Goal: Task Accomplishment & Management: Manage account settings

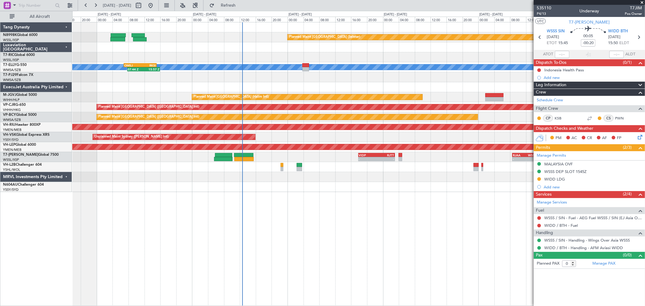
click at [280, 88] on div at bounding box center [358, 87] width 573 height 10
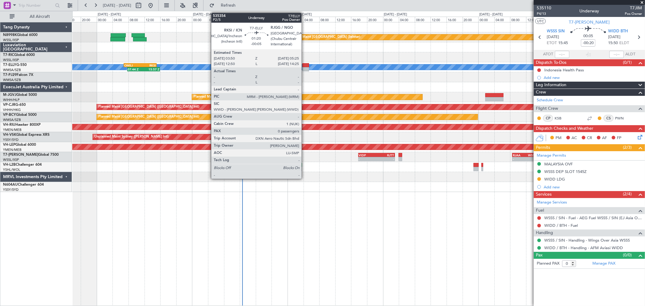
click at [305, 65] on div at bounding box center [305, 65] width 6 height 4
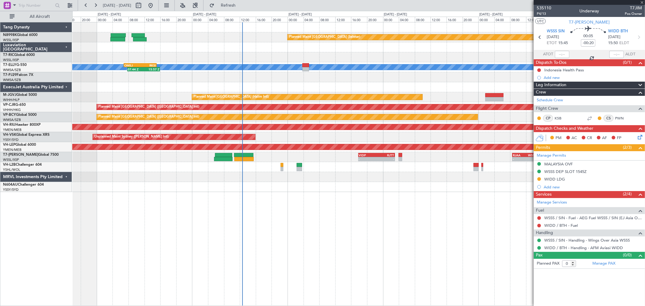
type input "-00:05"
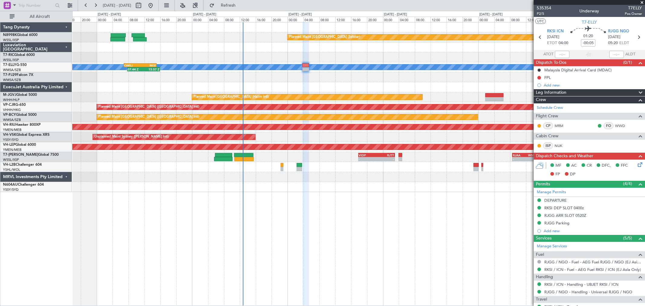
click at [277, 47] on div at bounding box center [358, 47] width 573 height 10
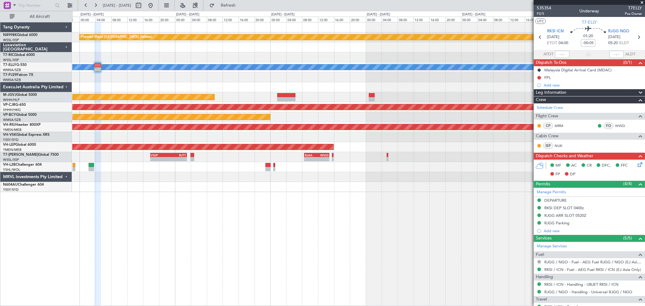
click at [302, 51] on div at bounding box center [358, 47] width 573 height 10
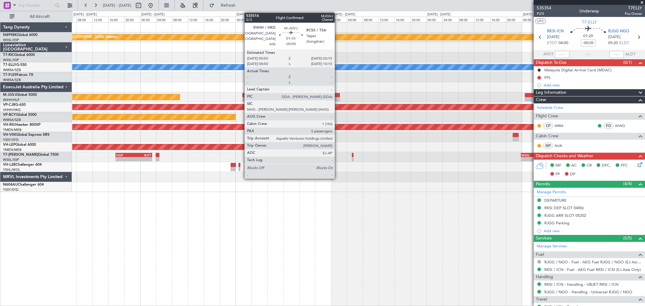
click at [338, 93] on div at bounding box center [337, 95] width 6 height 4
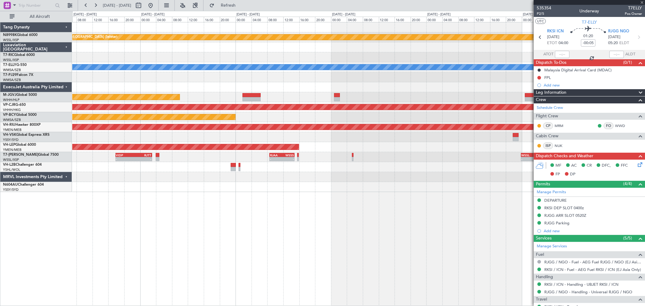
type input "5"
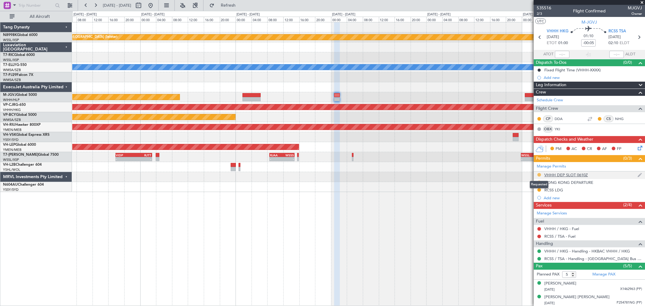
click at [540, 176] on button at bounding box center [539, 175] width 4 height 4
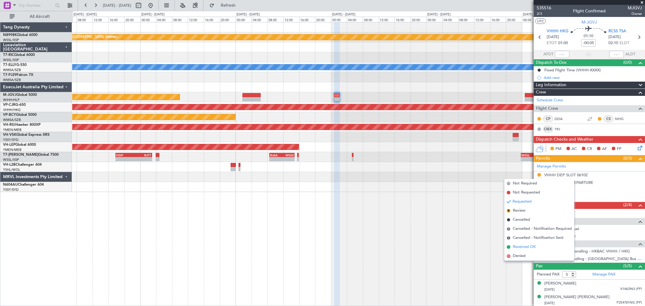
click at [527, 246] on span "Received OK" at bounding box center [524, 247] width 23 height 6
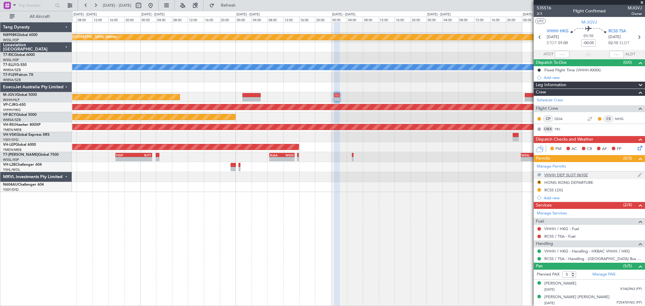
click at [558, 176] on div "VHHH DEP SLOT 0610Z" at bounding box center [566, 174] width 44 height 5
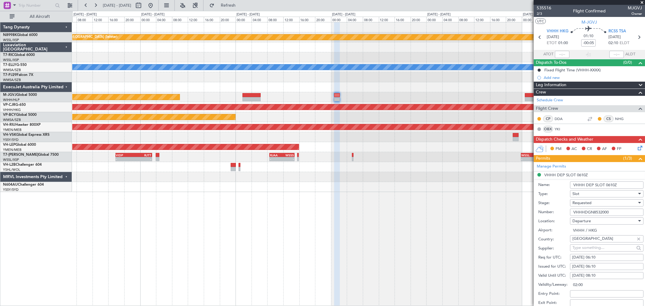
click at [588, 266] on div "[DATE] 06:10" at bounding box center [606, 267] width 69 height 6
select select "8"
select select "2025"
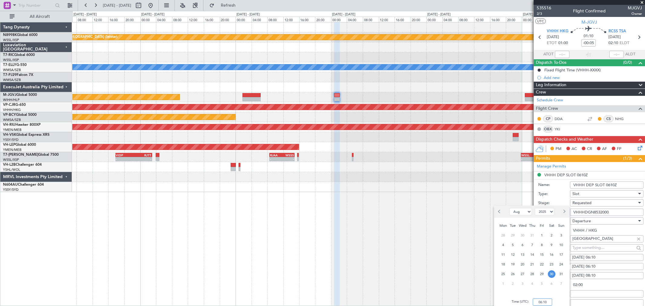
click at [550, 299] on input "06:10" at bounding box center [542, 302] width 19 height 7
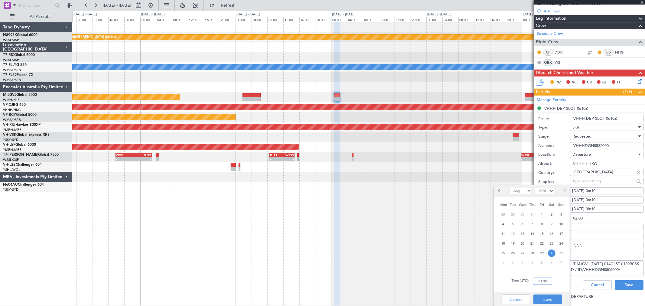
scroll to position [67, 0]
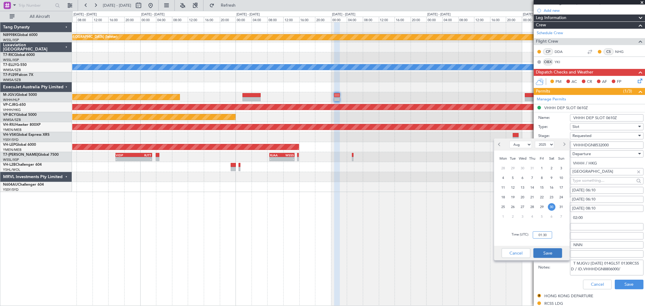
type input "01:30"
click at [557, 253] on button "Save" at bounding box center [548, 253] width 29 height 10
type input "06:40"
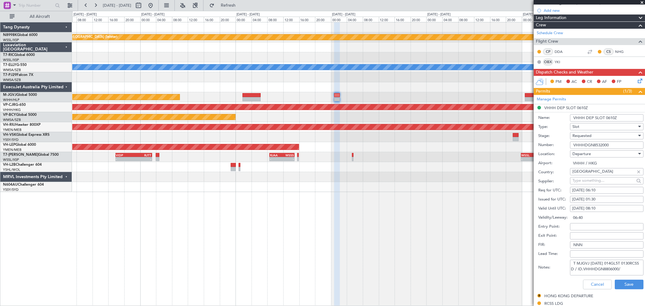
click at [586, 192] on div "[DATE] 06:10" at bounding box center [606, 191] width 69 height 6
select select "8"
select select "2025"
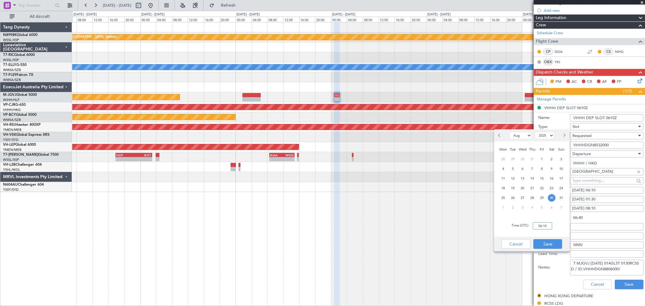
click at [549, 226] on input "06:10" at bounding box center [542, 225] width 19 height 7
type input "01:30"
click at [545, 246] on button "Save" at bounding box center [548, 244] width 29 height 10
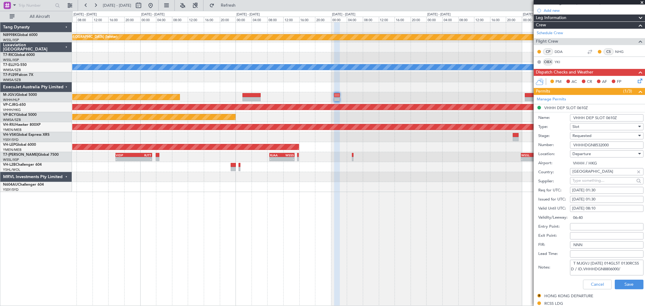
click at [587, 208] on div "[DATE] 08:10" at bounding box center [606, 209] width 69 height 6
select select "8"
select select "2025"
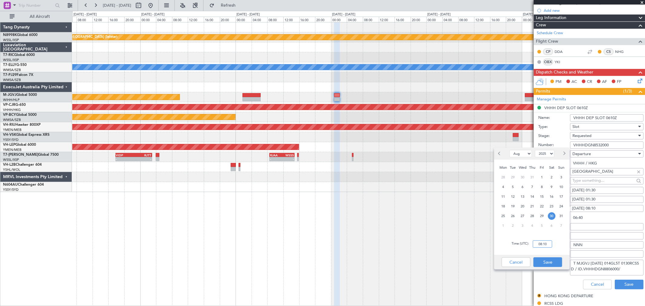
click at [543, 244] on input "08:10" at bounding box center [542, 243] width 19 height 7
type input "03:30"
click at [542, 261] on button "Save" at bounding box center [548, 262] width 29 height 10
type input "02:00"
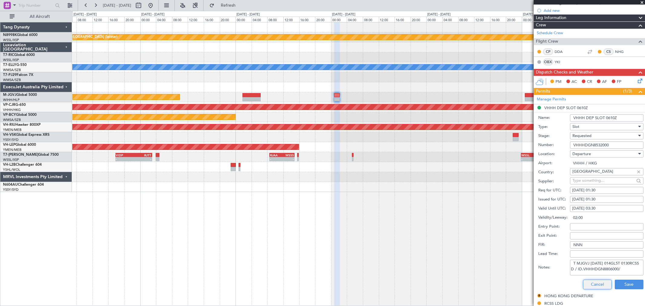
click at [595, 285] on button "Cancel" at bounding box center [597, 285] width 29 height 10
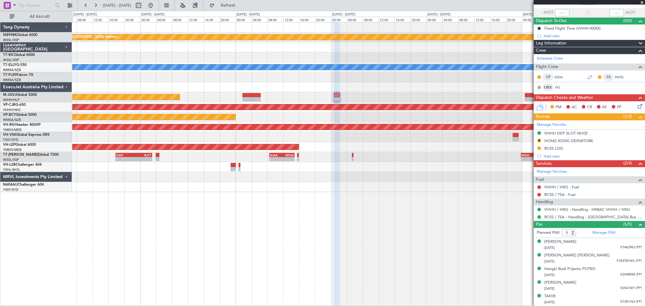
scroll to position [41, 0]
click at [636, 125] on span at bounding box center [639, 123] width 7 height 5
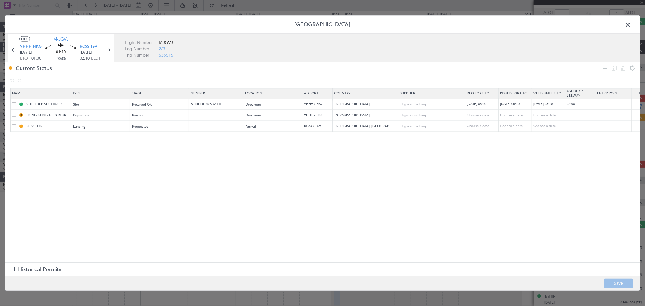
click at [12, 105] on span at bounding box center [14, 104] width 4 height 4
click at [16, 102] on input "checkbox" at bounding box center [16, 102] width 0 height 0
click at [622, 69] on icon at bounding box center [623, 67] width 7 height 7
type input "HONG KONG DEPARTURE"
type input "000000860210"
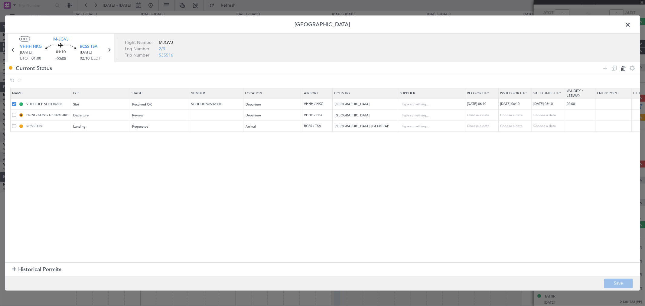
type input "RCSS LDG"
type input "[GEOGRAPHIC_DATA], [GEOGRAPHIC_DATA]"
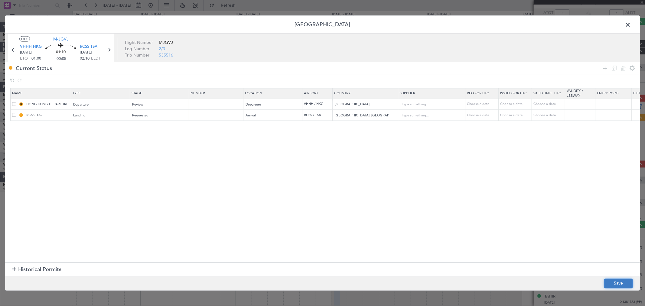
click at [625, 279] on button "Save" at bounding box center [618, 284] width 29 height 10
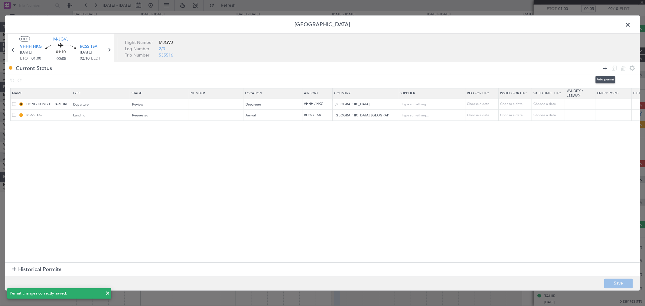
click at [603, 68] on icon at bounding box center [605, 67] width 7 height 7
click at [94, 126] on div "Type" at bounding box center [99, 126] width 50 height 9
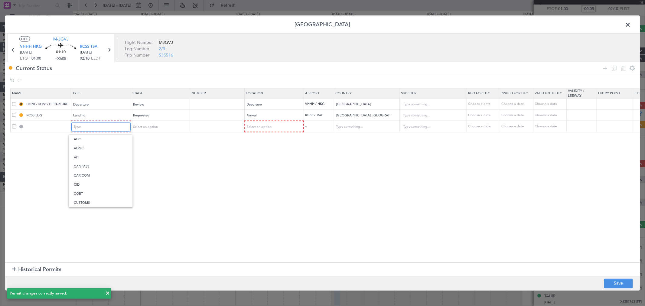
scroll to position [182, 0]
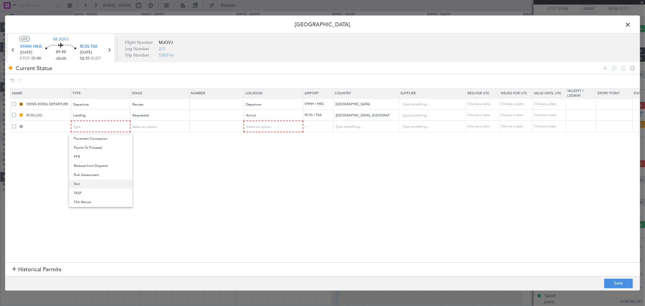
click at [91, 182] on span "Slot" at bounding box center [101, 184] width 54 height 9
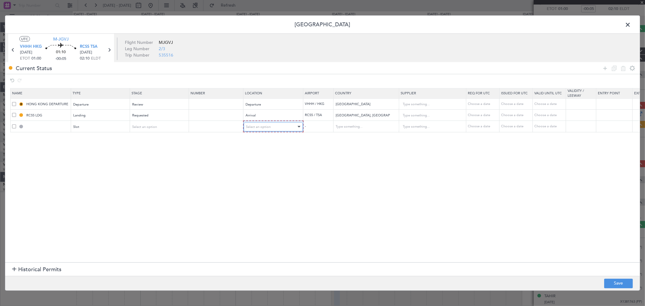
click at [253, 130] on div "Select an option" at bounding box center [271, 126] width 50 height 9
click at [256, 140] on span "Departure" at bounding box center [273, 139] width 54 height 9
click at [618, 281] on button "Save" at bounding box center [618, 284] width 29 height 10
type input "VHHH DEP SLOT"
type input "[GEOGRAPHIC_DATA]"
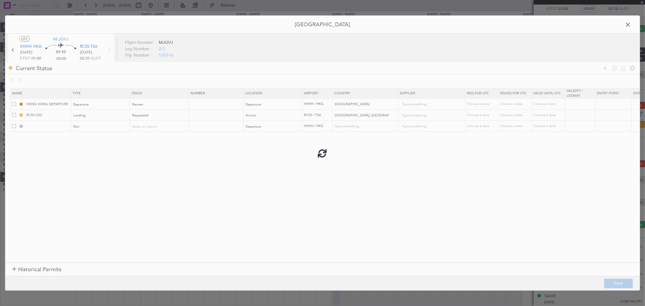
type input "NNN"
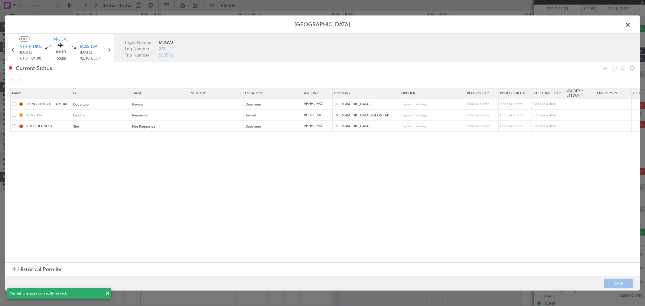
click at [631, 25] on span at bounding box center [631, 26] width 0 height 12
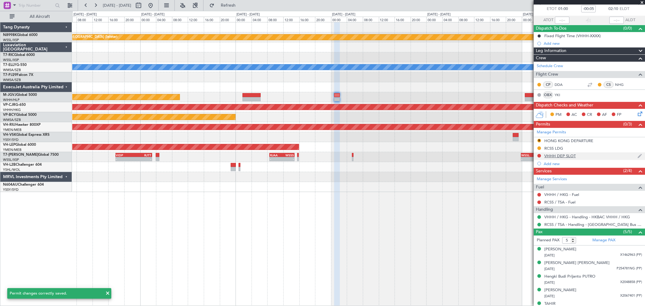
click at [538, 153] on div at bounding box center [539, 155] width 5 height 5
click at [539, 153] on div at bounding box center [539, 155] width 5 height 5
click at [538, 155] on button at bounding box center [539, 156] width 4 height 4
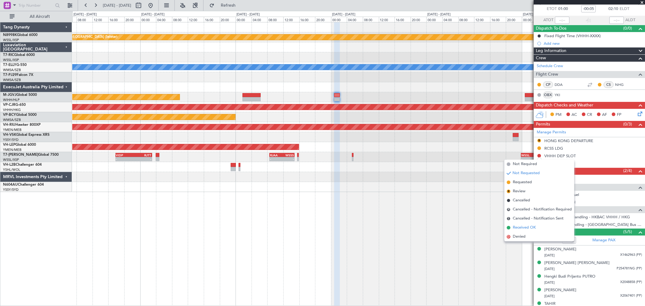
click at [519, 224] on li "Received OK" at bounding box center [539, 227] width 70 height 9
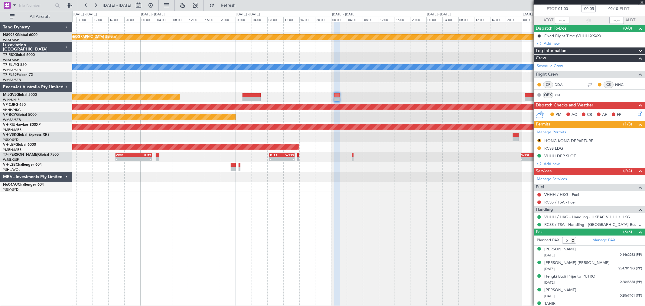
click at [561, 156] on div "VHHH DEP SLOT" at bounding box center [559, 155] width 31 height 5
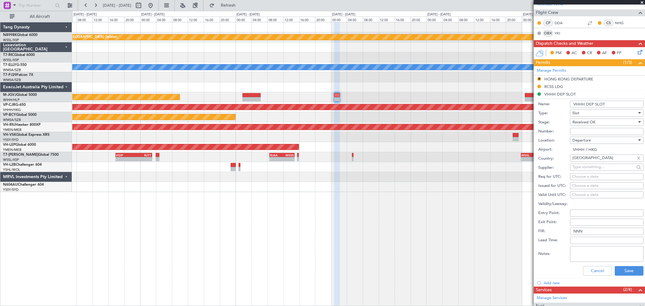
scroll to position [168, 0]
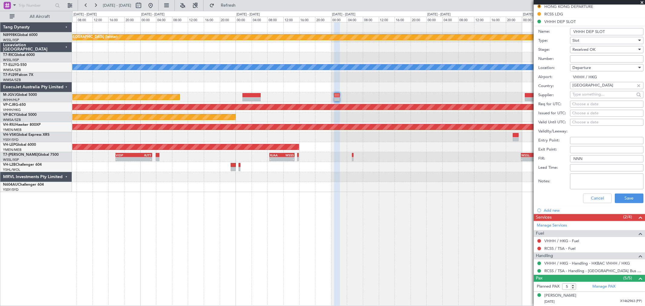
click at [579, 181] on textarea "Notes:" at bounding box center [606, 182] width 73 height 16
paste textarea "GCR /REG VHHH K MJGVJ [DATE] 014GL5T 0130RCSS D / RE.MJGVJ IDD.VHHHDGN8806000/"
type textarea "GCR /REG VHHH K MJGVJ [DATE] 014GL5T 0130RCSS D / RE.MJGVJ IDD.VHHHDGN8806000/"
click at [572, 113] on div "Choose a date" at bounding box center [606, 113] width 69 height 6
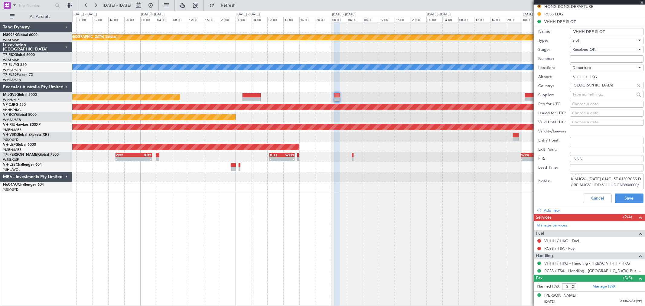
select select "8"
select select "2025"
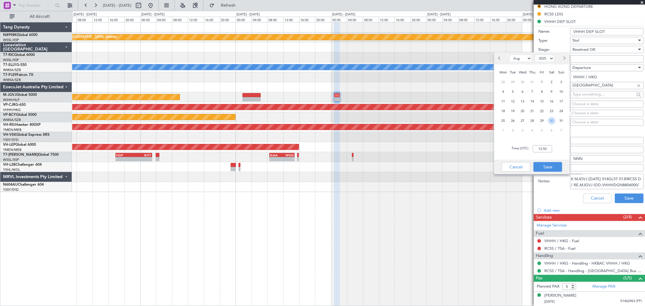
click at [552, 120] on span "30" at bounding box center [552, 121] width 8 height 8
click at [547, 148] on input "00:00" at bounding box center [542, 148] width 19 height 7
type input "01:30"
click at [543, 167] on button "Save" at bounding box center [548, 167] width 29 height 10
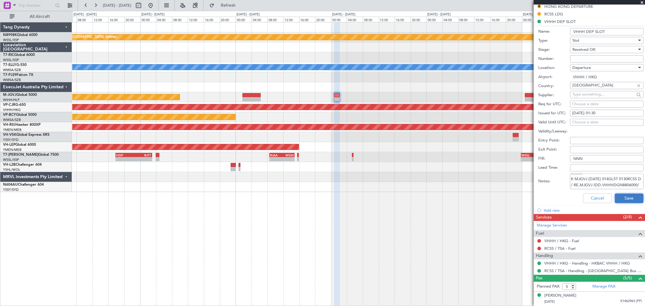
click at [621, 197] on button "Save" at bounding box center [629, 199] width 29 height 10
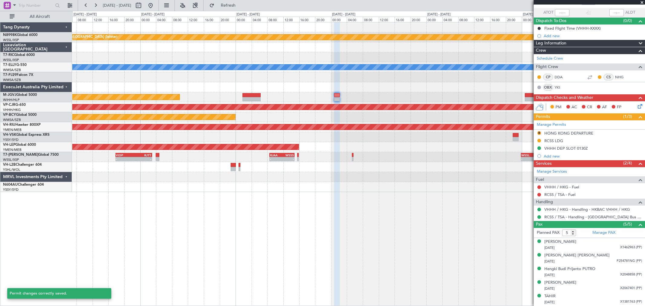
scroll to position [41, 0]
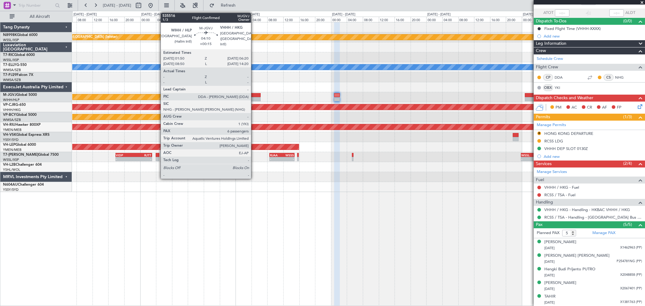
click at [254, 97] on div at bounding box center [252, 99] width 18 height 4
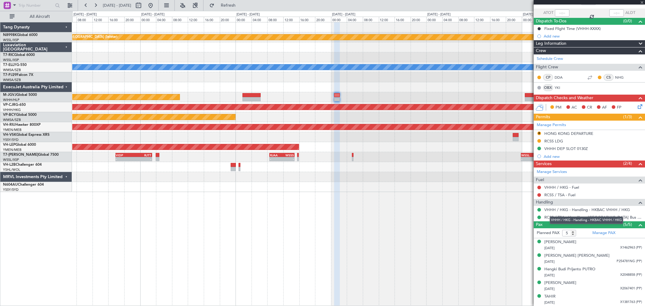
type input "+00:15"
type input "6"
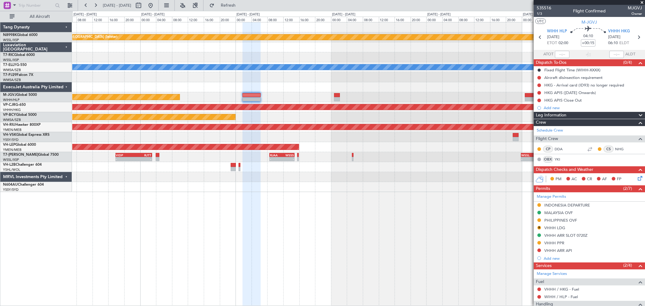
click at [556, 242] on div "VHHH PPR" at bounding box center [554, 242] width 20 height 5
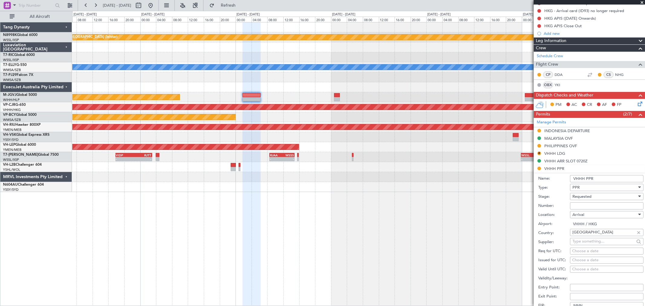
scroll to position [168, 0]
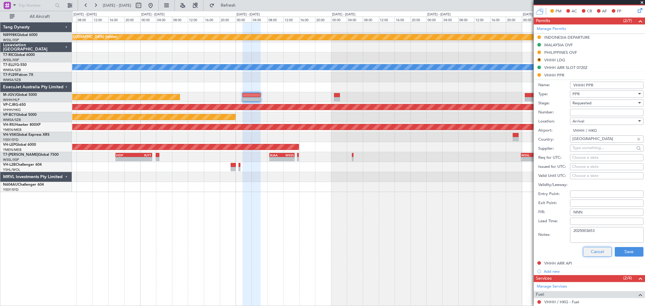
click at [597, 252] on button "Cancel" at bounding box center [597, 252] width 29 height 10
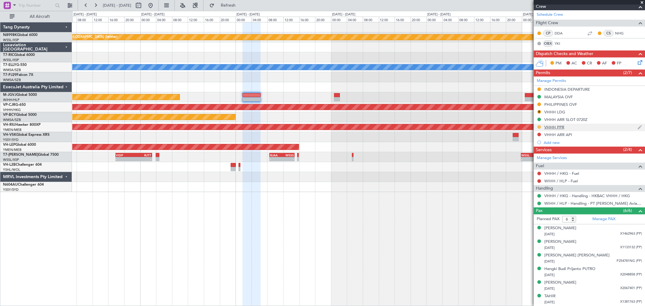
click at [539, 125] on button at bounding box center [539, 127] width 4 height 4
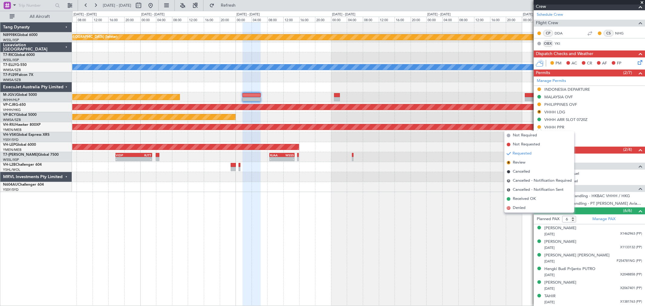
click at [521, 200] on span "Received OK" at bounding box center [524, 199] width 23 height 6
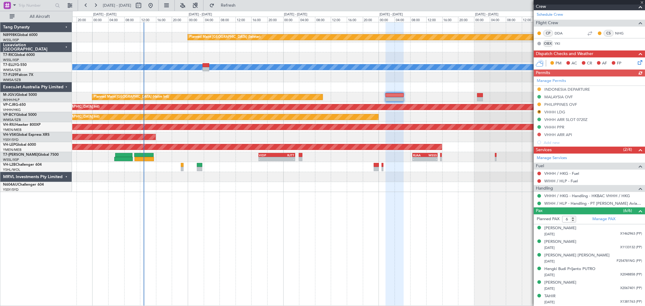
click at [335, 101] on div "Planned Maint [GEOGRAPHIC_DATA] (Seletar) [PERSON_NAME] 07:44 Z 15:57 Z OMSJ 06…" at bounding box center [358, 107] width 573 height 170
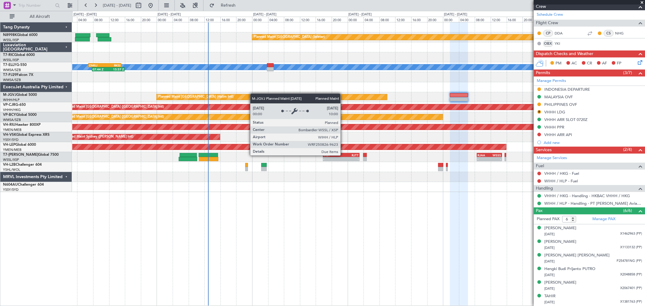
click at [305, 98] on div "Planned Maint [GEOGRAPHIC_DATA] (Halim Intl)" at bounding box center [272, 96] width 230 height 5
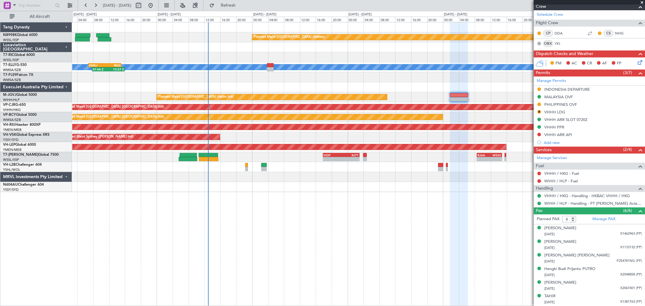
click at [423, 92] on div at bounding box center [358, 87] width 573 height 10
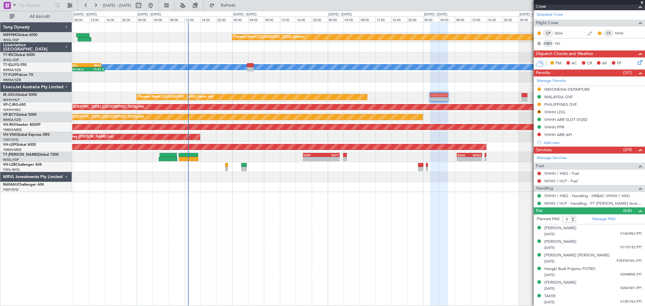
click at [175, 91] on div at bounding box center [358, 87] width 573 height 10
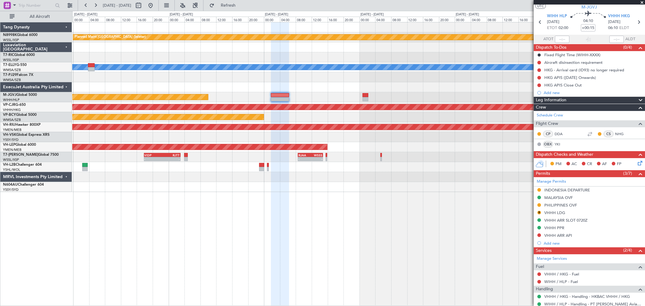
scroll to position [82, 0]
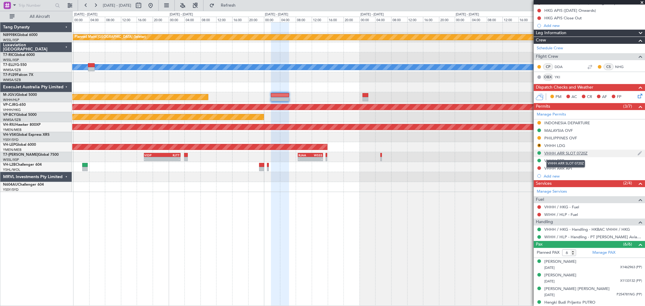
click at [579, 152] on div "VHHH ARR SLOT 0720Z" at bounding box center [565, 153] width 43 height 5
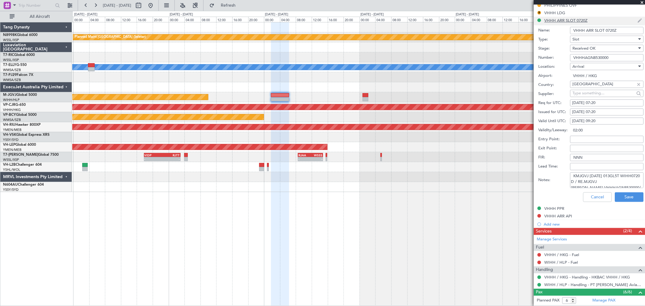
scroll to position [217, 0]
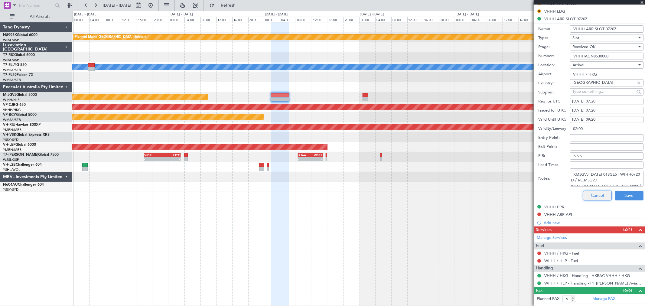
click at [586, 194] on button "Cancel" at bounding box center [597, 196] width 29 height 10
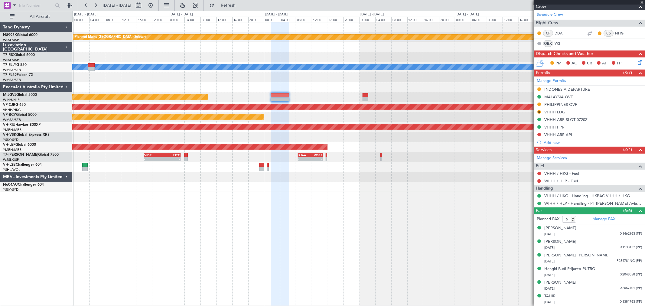
scroll to position [116, 0]
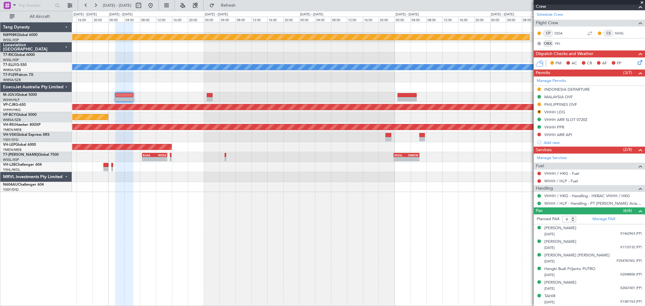
click at [224, 98] on div "Planned Maint [GEOGRAPHIC_DATA] (Seletar) [PERSON_NAME] - - RKSI 02:50 Z WMSA 0…" at bounding box center [358, 107] width 573 height 170
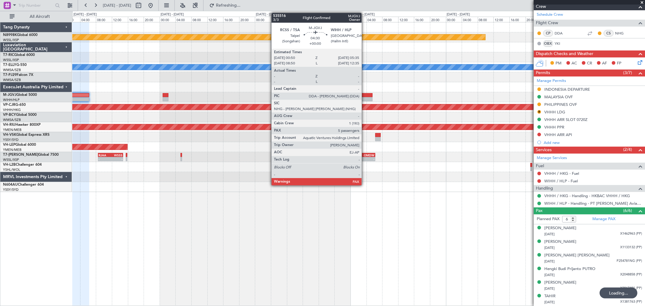
click at [248, 102] on div "Planned Maint [GEOGRAPHIC_DATA] (Seletar) [PERSON_NAME] - - RKSI 02:50 Z WMSA 0…" at bounding box center [358, 107] width 573 height 170
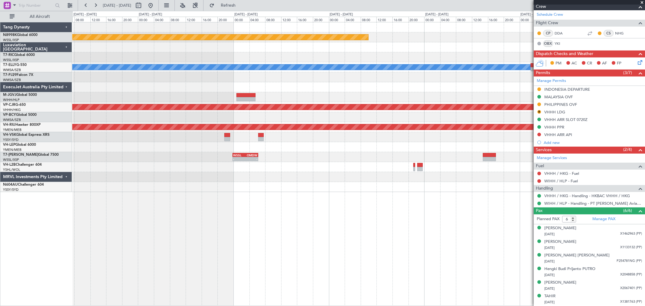
click at [325, 96] on div "Planned Maint [GEOGRAPHIC_DATA] (Seletar) [PERSON_NAME] - - RKSI 02:50 Z WMSA 0…" at bounding box center [358, 107] width 573 height 170
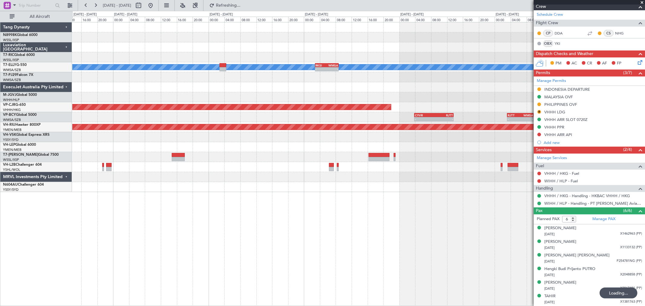
click at [250, 102] on div "Planned Maint [GEOGRAPHIC_DATA] (Seletar) [PERSON_NAME] - - RKSI 02:50 Z WMSA 0…" at bounding box center [358, 107] width 573 height 170
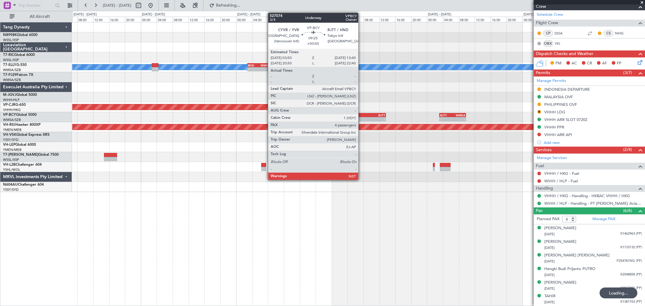
click at [361, 116] on div "CYVR" at bounding box center [356, 115] width 19 height 4
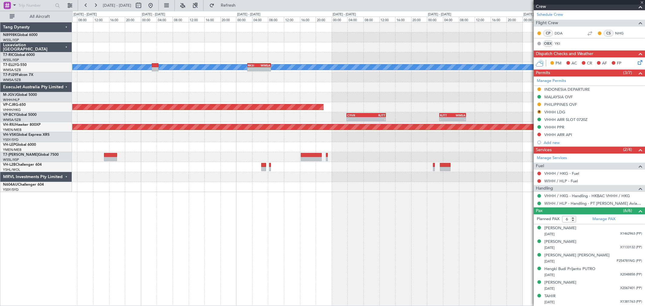
type input "+00:50"
type input "4"
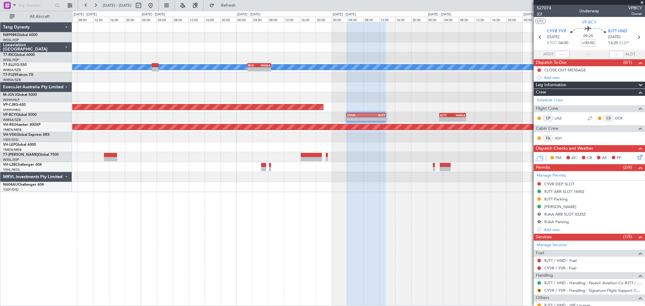
click at [538, 13] on span "3/4" at bounding box center [544, 13] width 15 height 5
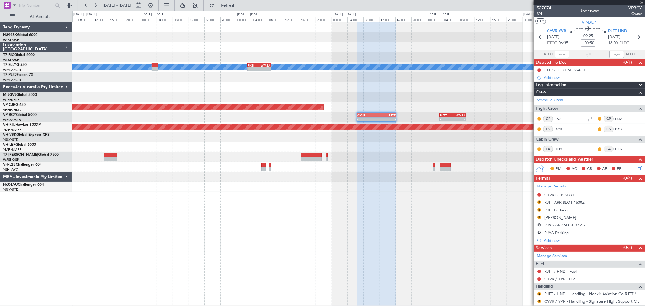
click at [385, 113] on div "- - CYVR 06:25 Z RJTT 16:15 Z - - RJTT 03:10 Z WMSA 09:50 Z" at bounding box center [358, 117] width 573 height 10
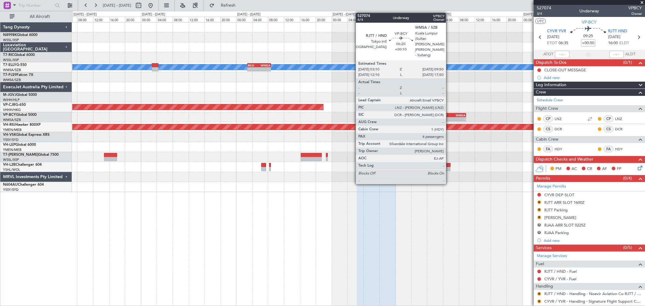
click at [449, 113] on div "RJTT" at bounding box center [446, 115] width 13 height 4
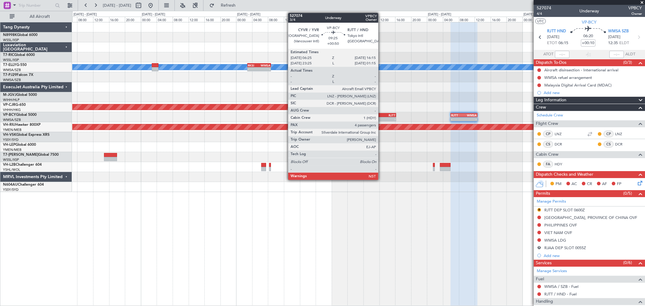
click at [381, 117] on div "-" at bounding box center [386, 119] width 19 height 4
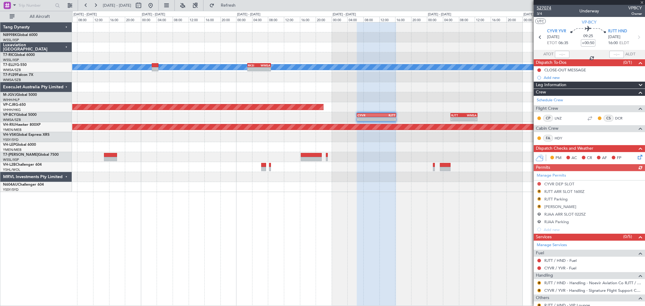
click at [544, 8] on span "527074" at bounding box center [544, 8] width 15 height 6
click at [461, 105] on div "Planned Maint [GEOGRAPHIC_DATA] (Seletar) [PERSON_NAME] - - RKSI 02:50 Z WMSA 0…" at bounding box center [358, 107] width 573 height 170
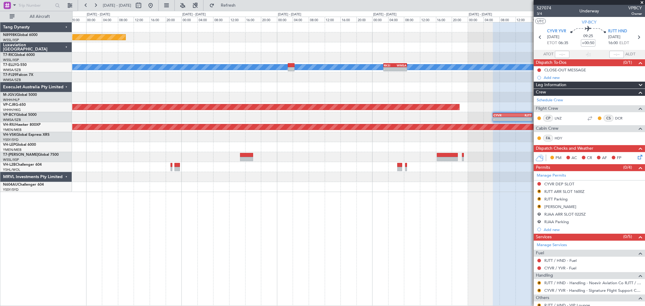
click at [449, 99] on div at bounding box center [358, 97] width 573 height 10
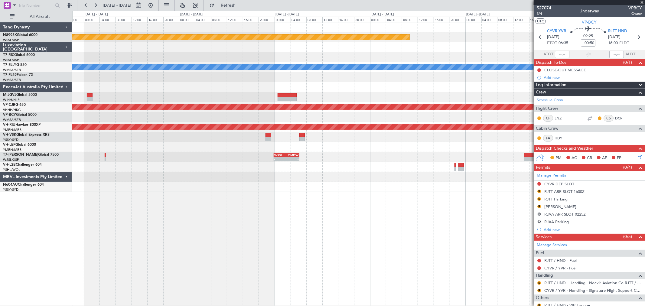
click at [419, 97] on div "Planned Maint [GEOGRAPHIC_DATA] (Halim Intl)" at bounding box center [358, 97] width 573 height 10
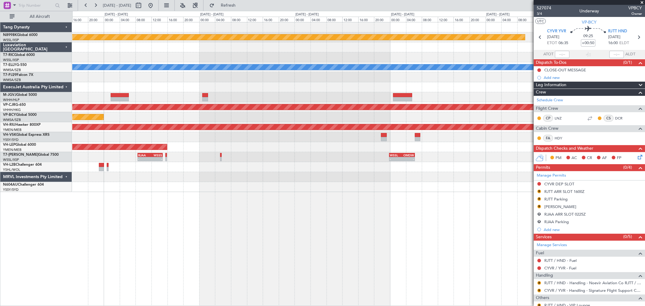
click at [387, 90] on div at bounding box center [358, 87] width 573 height 10
click at [395, 93] on div "Planned Maint [GEOGRAPHIC_DATA] (Seletar) [PERSON_NAME] - - RKSI 02:50 Z WMSA 0…" at bounding box center [358, 107] width 573 height 170
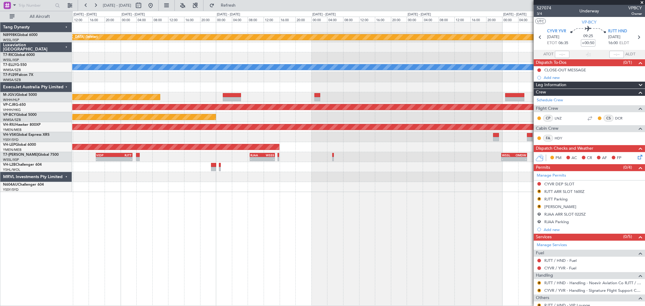
click at [496, 96] on div "Planned Maint [GEOGRAPHIC_DATA] (Halim Intl)" at bounding box center [358, 97] width 573 height 10
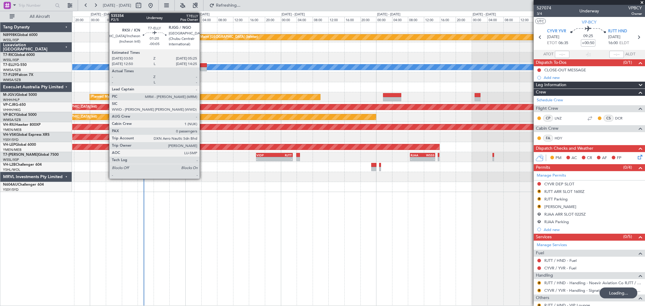
click at [203, 64] on div at bounding box center [203, 65] width 6 height 4
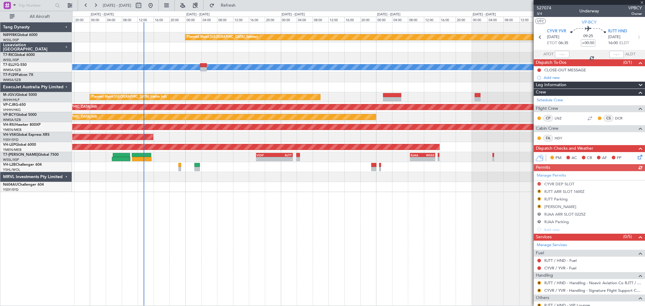
type input "-00:05"
type input "0"
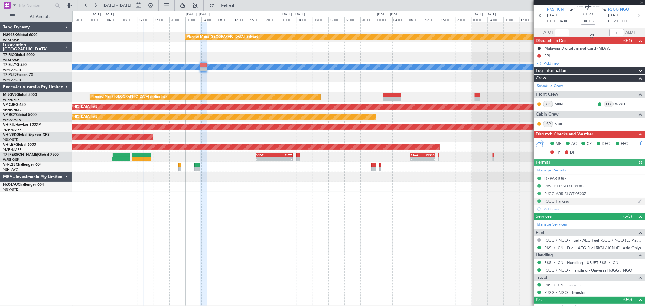
scroll to position [29, 0]
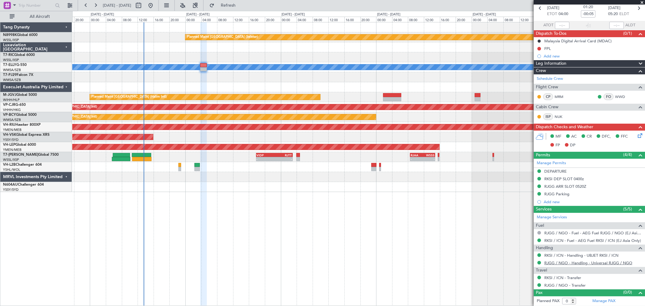
click at [561, 262] on link "RJGG / NGO - Handling - Universal RJGG / NGO" at bounding box center [588, 262] width 88 height 5
click at [256, 74] on div "Planned Maint [GEOGRAPHIC_DATA] (Seletar) [PERSON_NAME] 07:44 Z 15:57 Z OMSJ 06…" at bounding box center [358, 107] width 573 height 170
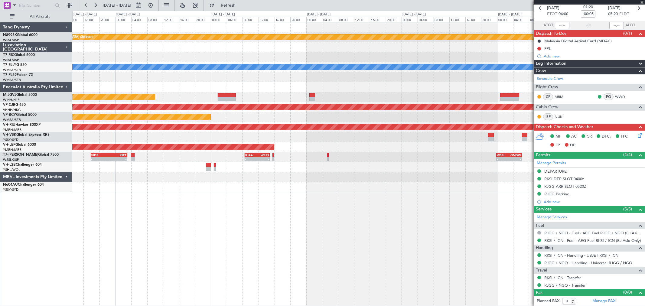
click at [257, 73] on div at bounding box center [358, 77] width 573 height 10
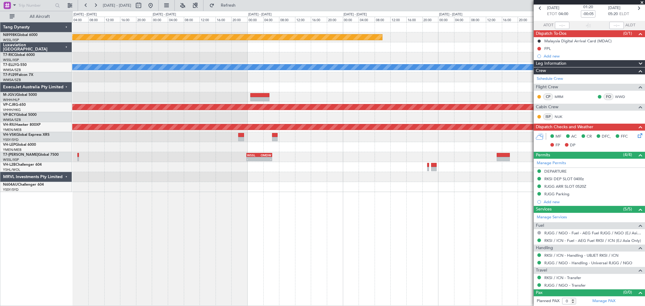
click at [422, 76] on div at bounding box center [358, 77] width 573 height 10
click at [297, 88] on div at bounding box center [358, 87] width 573 height 10
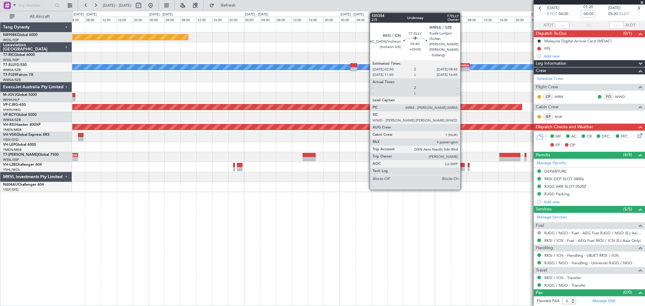
click at [463, 67] on div "-" at bounding box center [463, 69] width 11 height 4
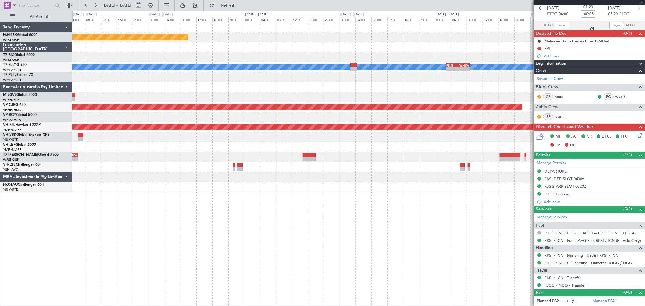
type input "4"
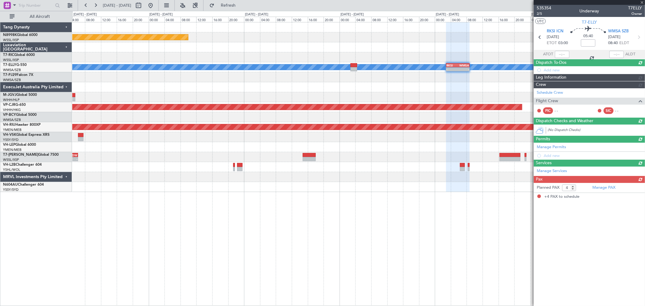
scroll to position [0, 0]
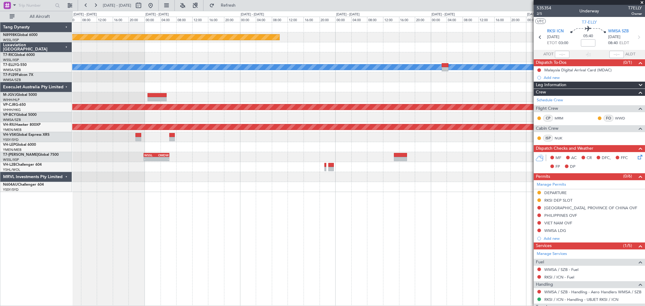
click at [485, 83] on div "Planned Maint [GEOGRAPHIC_DATA] (Seletar) [PERSON_NAME] - - RKSI 02:50 Z WMSA 0…" at bounding box center [358, 107] width 573 height 170
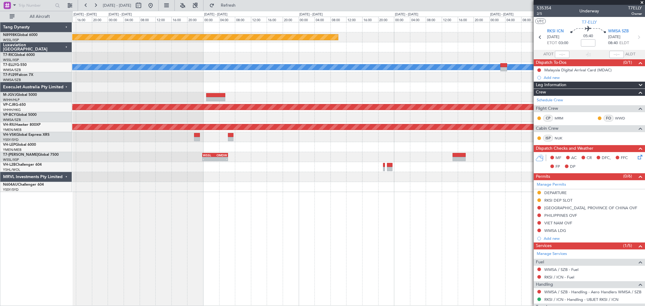
click at [478, 75] on div "Planned Maint [GEOGRAPHIC_DATA] (Seletar) [PERSON_NAME] - - RKSI 02:50 Z WMSA 0…" at bounding box center [358, 107] width 573 height 170
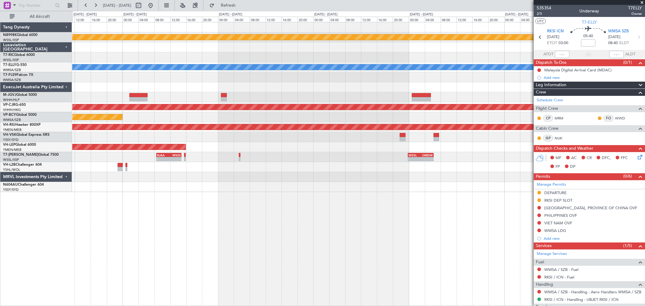
click at [425, 69] on div "Planned Maint [GEOGRAPHIC_DATA] (Seletar) [PERSON_NAME] Planned Maint [GEOGRAPH…" at bounding box center [358, 107] width 573 height 170
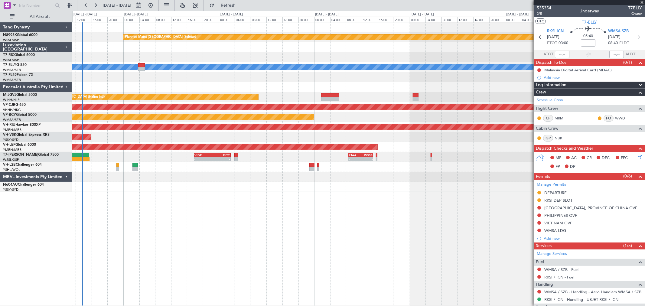
click at [364, 65] on div "MEL" at bounding box center [358, 66] width 1716 height 5
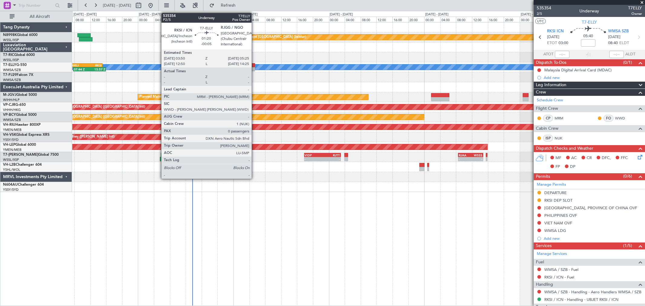
click at [255, 67] on div "MEL" at bounding box center [358, 66] width 1716 height 5
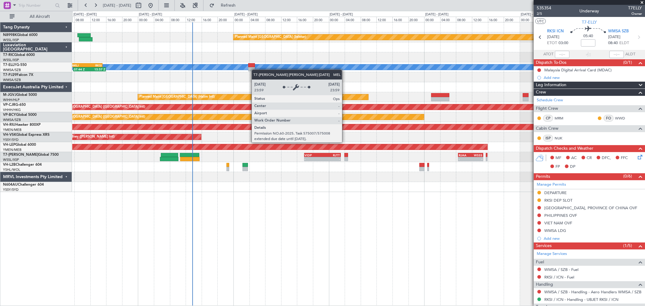
click at [256, 70] on div "[PERSON_NAME] 07:44 Z 15:57 Z OMSJ 06:50 Z RKSI 15:05 Z" at bounding box center [358, 67] width 573 height 10
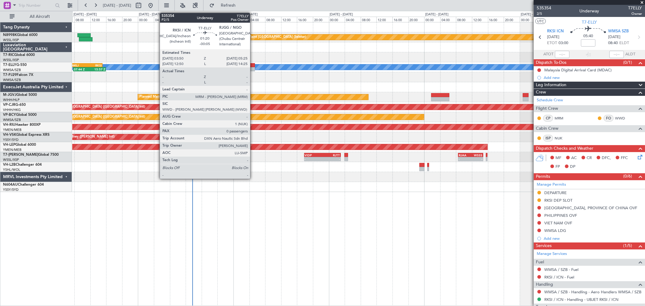
click at [253, 69] on div at bounding box center [251, 69] width 6 height 4
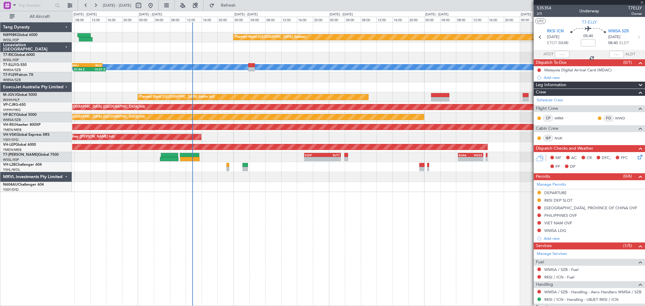
type input "-00:05"
type input "0"
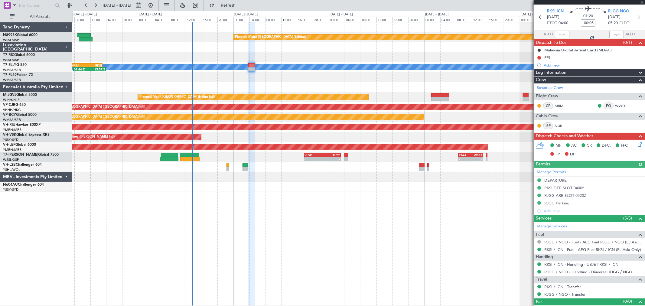
scroll to position [29, 0]
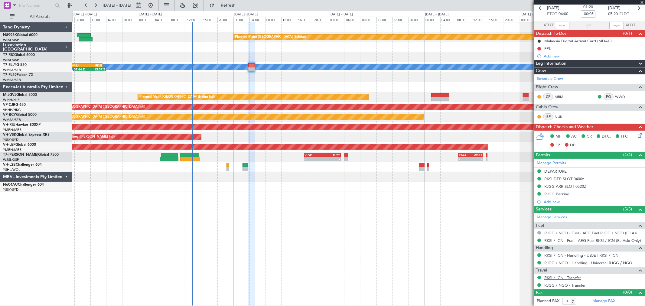
click at [564, 278] on link "RKSI / ICN - Transfer" at bounding box center [562, 277] width 37 height 5
click at [375, 130] on div "Planned Maint [GEOGRAPHIC_DATA] (Seletar) [PERSON_NAME] 07:44 Z 15:57 Z OMSJ 06…" at bounding box center [358, 107] width 573 height 170
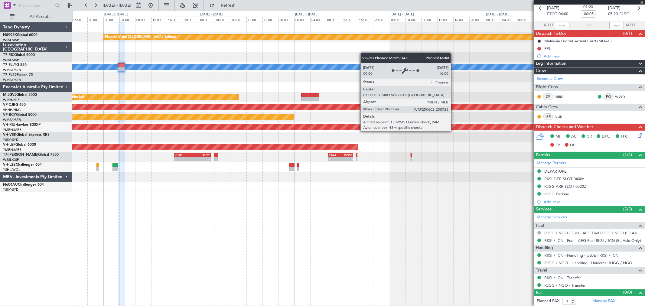
click at [351, 134] on div "Planned Maint [GEOGRAPHIC_DATA] (Seletar) [PERSON_NAME] 07:44 Z 15:57 Z OMSJ 06…" at bounding box center [358, 107] width 573 height 170
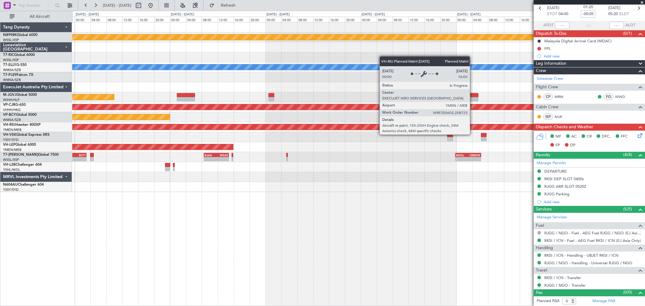
click at [224, 133] on div "Planned Maint [GEOGRAPHIC_DATA] (Seletar) [PERSON_NAME] Planned Maint [GEOGRAPH…" at bounding box center [358, 107] width 573 height 170
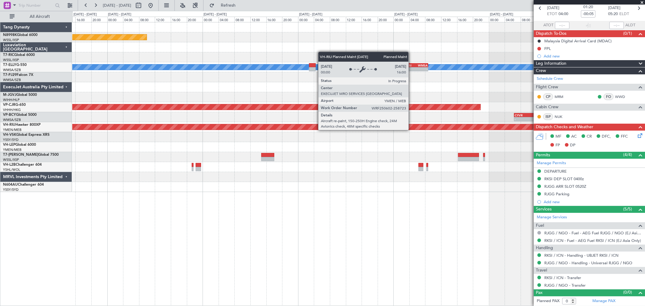
click at [194, 128] on div "Planned Maint [GEOGRAPHIC_DATA] ([GEOGRAPHIC_DATA])" at bounding box center [358, 126] width 1716 height 5
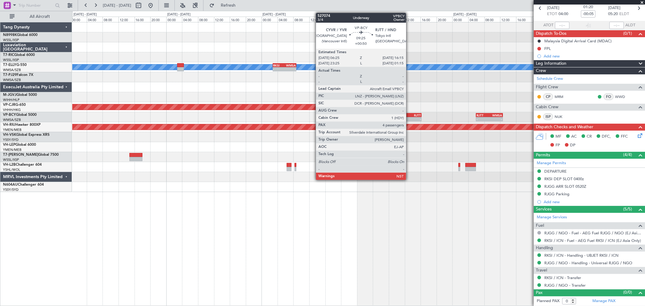
click at [410, 117] on div "- -" at bounding box center [401, 119] width 39 height 4
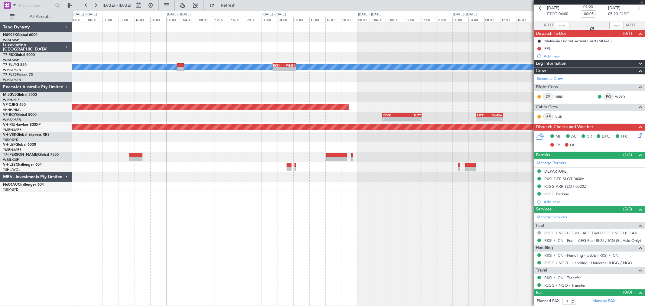
type input "+00:50"
type input "4"
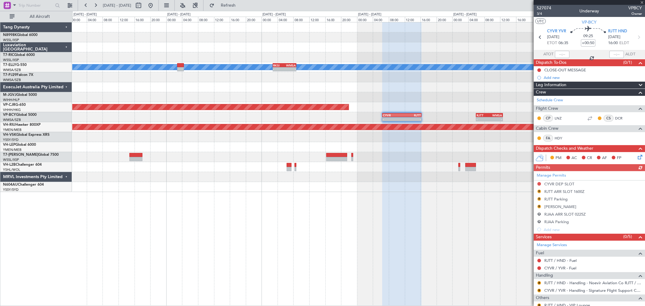
click at [540, 191] on div "Manage Permits CYVR DEP SLOT R RJTT ARR SLOT 1600Z R RJTT Parking R TSA WAIVER …" at bounding box center [589, 202] width 111 height 62
click at [540, 192] on button "R" at bounding box center [539, 192] width 4 height 4
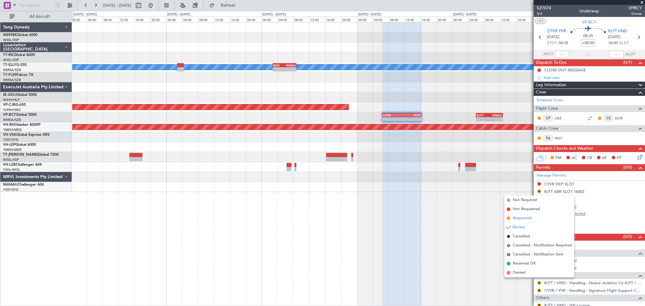
click at [517, 216] on span "Requested" at bounding box center [522, 218] width 19 height 6
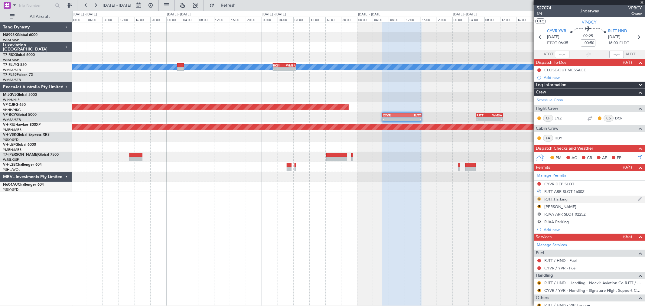
click at [539, 199] on button "R" at bounding box center [539, 199] width 4 height 4
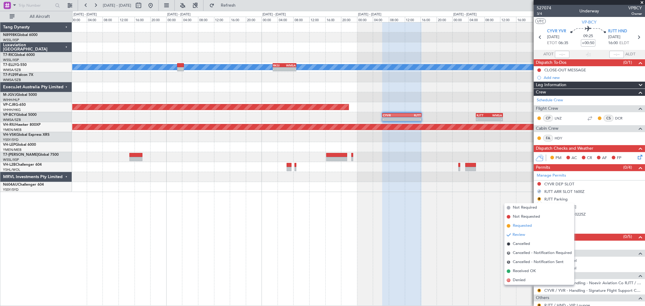
click at [511, 225] on li "Requested" at bounding box center [539, 225] width 70 height 9
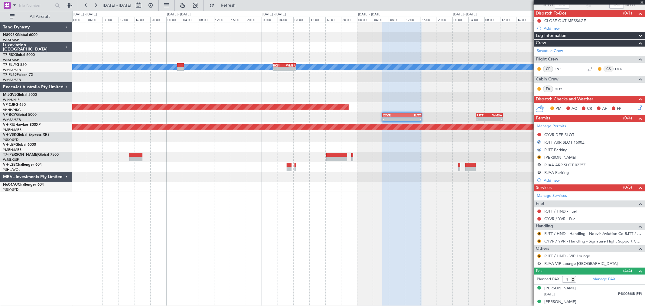
scroll to position [67, 0]
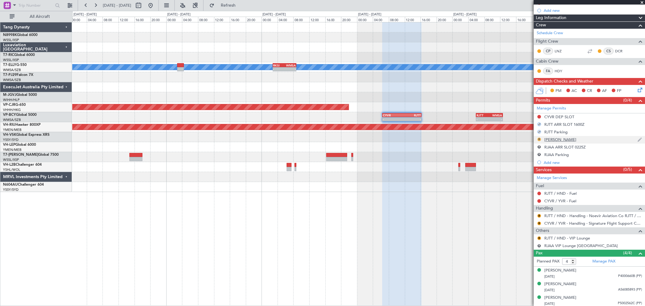
click at [539, 140] on button "R" at bounding box center [539, 140] width 4 height 4
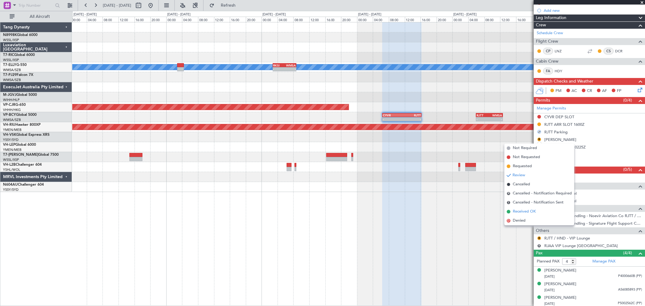
click at [512, 209] on li "Received OK" at bounding box center [539, 211] width 70 height 9
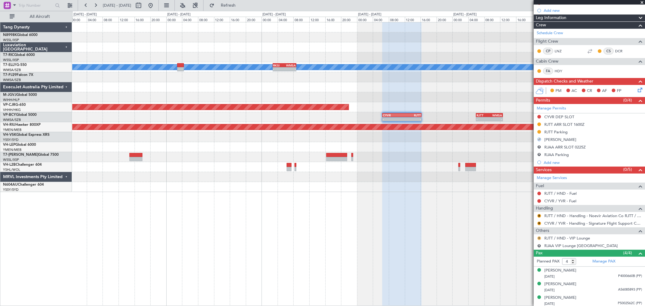
click at [540, 238] on button "R" at bounding box center [539, 239] width 4 height 4
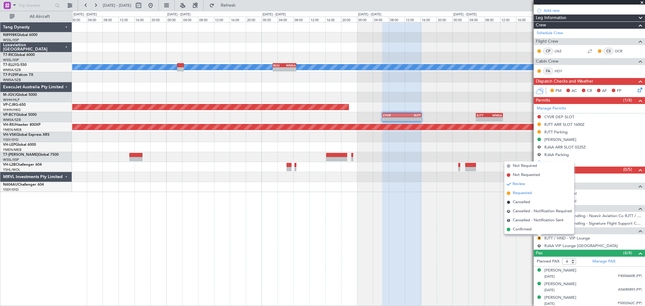
click at [524, 190] on span "Requested" at bounding box center [522, 193] width 19 height 6
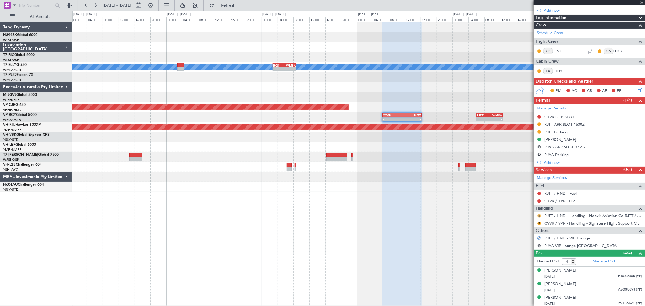
click at [540, 216] on button "R" at bounding box center [539, 216] width 4 height 4
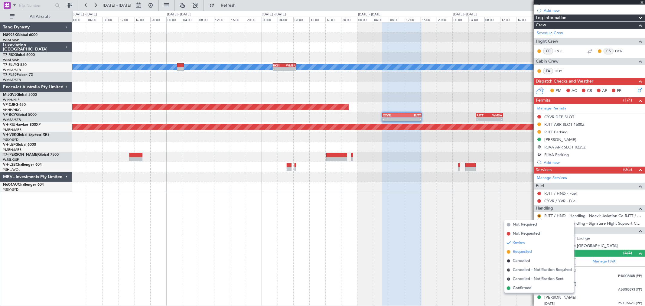
click at [520, 250] on span "Requested" at bounding box center [522, 252] width 19 height 6
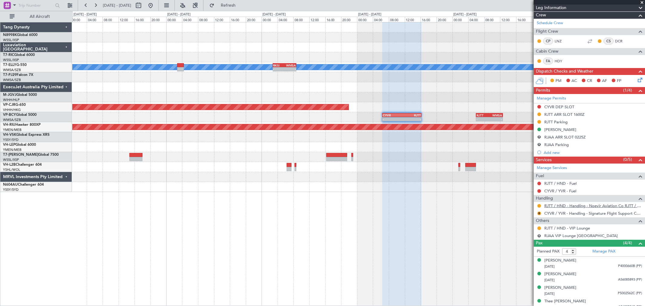
scroll to position [82, 0]
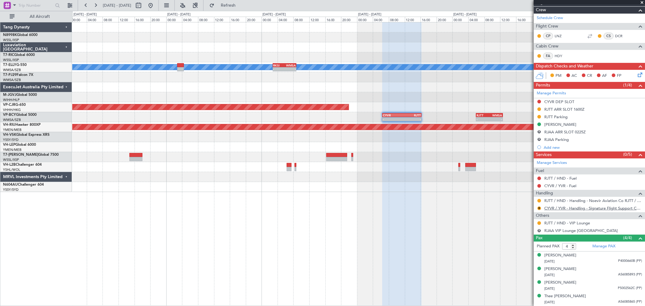
click at [573, 210] on link "CYVR / YVR - Handling - Signature Flight Support CYVR / YVR" at bounding box center [593, 208] width 98 height 5
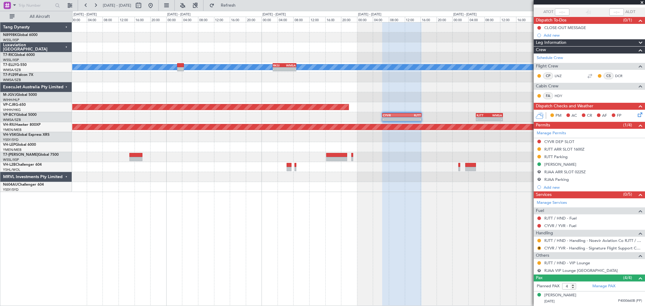
scroll to position [0, 0]
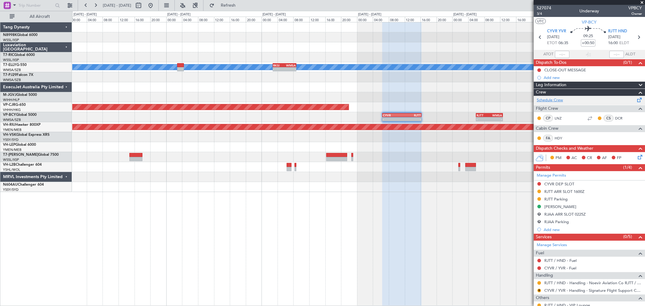
click at [556, 101] on link "Schedule Crew" at bounding box center [550, 100] width 26 height 6
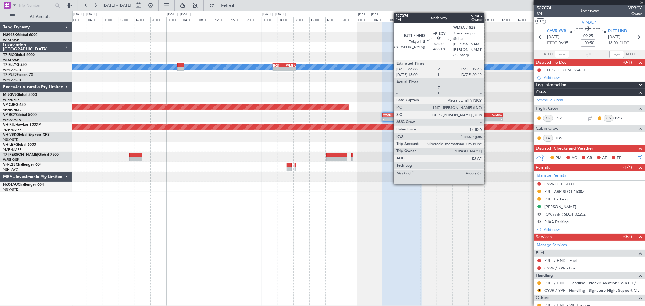
click at [487, 113] on div "RJTT" at bounding box center [483, 115] width 13 height 4
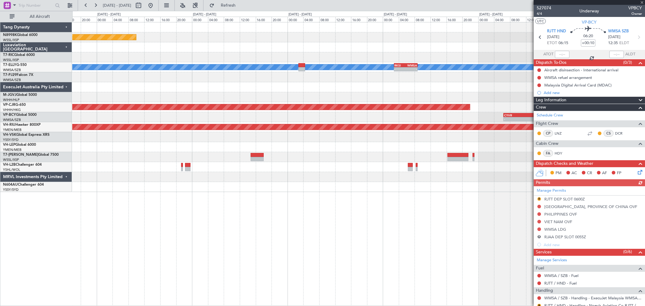
click at [341, 44] on div "Planned Maint [GEOGRAPHIC_DATA] (Seletar) [PERSON_NAME] - - RKSI 02:50 Z WMSA 0…" at bounding box center [358, 107] width 573 height 170
click at [383, 47] on div at bounding box center [358, 47] width 573 height 10
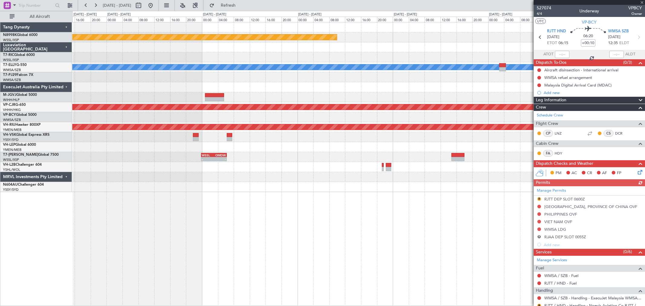
click at [367, 52] on div at bounding box center [358, 57] width 573 height 10
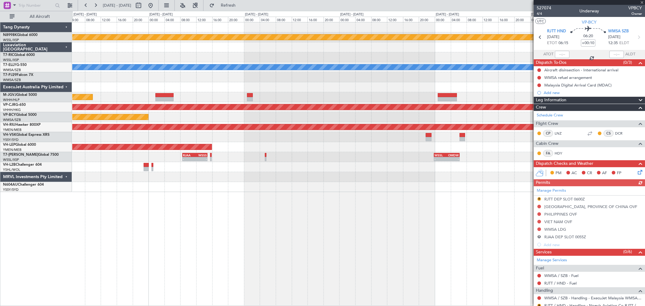
click at [357, 62] on div "MEL" at bounding box center [358, 67] width 573 height 10
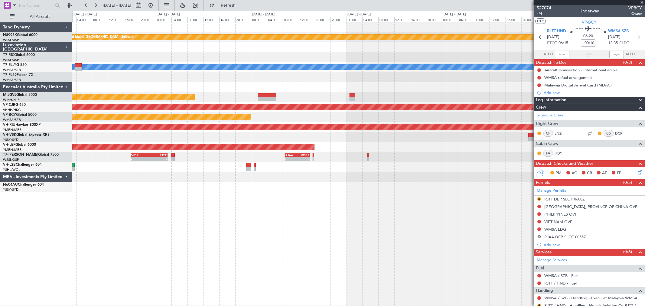
click at [349, 55] on div at bounding box center [358, 57] width 573 height 10
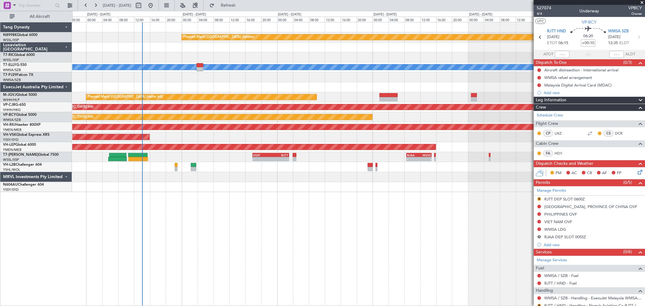
click at [377, 54] on div at bounding box center [358, 57] width 573 height 10
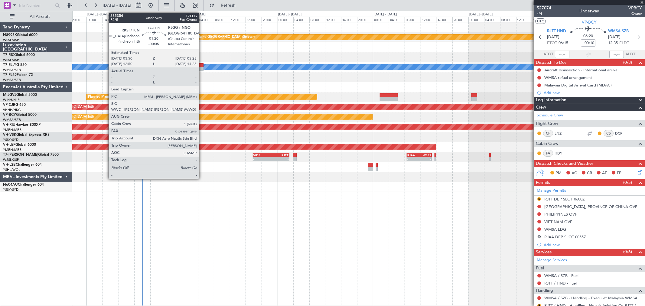
click at [202, 67] on div at bounding box center [200, 69] width 6 height 4
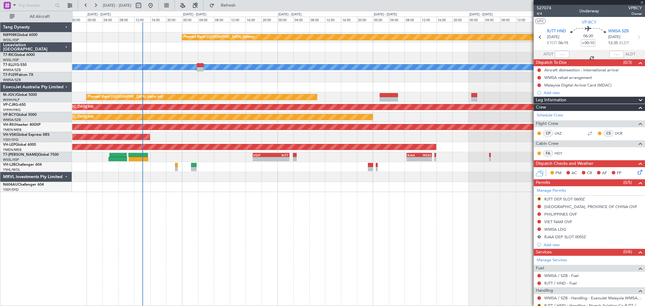
type input "-00:05"
type input "0"
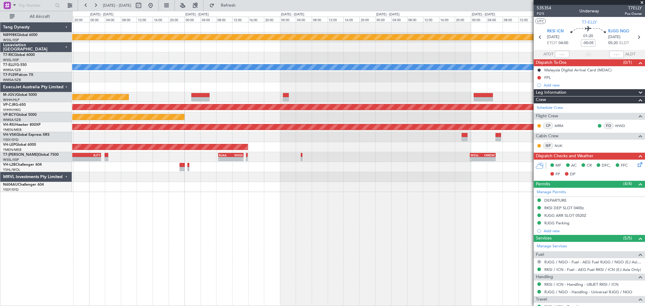
click at [179, 79] on div at bounding box center [358, 77] width 573 height 10
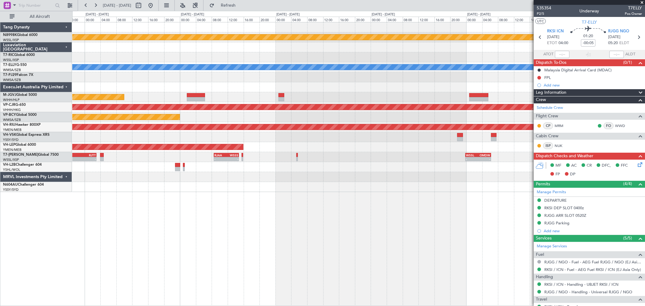
click at [267, 81] on div at bounding box center [358, 77] width 573 height 10
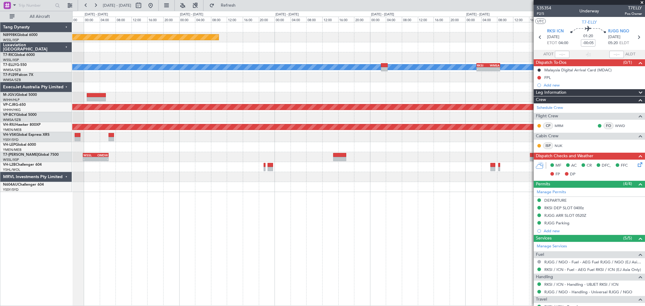
click at [275, 77] on div at bounding box center [358, 77] width 573 height 10
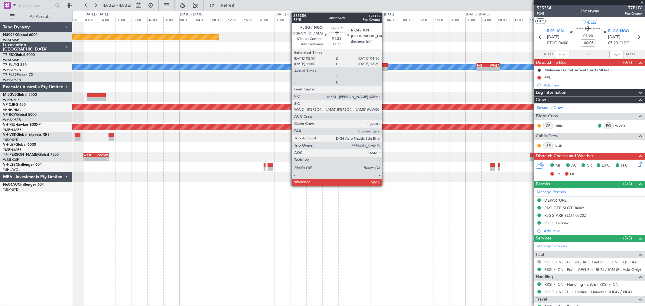
click at [385, 66] on div at bounding box center [384, 65] width 7 height 4
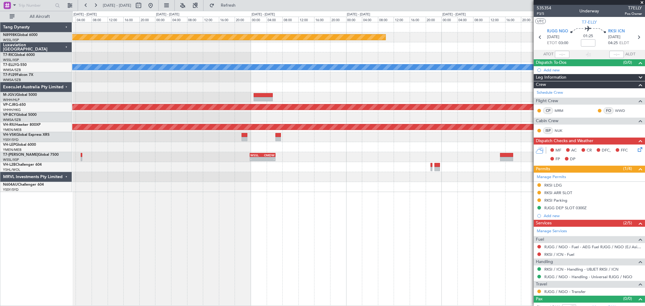
click at [448, 82] on div at bounding box center [358, 87] width 573 height 10
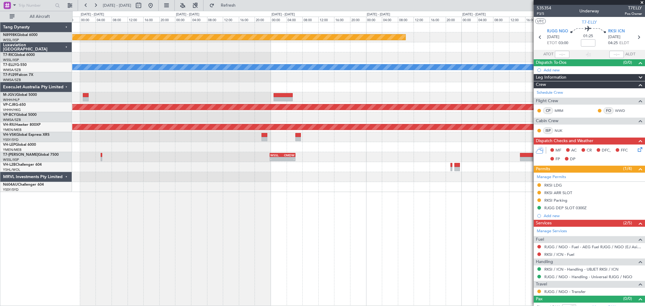
click at [423, 67] on div "Planned Maint [GEOGRAPHIC_DATA] (Seletar) [PERSON_NAME] - - RKSI 02:50 Z WMSA 0…" at bounding box center [358, 107] width 573 height 170
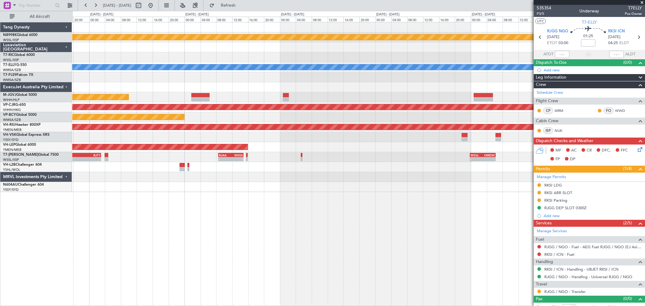
click at [414, 66] on div "Planned Maint [GEOGRAPHIC_DATA] (Seletar) [PERSON_NAME] Planned Maint [GEOGRAPH…" at bounding box center [358, 107] width 573 height 170
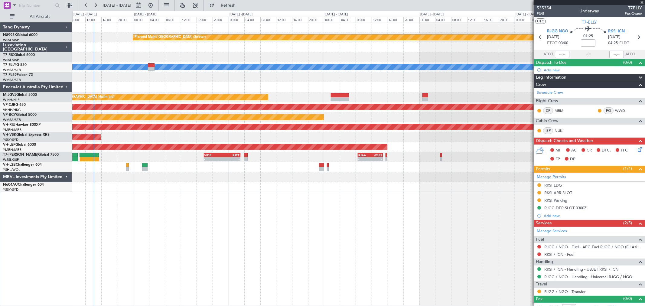
click at [310, 68] on div "[PERSON_NAME] 07:44 Z 15:57 Z OMSJ 06:50 Z RKSI 15:05 Z" at bounding box center [358, 67] width 573 height 10
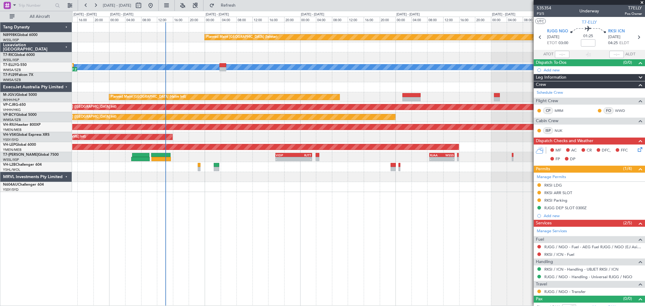
click at [349, 74] on div at bounding box center [358, 77] width 573 height 10
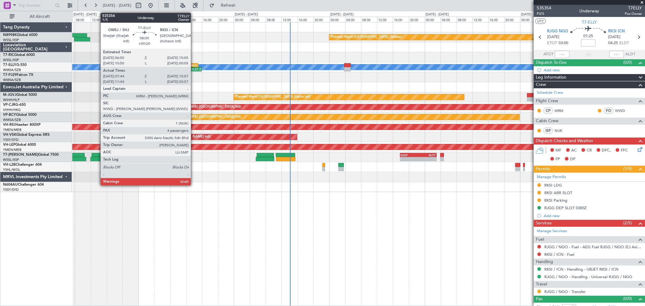
click at [193, 67] on div "15:05 Z" at bounding box center [190, 69] width 16 height 4
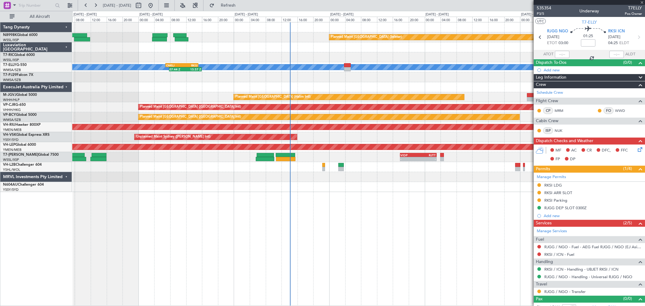
type input "+00:20"
type input "07:54"
type input "15:52"
type input "4"
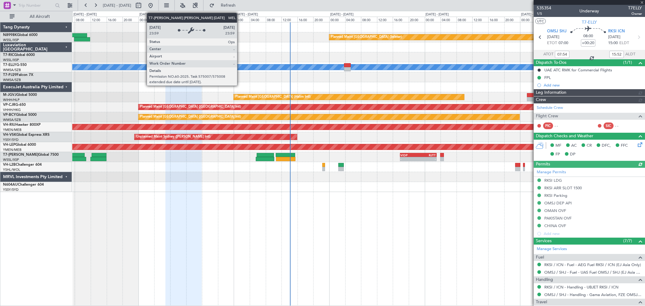
type input "[PERSON_NAME] (KYA)"
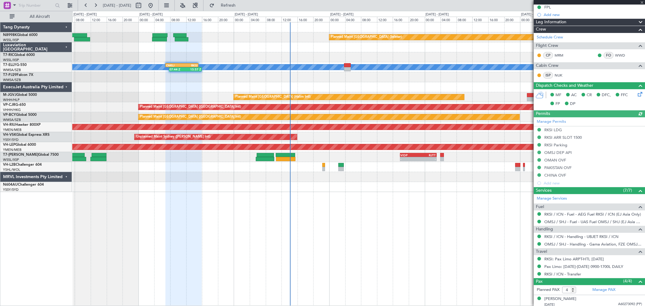
scroll to position [114, 0]
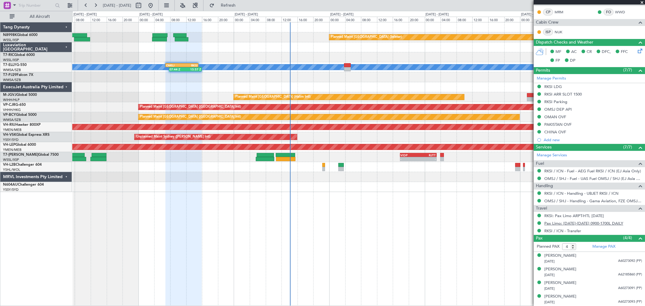
click at [575, 224] on link "Pax Limo: [DATE]-[DATE] 0900-1700L DAILY" at bounding box center [583, 223] width 79 height 5
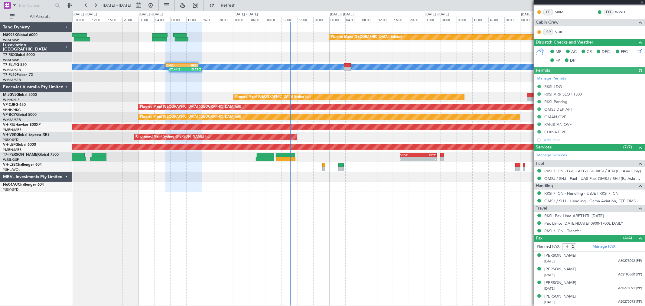
type input "[PERSON_NAME] (KYA)"
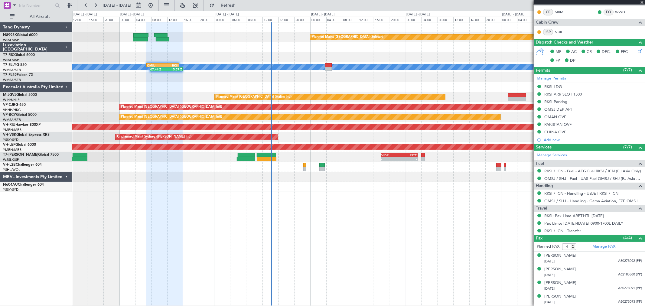
click at [283, 97] on div "Planned Maint [GEOGRAPHIC_DATA] (Seletar) [PERSON_NAME] 07:44 Z 15:57 Z OMSJ 06…" at bounding box center [358, 107] width 573 height 170
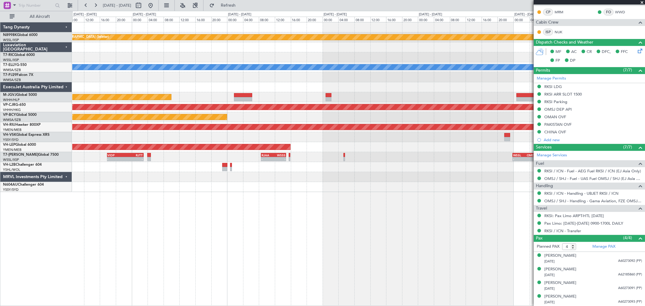
click at [227, 89] on div at bounding box center [358, 87] width 573 height 10
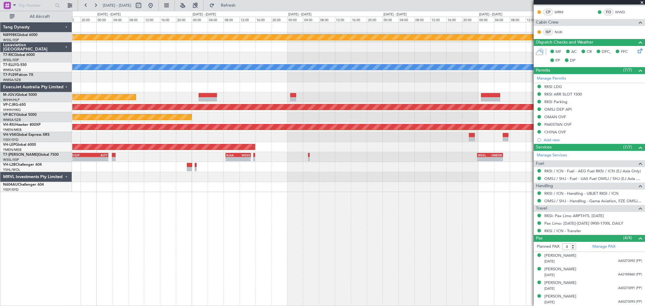
click at [218, 80] on div at bounding box center [358, 77] width 573 height 10
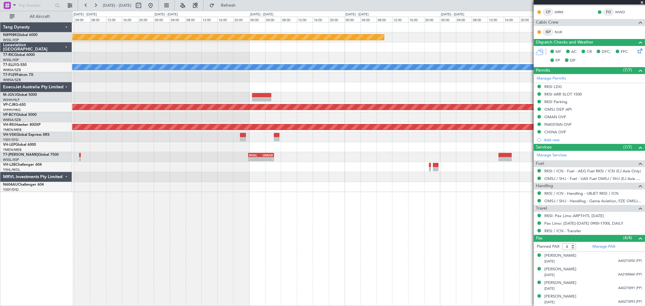
click at [184, 79] on div at bounding box center [358, 77] width 573 height 10
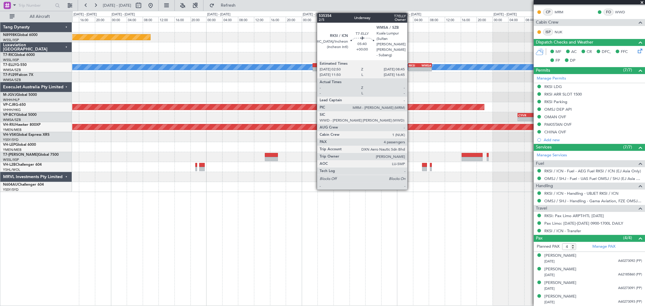
click at [417, 64] on div "RKSI" at bounding box center [414, 66] width 11 height 4
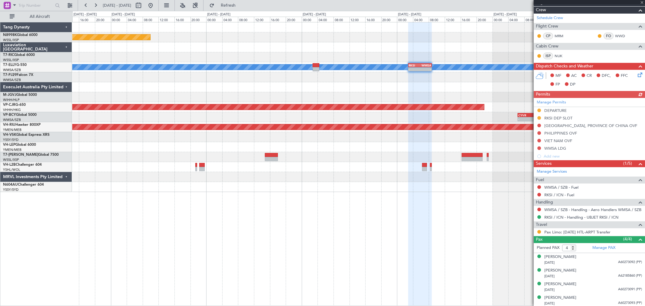
scroll to position [83, 0]
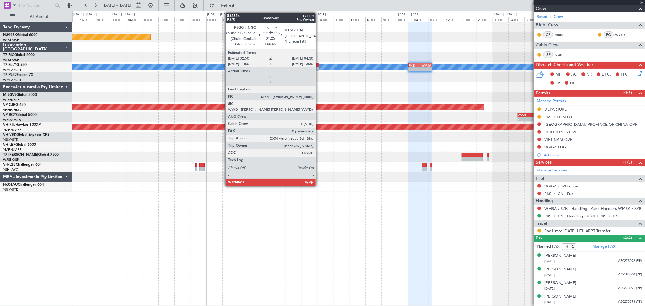
click at [319, 70] on div at bounding box center [316, 69] width 7 height 4
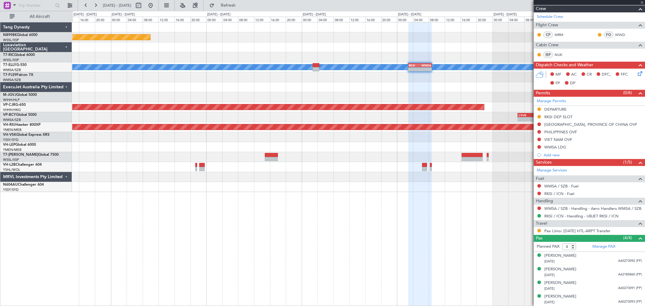
type input "0"
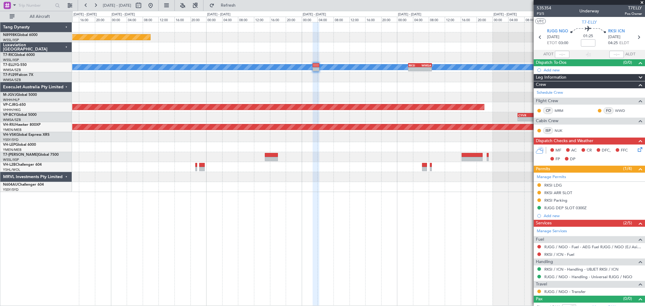
click at [387, 80] on div at bounding box center [358, 77] width 573 height 10
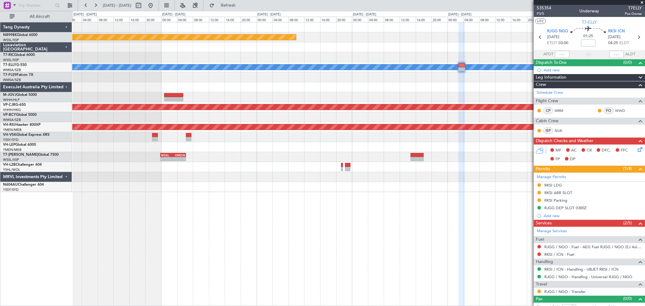
click at [367, 77] on div at bounding box center [358, 77] width 573 height 10
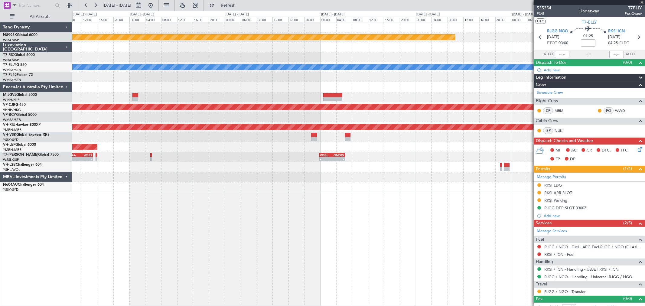
click at [451, 67] on div "Planned Maint [GEOGRAPHIC_DATA] (Seletar) [PERSON_NAME] - - RKSI 02:50 Z WMSA 0…" at bounding box center [358, 107] width 573 height 170
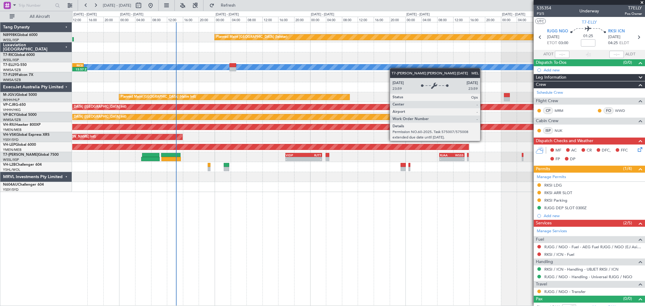
click at [483, 65] on div "[PERSON_NAME] 07:44 Z 15:57 Z OMSJ 06:50 Z RKSI 15:05 Z" at bounding box center [358, 67] width 573 height 10
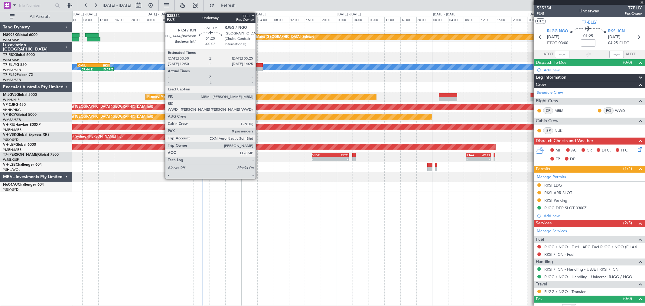
click at [258, 68] on div at bounding box center [259, 69] width 6 height 4
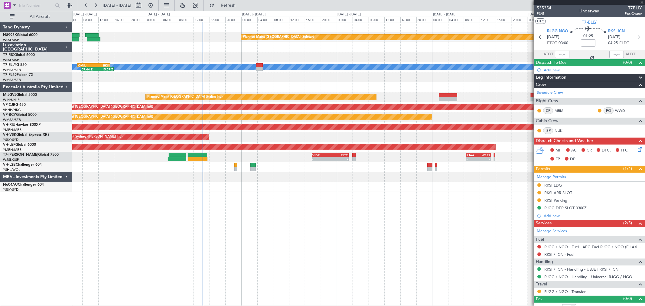
type input "-00:05"
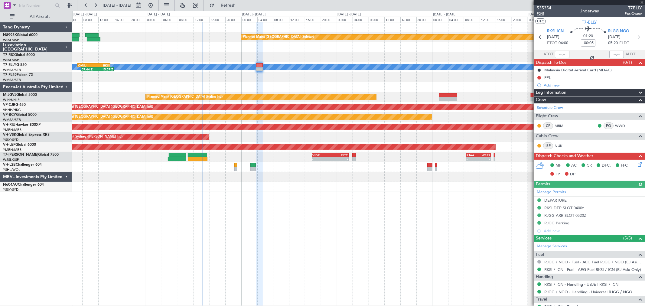
click at [543, 15] on span "P2/5" at bounding box center [544, 13] width 15 height 5
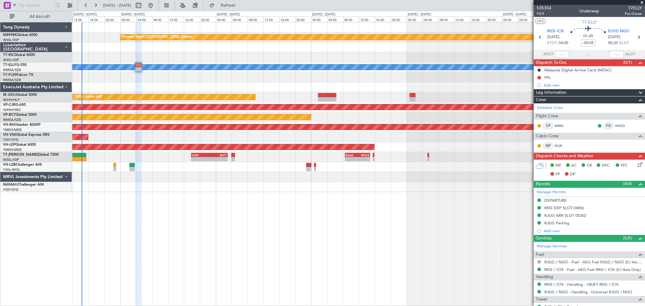
click at [256, 73] on div "Planned Maint [GEOGRAPHIC_DATA] (Seletar) [PERSON_NAME] 07:44 Z 15:57 Z OMSJ 06…" at bounding box center [358, 107] width 573 height 170
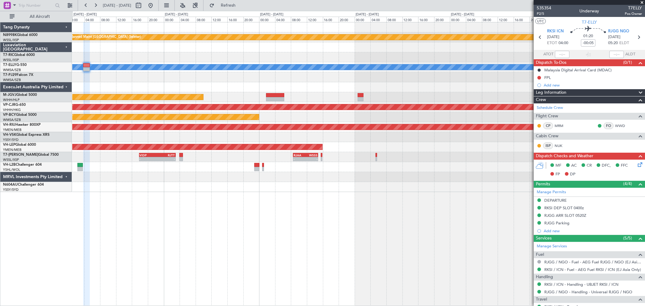
click at [253, 76] on div at bounding box center [358, 77] width 573 height 10
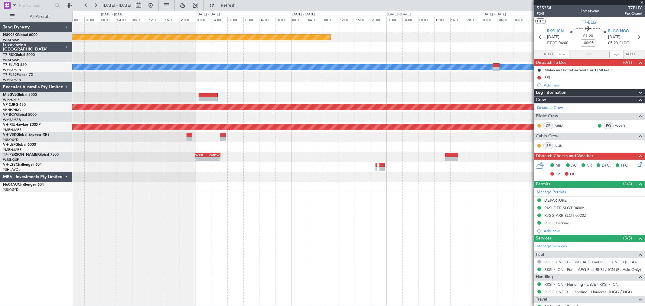
click at [279, 80] on div at bounding box center [358, 77] width 573 height 10
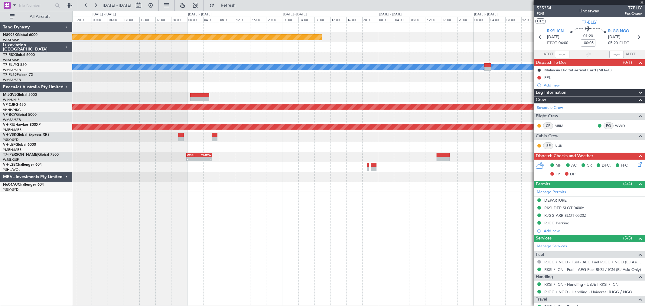
click at [260, 83] on div "Planned Maint [GEOGRAPHIC_DATA] (Seletar) [PERSON_NAME] - - RKSI 02:50 Z WMSA 0…" at bounding box center [358, 107] width 573 height 170
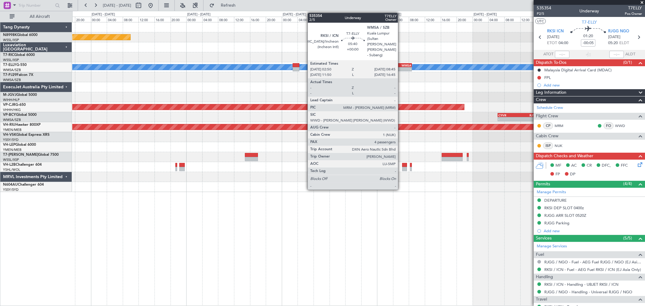
click at [401, 69] on div "-" at bounding box center [405, 69] width 11 height 4
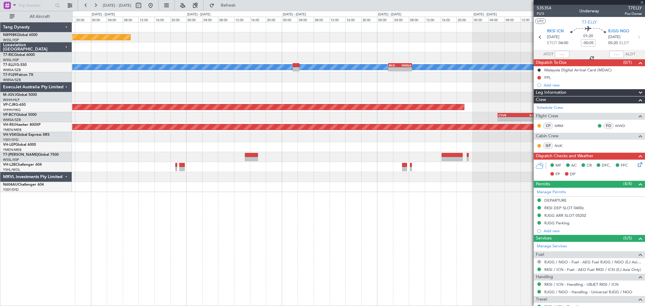
type input "4"
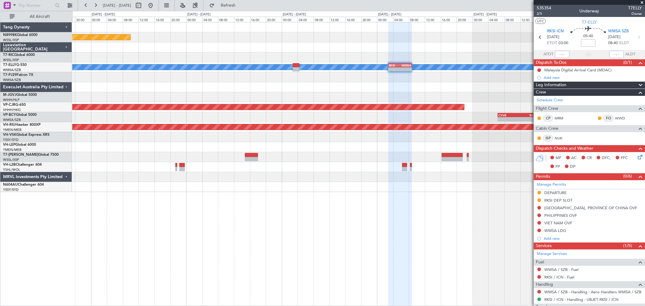
click at [454, 93] on div "Planned Maint [GEOGRAPHIC_DATA] (Seletar) [PERSON_NAME] - - RKSI 02:50 Z WMSA 0…" at bounding box center [358, 107] width 573 height 170
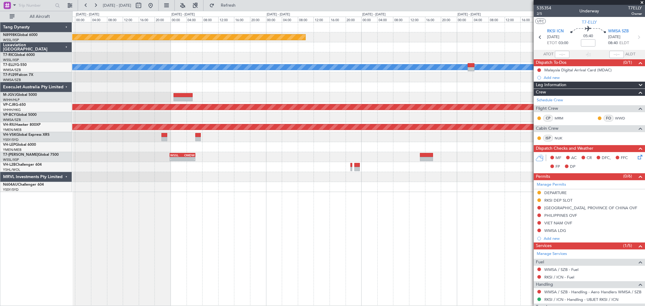
click at [442, 89] on div at bounding box center [358, 87] width 573 height 10
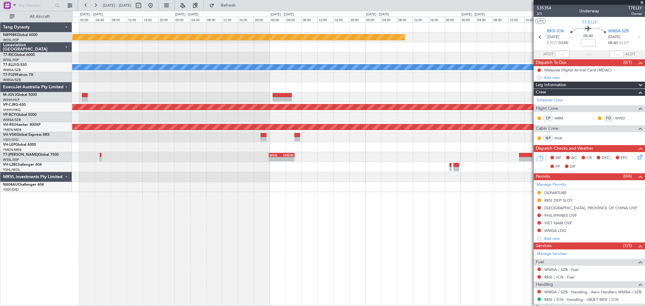
click at [393, 83] on div "Planned Maint [GEOGRAPHIC_DATA] (Seletar) [PERSON_NAME] - - RKSI 02:50 Z WMSA 0…" at bounding box center [358, 107] width 573 height 170
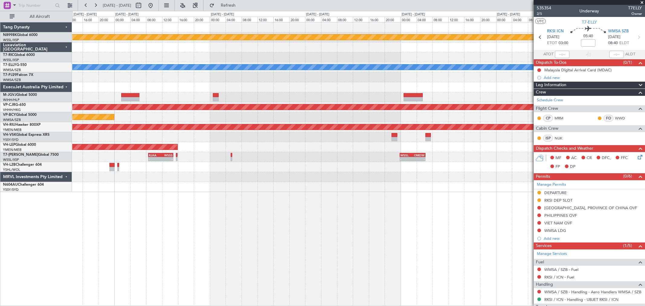
click at [408, 83] on div at bounding box center [358, 87] width 573 height 10
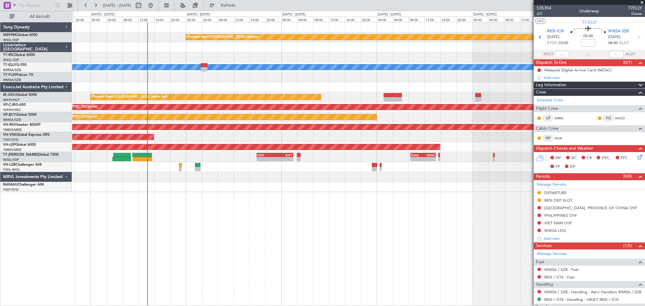
click at [405, 78] on div at bounding box center [358, 77] width 573 height 10
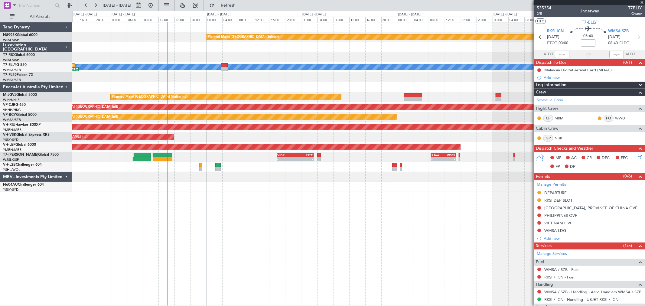
click at [337, 77] on div at bounding box center [358, 77] width 573 height 10
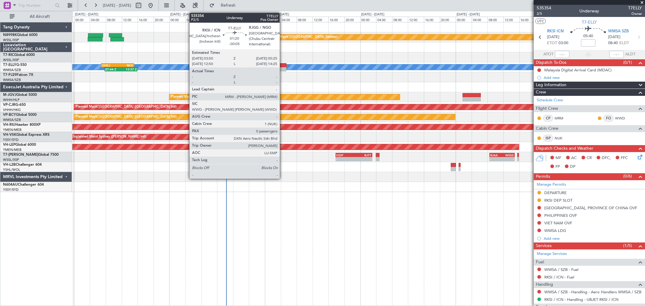
click at [283, 66] on div at bounding box center [283, 65] width 6 height 4
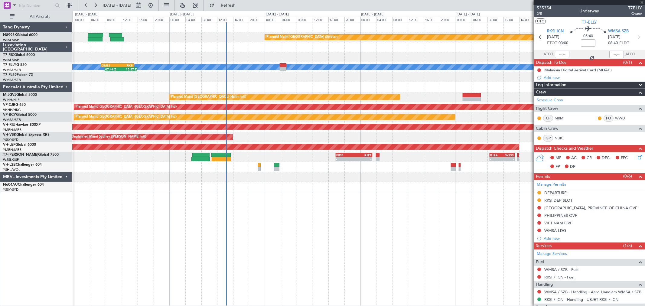
type input "-00:05"
type input "0"
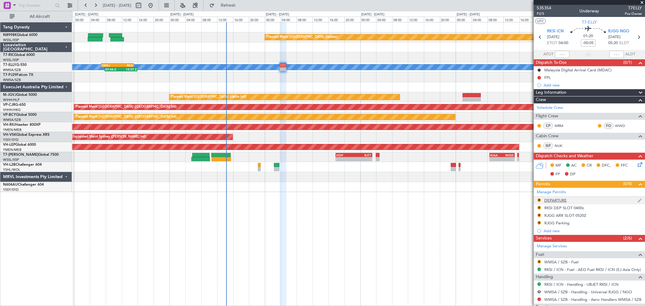
click at [538, 198] on div "R" at bounding box center [539, 200] width 5 height 5
click at [539, 200] on button "R" at bounding box center [539, 200] width 4 height 4
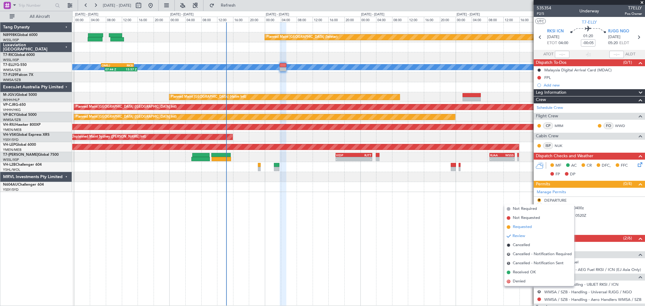
click at [524, 225] on span "Requested" at bounding box center [522, 227] width 19 height 6
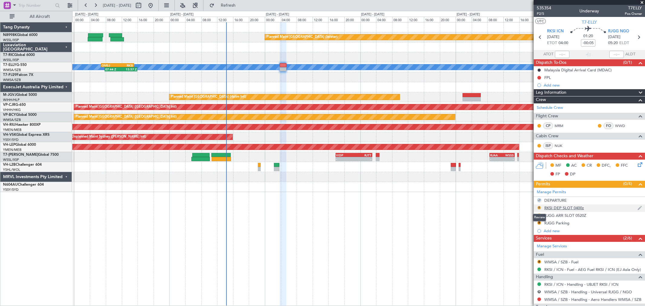
click at [539, 208] on button "R" at bounding box center [539, 208] width 4 height 4
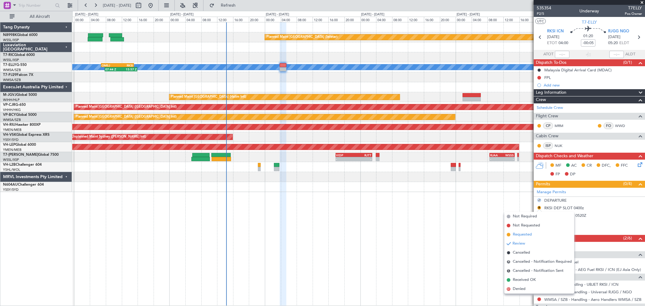
click at [520, 233] on span "Requested" at bounding box center [522, 235] width 19 height 6
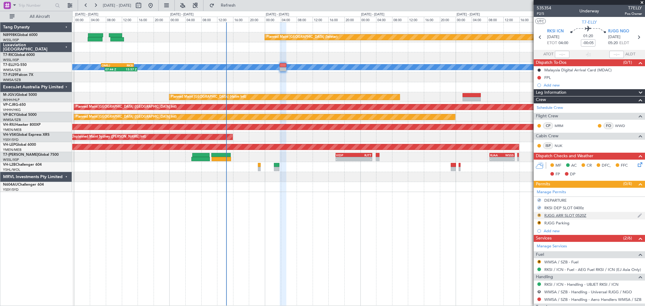
click at [538, 215] on button "R" at bounding box center [539, 216] width 4 height 4
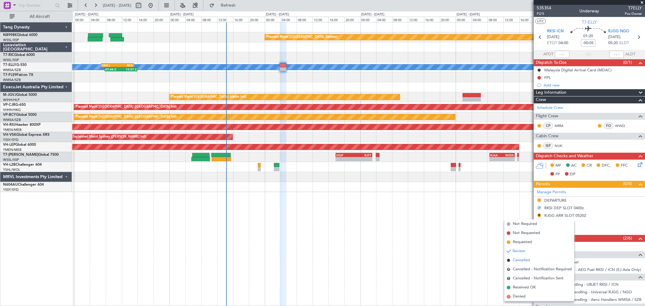
click at [527, 259] on span "Cancelled" at bounding box center [521, 260] width 17 height 6
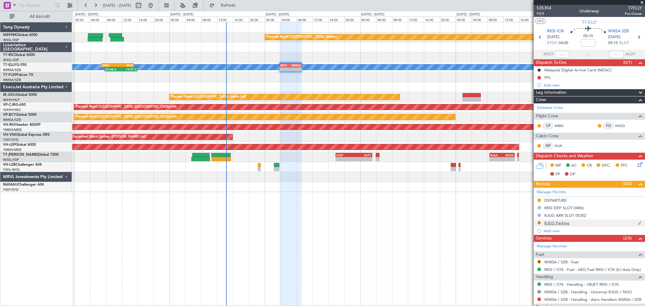
click at [539, 222] on button "R" at bounding box center [539, 223] width 4 height 4
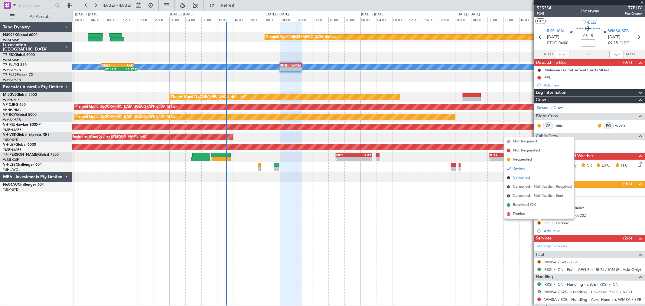
click at [521, 179] on span "Cancelled" at bounding box center [521, 178] width 17 height 6
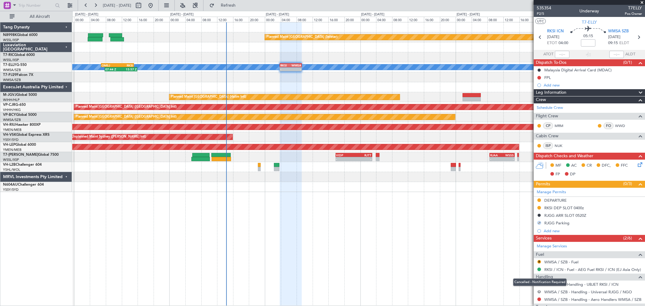
click at [538, 291] on button "R" at bounding box center [539, 292] width 4 height 4
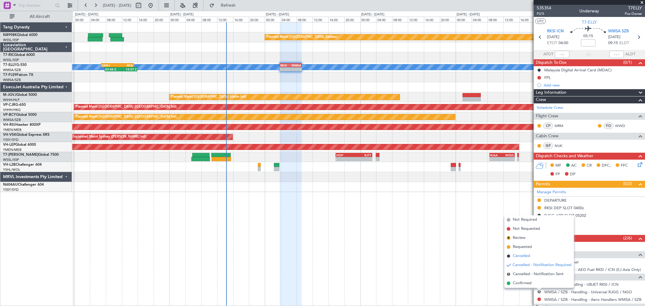
click at [523, 255] on span "Cancelled" at bounding box center [521, 256] width 17 height 6
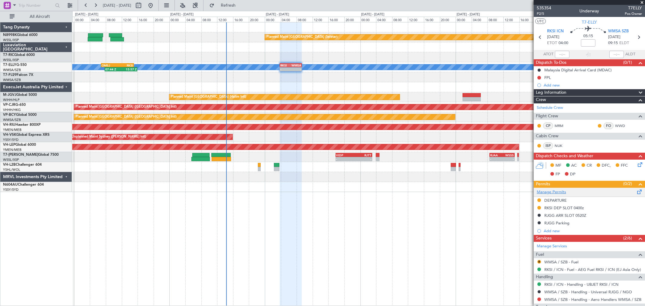
click at [552, 192] on link "Manage Permits" at bounding box center [551, 192] width 29 height 6
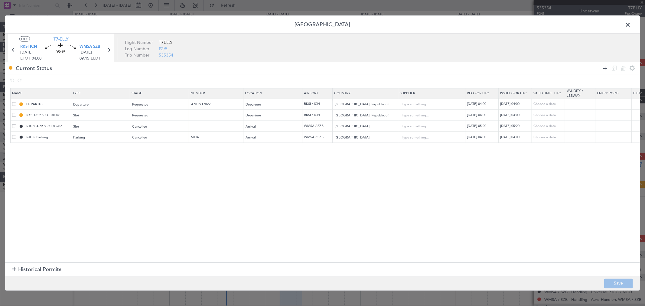
click at [605, 68] on icon at bounding box center [605, 67] width 7 height 7
click at [604, 69] on icon at bounding box center [605, 67] width 7 height 7
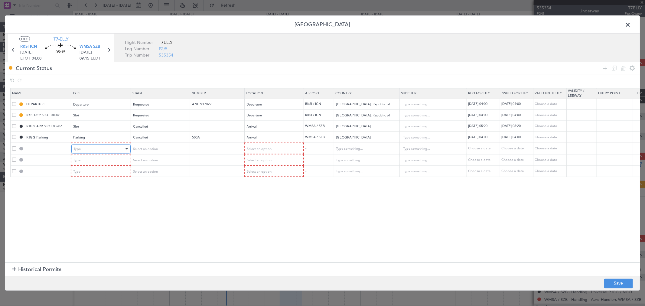
click at [112, 149] on div "Type" at bounding box center [99, 148] width 50 height 9
click at [98, 213] on span "Overflight" at bounding box center [101, 212] width 54 height 9
click at [113, 159] on div "Type" at bounding box center [99, 160] width 50 height 9
click at [95, 222] on span "Overflight" at bounding box center [101, 223] width 54 height 9
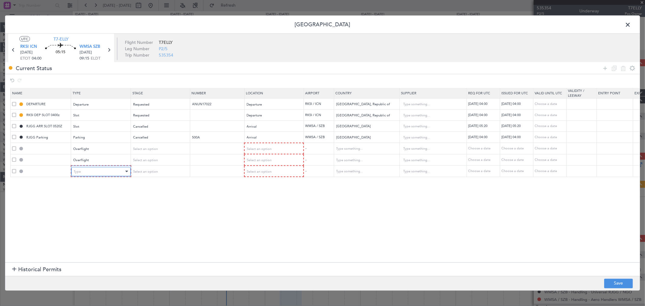
click at [112, 173] on div "Type" at bounding box center [99, 171] width 50 height 9
click at [96, 231] on span "Overflight" at bounding box center [101, 234] width 54 height 9
click at [180, 147] on div "Select an option" at bounding box center [157, 148] width 50 height 9
click at [256, 149] on div at bounding box center [322, 153] width 645 height 306
click at [259, 149] on span "Select an option" at bounding box center [258, 148] width 25 height 5
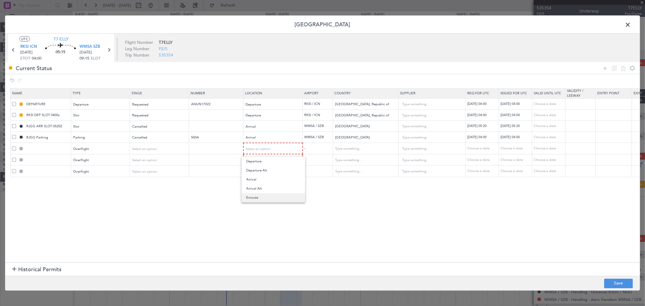
click at [256, 196] on span "Enroute" at bounding box center [273, 197] width 54 height 9
click at [267, 158] on span "Select an option" at bounding box center [258, 160] width 25 height 5
click at [253, 207] on span "Enroute" at bounding box center [273, 208] width 54 height 9
click at [266, 168] on span "Select an option" at bounding box center [258, 170] width 25 height 5
click at [253, 217] on span "Enroute" at bounding box center [273, 220] width 54 height 9
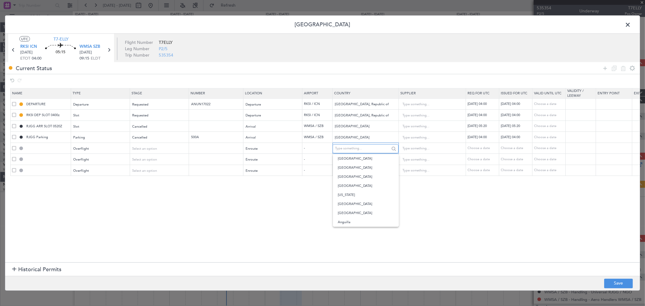
click at [344, 149] on input "text" at bounding box center [362, 148] width 54 height 9
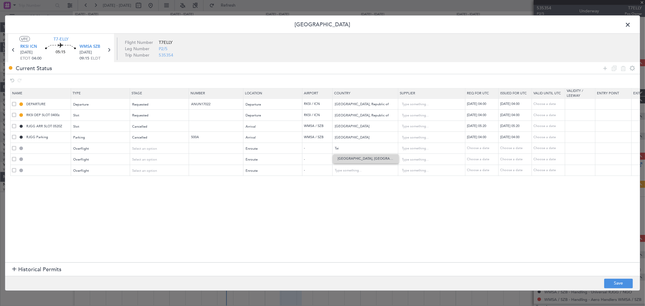
click at [353, 159] on span "[GEOGRAPHIC_DATA], [GEOGRAPHIC_DATA]" at bounding box center [366, 158] width 56 height 9
type input "[GEOGRAPHIC_DATA], [GEOGRAPHIC_DATA]"
click at [344, 161] on input "text" at bounding box center [362, 159] width 54 height 9
click at [349, 170] on span "[GEOGRAPHIC_DATA]" at bounding box center [366, 169] width 56 height 9
type input "[GEOGRAPHIC_DATA]"
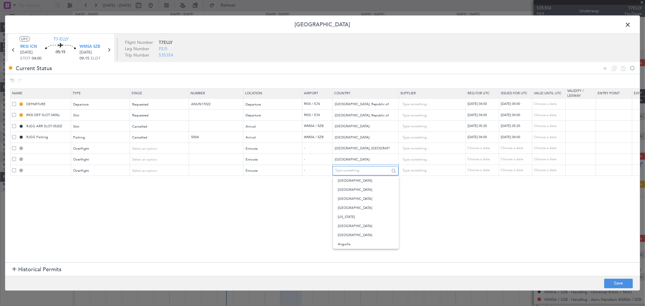
click at [346, 170] on input "text" at bounding box center [362, 170] width 54 height 9
click at [352, 181] on span "Viet Nam" at bounding box center [366, 180] width 56 height 9
type input "Viet Nam"
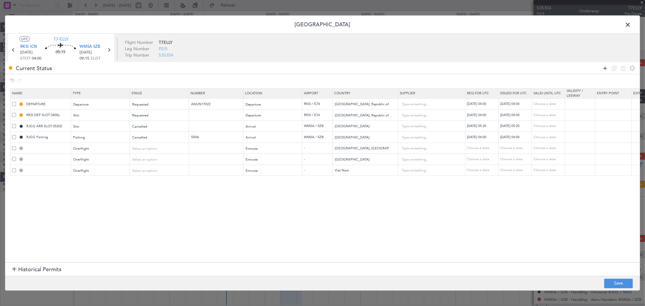
click at [602, 67] on icon at bounding box center [605, 67] width 7 height 7
click at [96, 182] on div "Type" at bounding box center [99, 182] width 50 height 9
click at [93, 244] on span "Landing" at bounding box center [101, 247] width 54 height 9
click at [270, 183] on span "Select an option" at bounding box center [258, 182] width 25 height 5
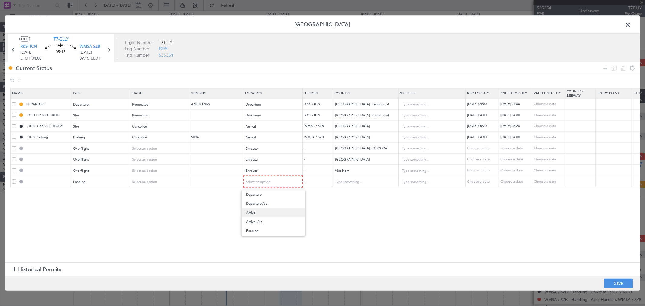
click at [261, 214] on span "Arrival" at bounding box center [273, 212] width 54 height 9
click at [621, 282] on button "Save" at bounding box center [618, 284] width 29 height 10
type input "[GEOGRAPHIC_DATA], PROVINCE OF CHINA OVF"
type input "NNN"
type input "PHILIPPINES OVF"
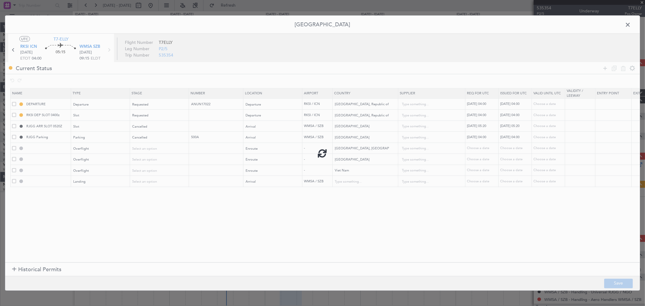
type input "NNN"
type input "VIET NAM OVF"
type input "NNN"
type input "WMSA LDG"
type input "[GEOGRAPHIC_DATA]"
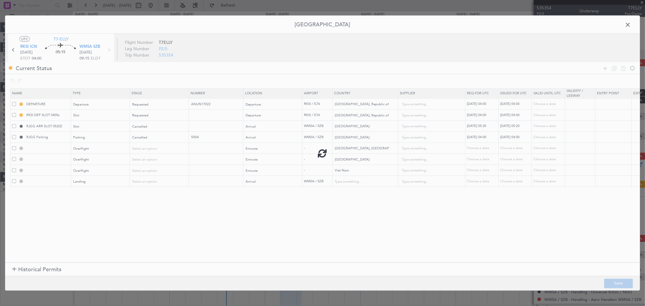
type input "NNN"
click at [631, 25] on span at bounding box center [631, 26] width 0 height 12
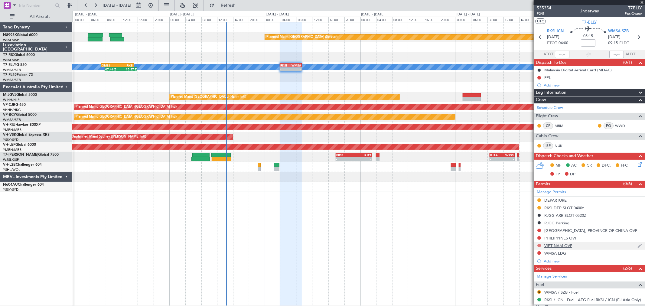
click at [540, 245] on button at bounding box center [539, 246] width 4 height 4
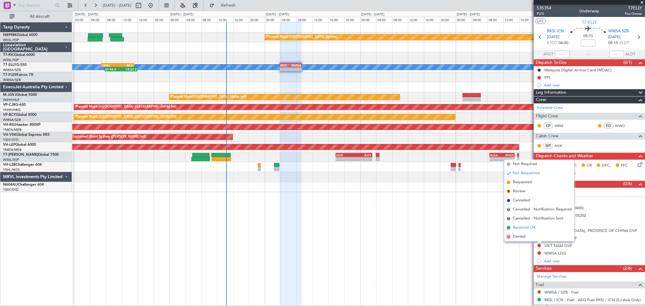
click at [523, 227] on span "Received OK" at bounding box center [524, 228] width 23 height 6
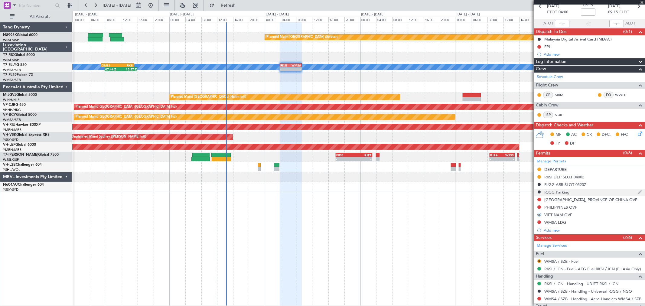
scroll to position [67, 0]
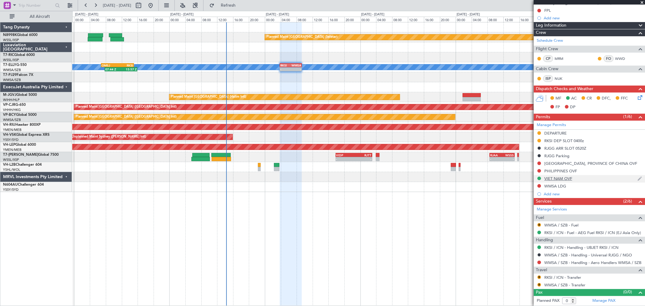
click at [563, 179] on div "VIET NAM OVF" at bounding box center [558, 178] width 28 height 5
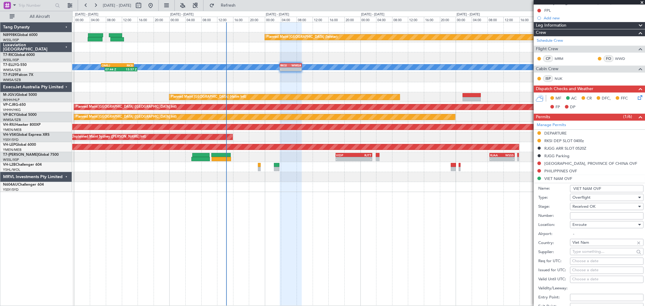
click at [579, 216] on input "Number:" at bounding box center [606, 215] width 73 height 7
paste input "OF-5494/8/2025VN"
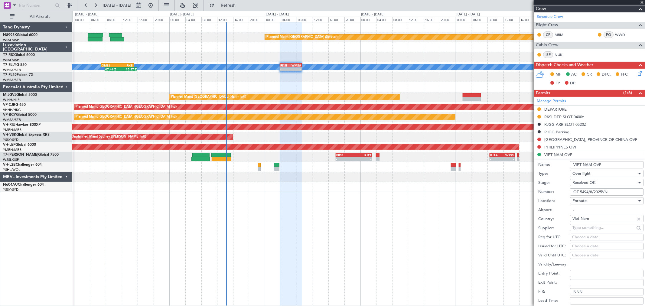
scroll to position [101, 0]
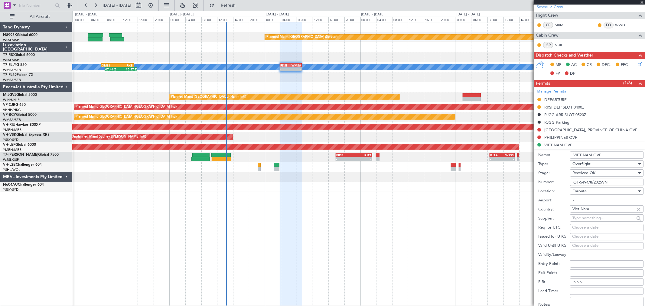
type input "OF-5494/8/2025VN"
click at [573, 236] on div "Choose a date" at bounding box center [606, 237] width 69 height 6
select select "8"
select select "2025"
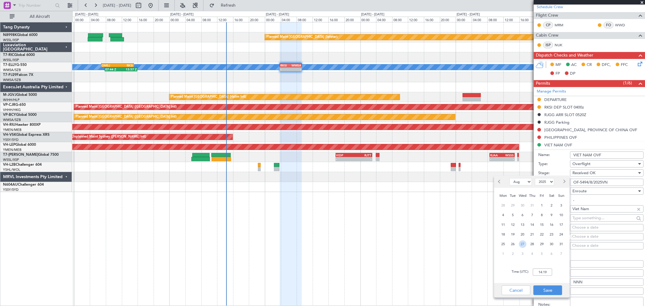
click at [524, 243] on span "27" at bounding box center [523, 244] width 8 height 8
click at [549, 271] on input "00:00" at bounding box center [542, 272] width 19 height 7
type input "04:00"
click at [548, 288] on button "Save" at bounding box center [548, 291] width 29 height 10
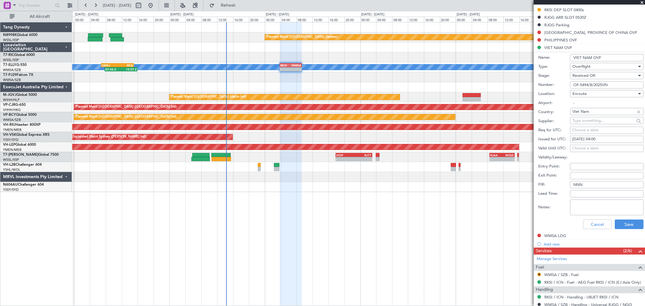
scroll to position [201, 0]
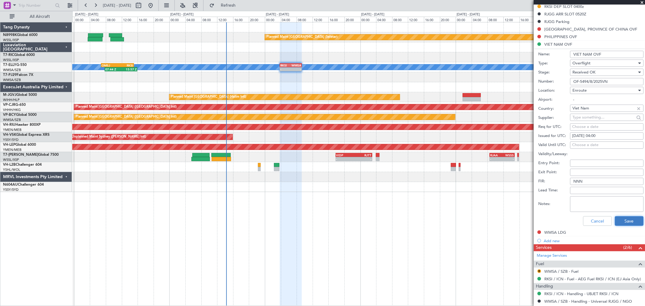
click at [625, 221] on button "Save" at bounding box center [629, 221] width 29 height 10
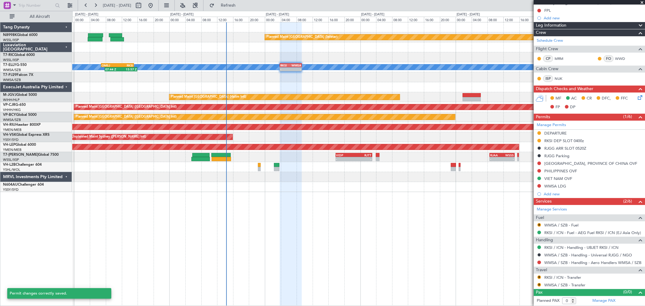
scroll to position [67, 0]
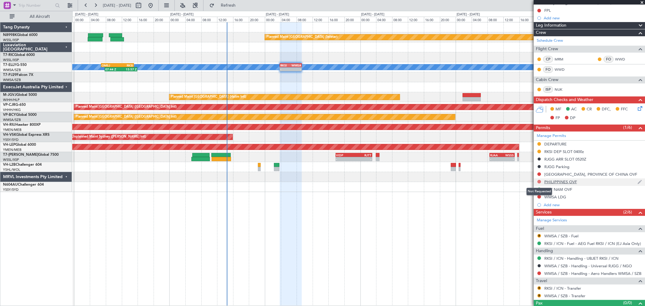
click at [539, 181] on button at bounding box center [539, 182] width 4 height 4
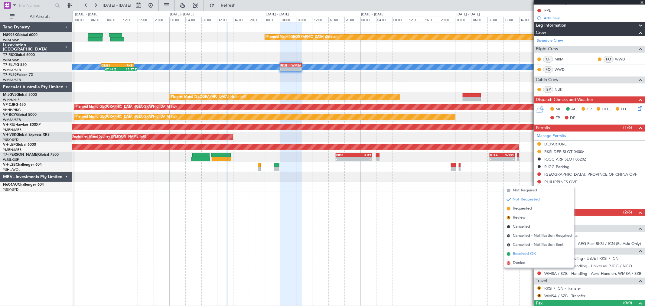
click at [519, 252] on span "Received OK" at bounding box center [524, 254] width 23 height 6
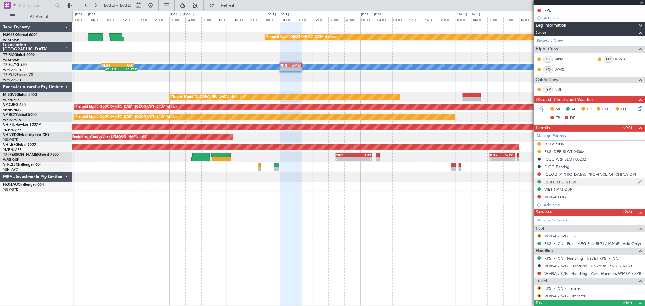
click at [555, 182] on div "PHILIPPINES OVF" at bounding box center [560, 181] width 33 height 5
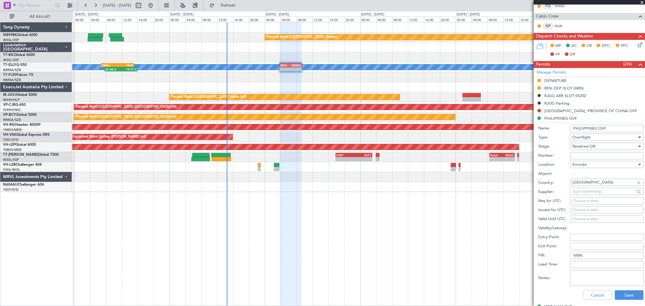
scroll to position [134, 0]
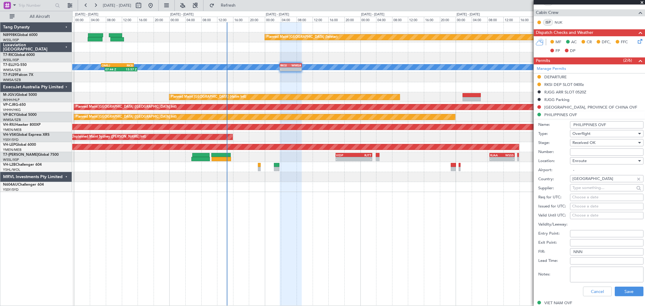
click at [578, 150] on input "Number:" at bounding box center [606, 151] width 73 height 7
paste input "3OP2025-2144"
type input "3OP2025-2144"
click at [578, 205] on div "Choose a date" at bounding box center [606, 207] width 69 height 6
select select "8"
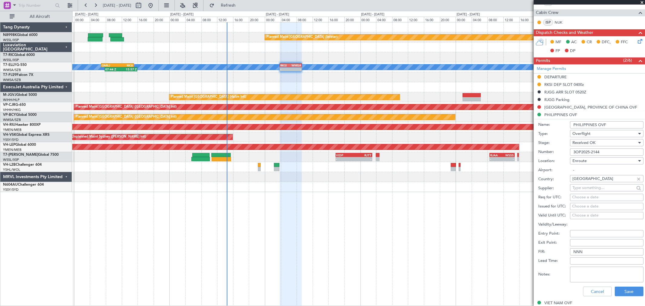
select select "2025"
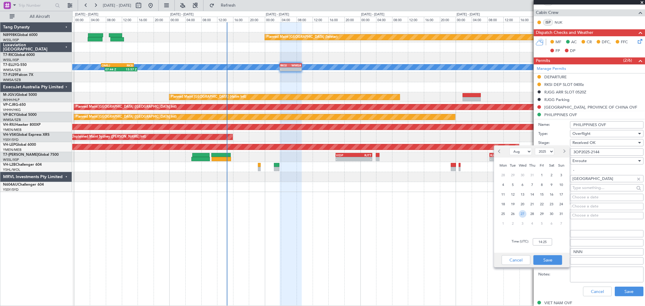
click at [523, 212] on span "27" at bounding box center [523, 214] width 8 height 8
click at [550, 241] on input "00:00" at bounding box center [542, 241] width 19 height 7
type input "04:00"
drag, startPoint x: 545, startPoint y: 259, endPoint x: 592, endPoint y: 260, distance: 46.6
click at [545, 259] on button "Save" at bounding box center [548, 260] width 29 height 10
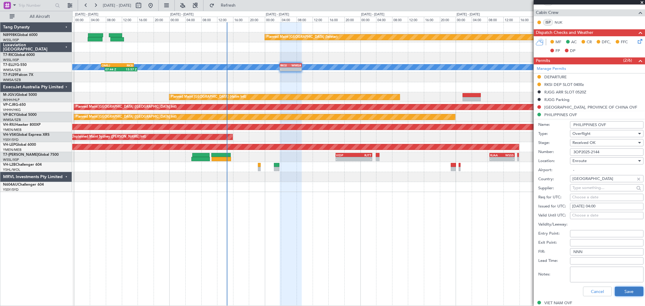
click at [626, 290] on button "Save" at bounding box center [629, 292] width 29 height 10
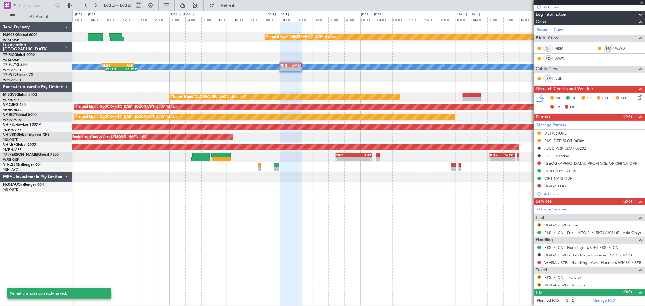
scroll to position [78, 0]
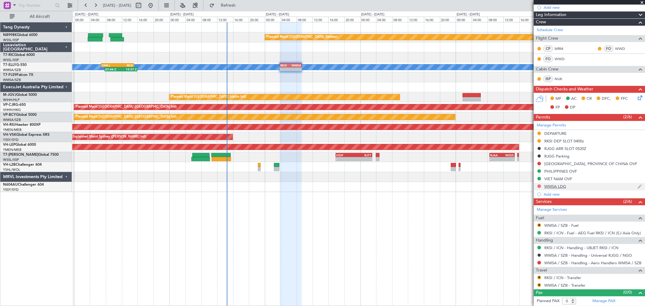
click at [540, 185] on button at bounding box center [539, 186] width 4 height 4
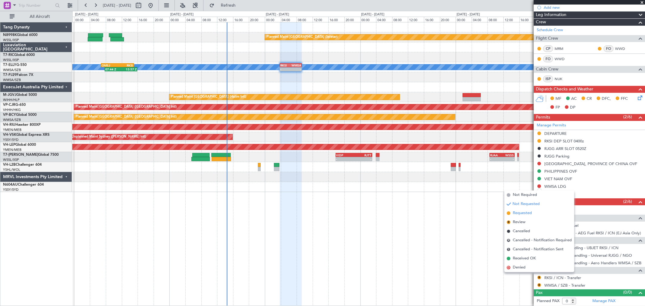
click at [522, 212] on span "Requested" at bounding box center [522, 213] width 19 height 6
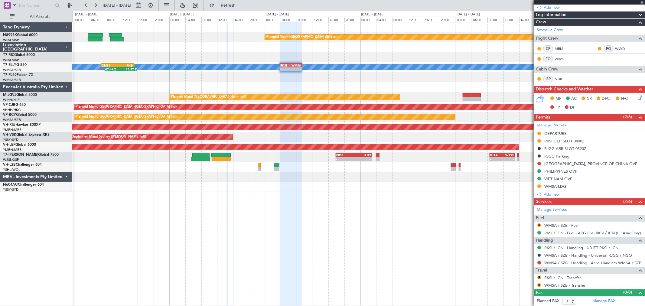
click at [556, 186] on div "WMSA LDG" at bounding box center [555, 186] width 22 height 5
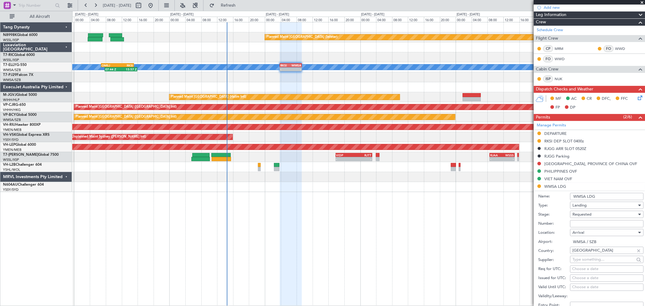
click at [578, 223] on input "Number:" at bounding box center [606, 223] width 73 height 7
paste input "CAAM-NS-0898-08-25"
type input "CAAM-NS-0898-08-25"
click at [578, 278] on div "Choose a date" at bounding box center [606, 278] width 69 height 6
select select "8"
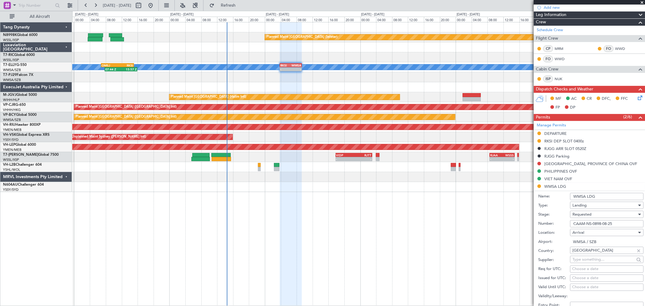
select select "2025"
click at [522, 285] on span "27" at bounding box center [523, 286] width 8 height 8
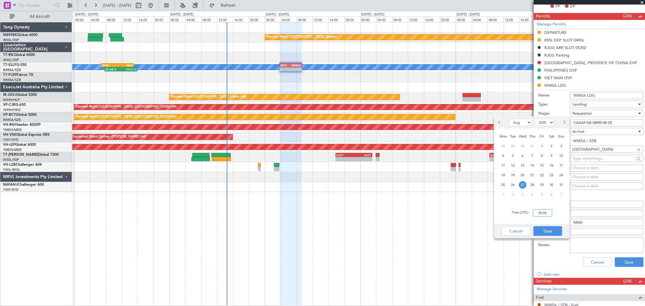
click at [550, 214] on input "00:00" at bounding box center [542, 212] width 19 height 7
type input "04:00"
click at [548, 233] on button "Save" at bounding box center [548, 231] width 29 height 10
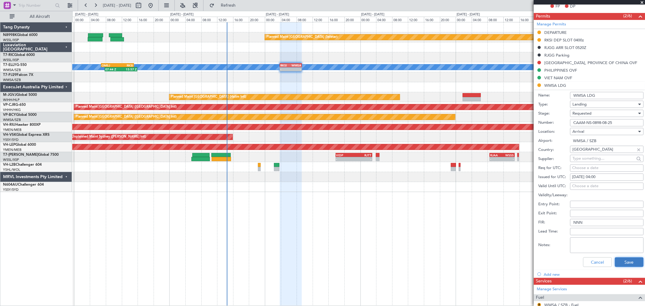
click at [615, 261] on button "Save" at bounding box center [629, 262] width 29 height 10
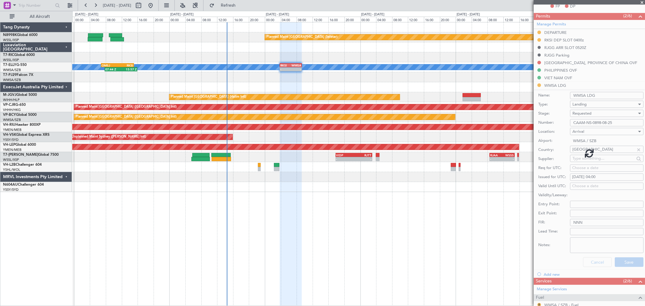
scroll to position [78, 0]
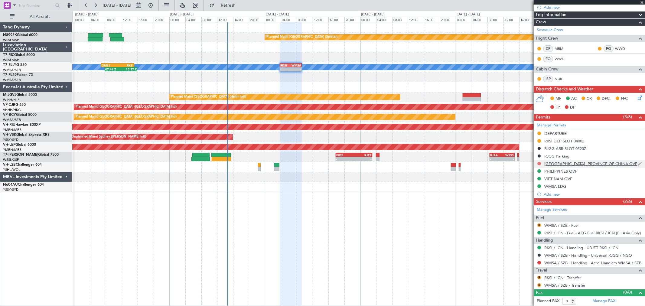
click at [540, 164] on button at bounding box center [539, 164] width 4 height 4
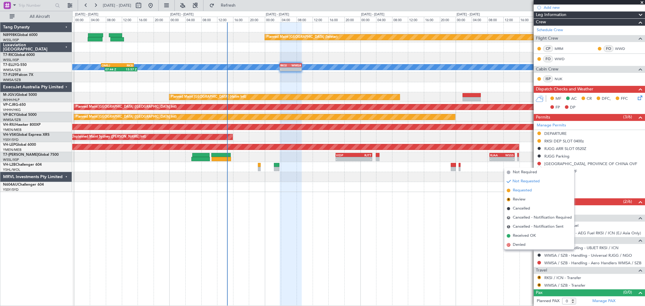
click at [526, 188] on span "Requested" at bounding box center [522, 191] width 19 height 6
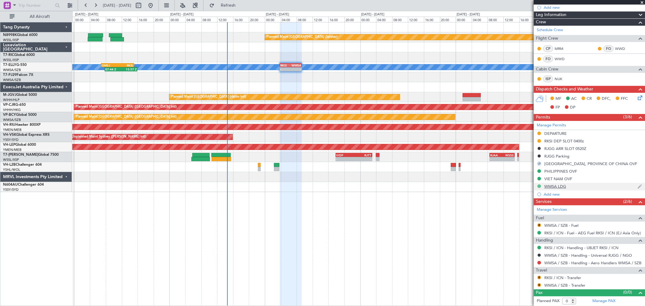
click at [540, 186] on button at bounding box center [539, 186] width 4 height 4
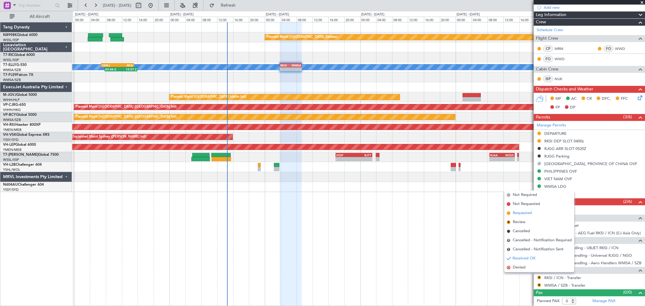
click at [521, 211] on span "Requested" at bounding box center [522, 213] width 19 height 6
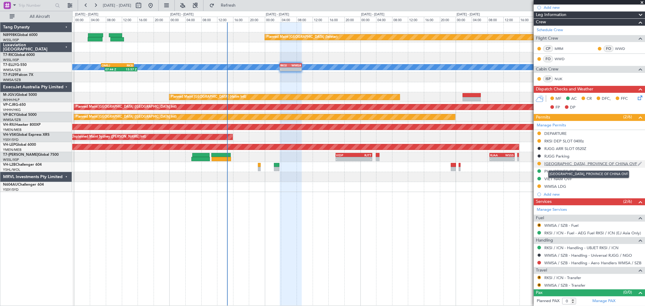
click at [569, 165] on div "[GEOGRAPHIC_DATA], PROVINCE OF CHINA OVF" at bounding box center [590, 163] width 93 height 5
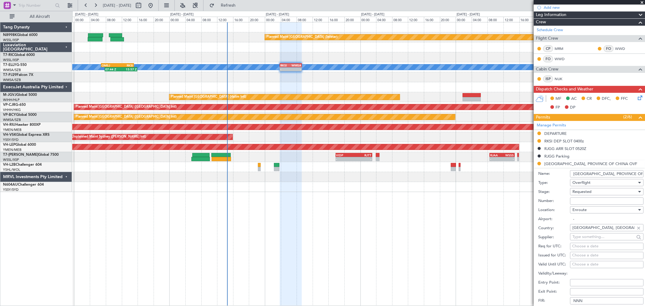
click at [580, 201] on input "Number:" at bounding box center [606, 200] width 73 height 7
paste input "11408213056"
type input "11408213056"
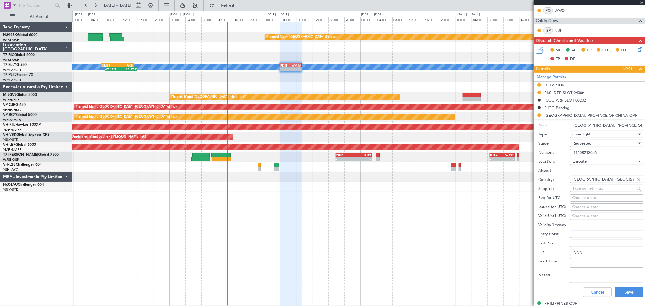
scroll to position [212, 0]
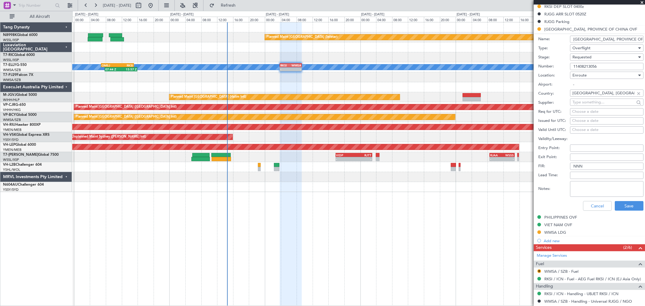
type input "11408213056"
click at [576, 122] on div "Choose a date" at bounding box center [606, 121] width 69 height 6
select select "8"
select select "2025"
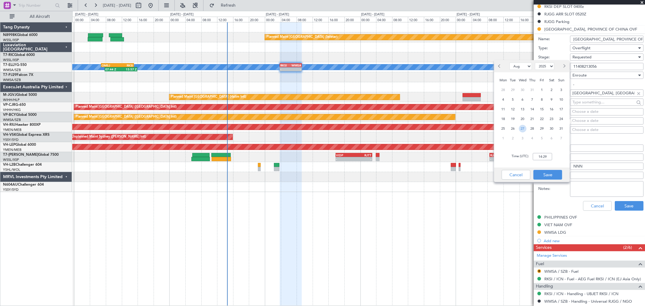
click at [523, 129] on span "27" at bounding box center [523, 129] width 8 height 8
click at [548, 156] on input "00:00" at bounding box center [542, 156] width 19 height 7
type input "04:00"
click at [547, 174] on button "Save" at bounding box center [548, 175] width 29 height 10
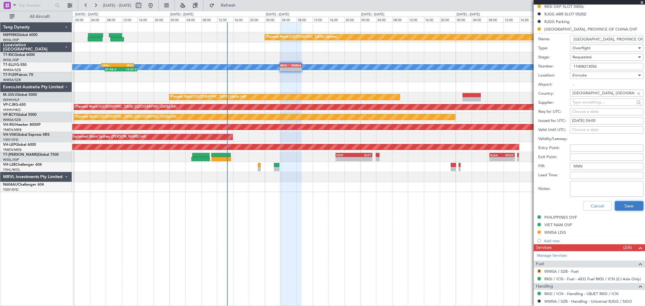
click at [622, 207] on button "Save" at bounding box center [629, 206] width 29 height 10
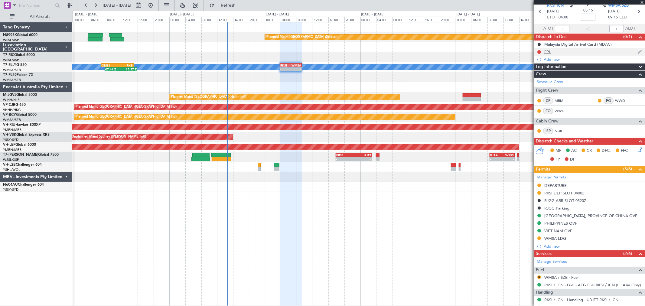
scroll to position [0, 0]
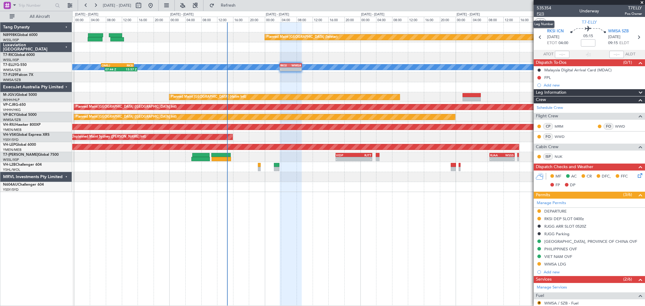
click at [543, 15] on span "P2/5" at bounding box center [544, 13] width 15 height 5
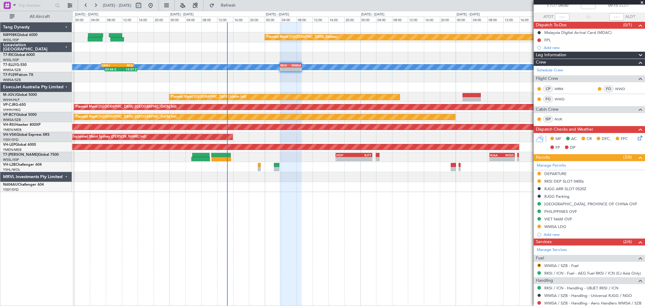
scroll to position [78, 0]
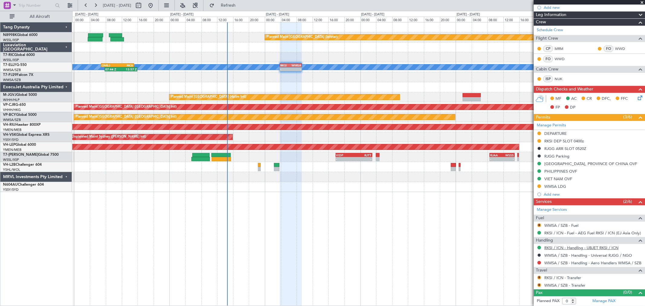
click at [564, 247] on link "RKSI / ICN - Handling - UBJET RKSI / ICN" at bounding box center [581, 247] width 74 height 5
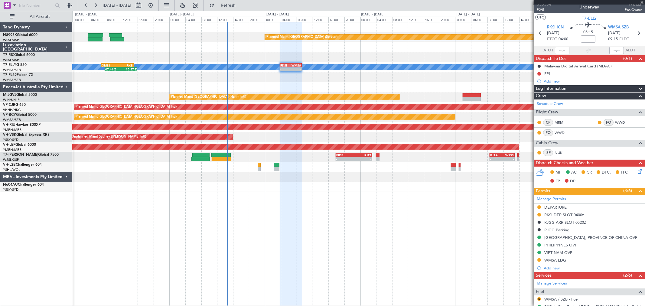
scroll to position [0, 0]
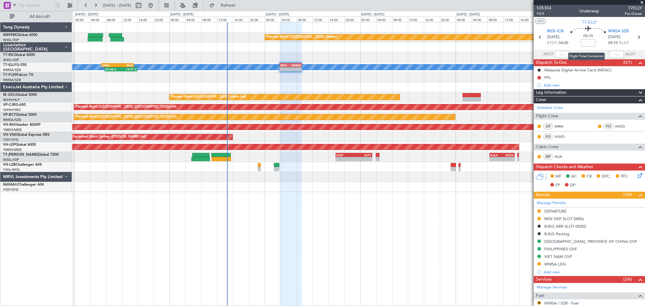
click at [590, 43] on input at bounding box center [588, 42] width 15 height 7
type input "+00:15"
click at [592, 42] on input "+00:15" at bounding box center [588, 42] width 15 height 7
type input "+00:20"
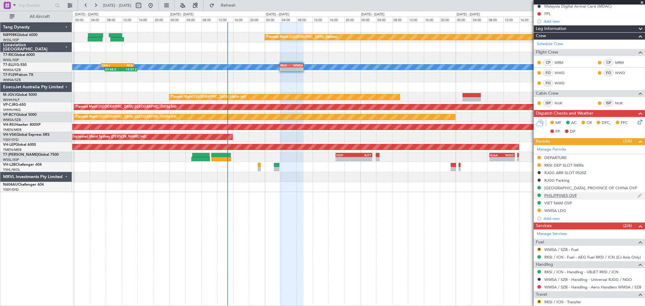
scroll to position [88, 0]
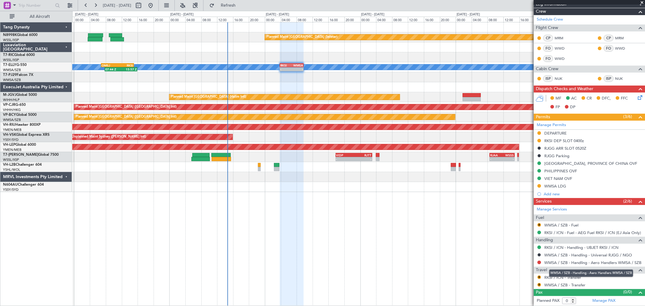
click at [559, 278] on mat-tooltip-component "WMSA / SZB - Handling - Aero Handlers WMSA / SZB" at bounding box center [591, 273] width 93 height 16
click at [559, 276] on div "WMSA / SZB - Handling - Aero Handlers WMSA / SZB" at bounding box center [591, 273] width 84 height 8
click at [560, 277] on link "RKSI / ICN - Transfer" at bounding box center [562, 277] width 37 height 5
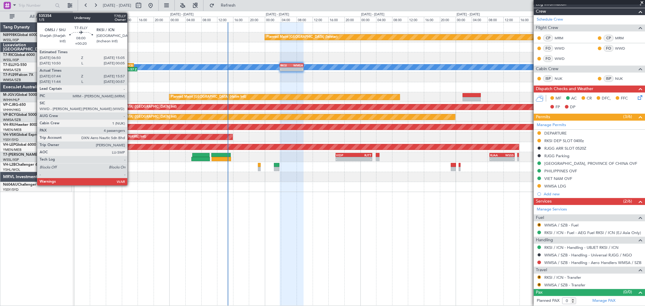
click at [128, 67] on div "07:44 Z 15:57 Z" at bounding box center [121, 69] width 33 height 4
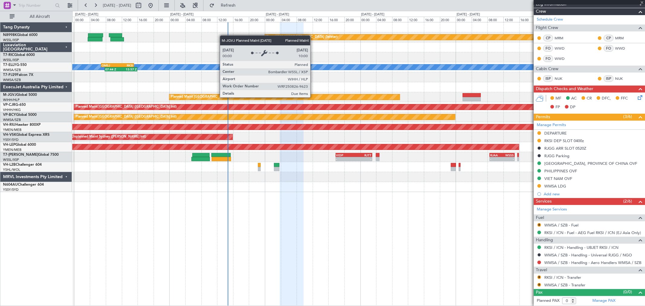
type input "07:54"
type input "15:52"
type input "4"
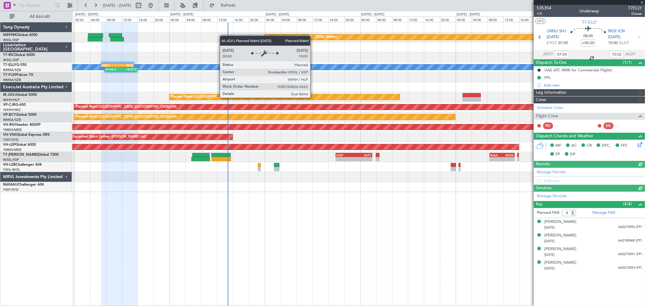
type input "[PERSON_NAME] (KYA)"
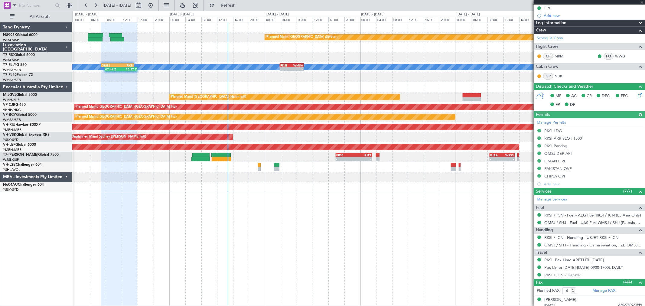
scroll to position [114, 0]
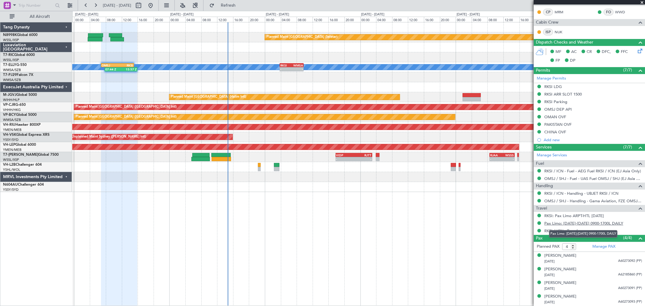
click at [567, 222] on link "Pax Limo: [DATE]-[DATE] 0900-1700L DAILY" at bounding box center [583, 223] width 79 height 5
type input "[PERSON_NAME] (KYA)"
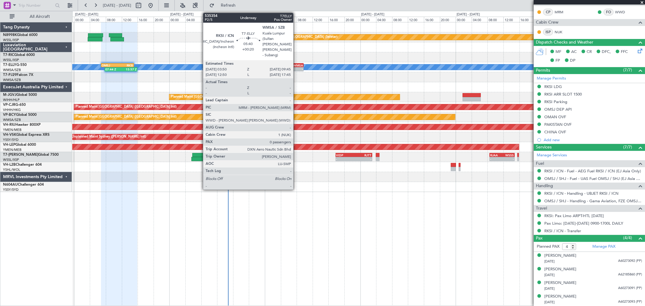
click at [296, 68] on div "-" at bounding box center [297, 69] width 11 height 4
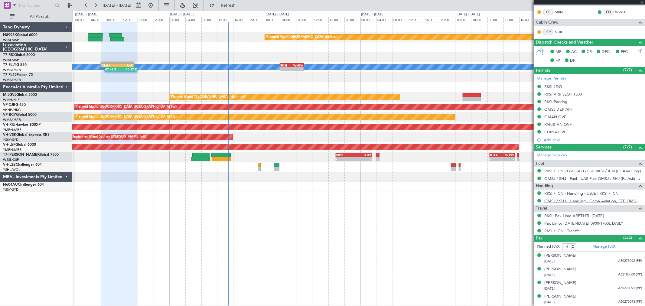
type input "0"
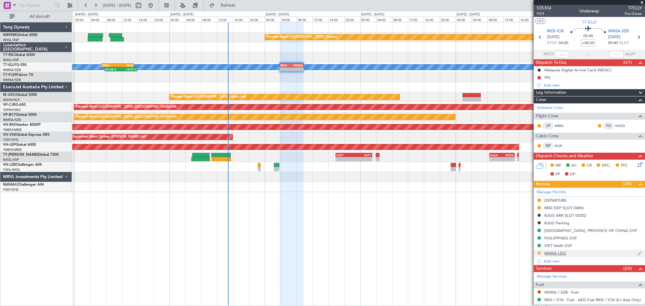
click at [540, 254] on button at bounding box center [539, 253] width 4 height 4
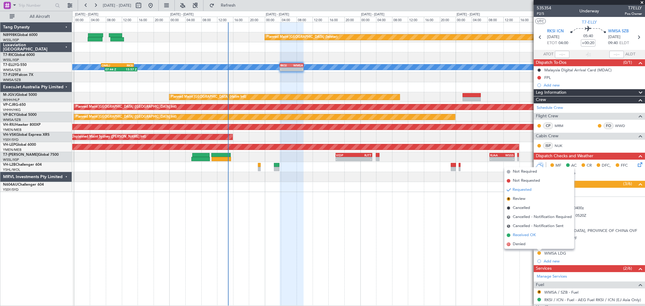
drag, startPoint x: 519, startPoint y: 244, endPoint x: 533, endPoint y: 233, distance: 17.5
click at [533, 233] on ul "Not Required Not Requested Requested R Review Cancelled R Cancelled - Notificat…" at bounding box center [539, 208] width 70 height 82
click at [533, 233] on span "Received OK" at bounding box center [524, 235] width 23 height 6
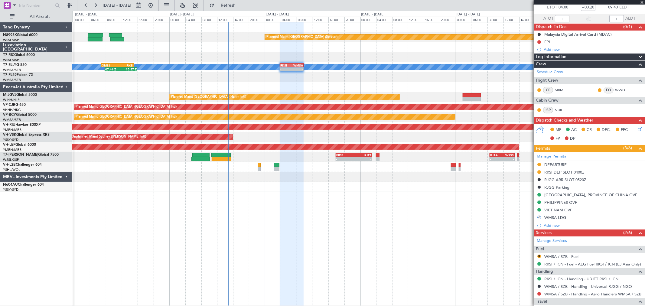
scroll to position [67, 0]
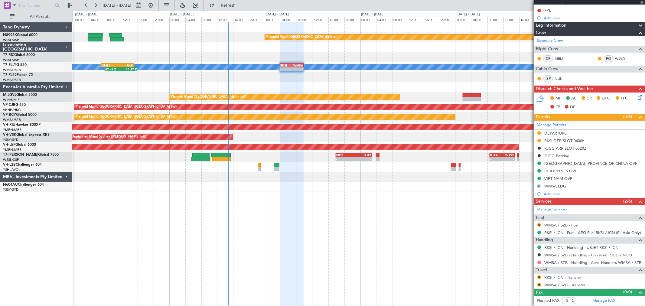
click at [539, 261] on button at bounding box center [539, 263] width 4 height 4
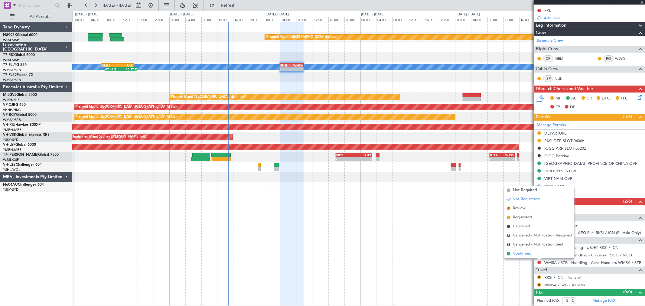
click at [522, 250] on li "Confirmed" at bounding box center [539, 253] width 70 height 9
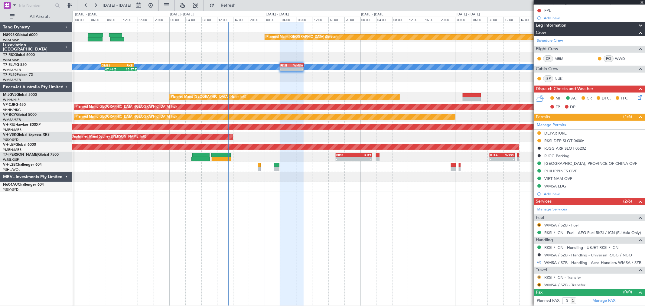
click at [539, 277] on button "R" at bounding box center [539, 278] width 4 height 4
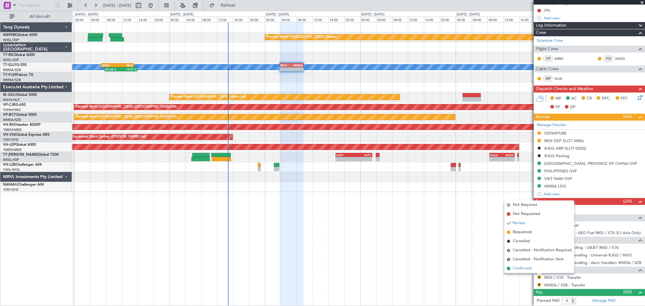
click at [522, 266] on span "Confirmed" at bounding box center [522, 269] width 19 height 6
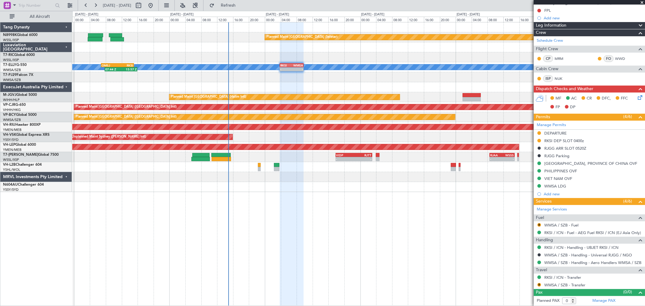
click at [328, 94] on div "Planned Maint Singapore (Seletar) MEL 07:44 Z 15:57 Z OMSJ 06:50 Z RKSI 15:05 Z…" at bounding box center [358, 107] width 573 height 170
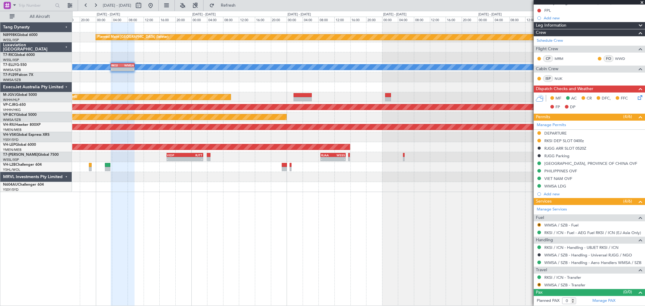
click at [295, 87] on div at bounding box center [358, 87] width 573 height 10
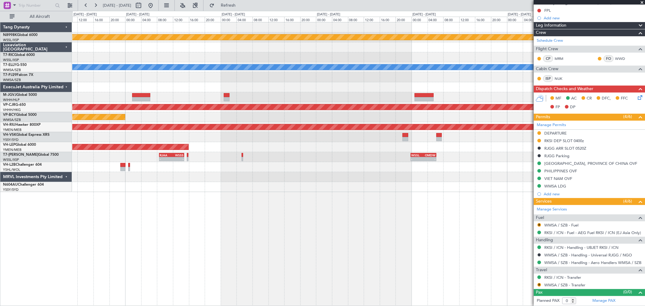
click at [309, 80] on div at bounding box center [358, 77] width 573 height 10
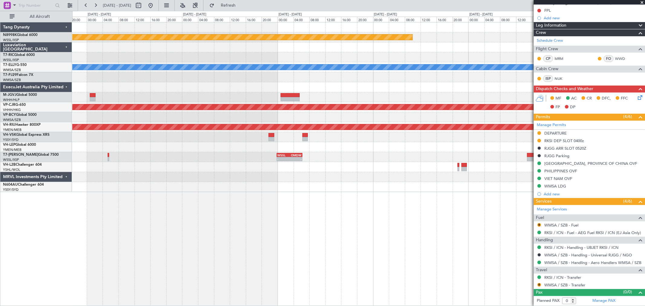
click at [315, 83] on div at bounding box center [358, 87] width 573 height 10
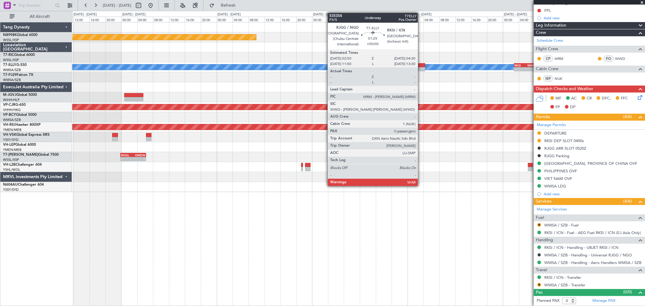
click at [421, 67] on div at bounding box center [422, 69] width 7 height 4
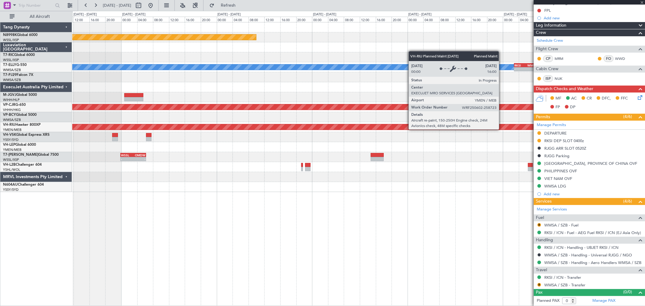
scroll to position [0, 0]
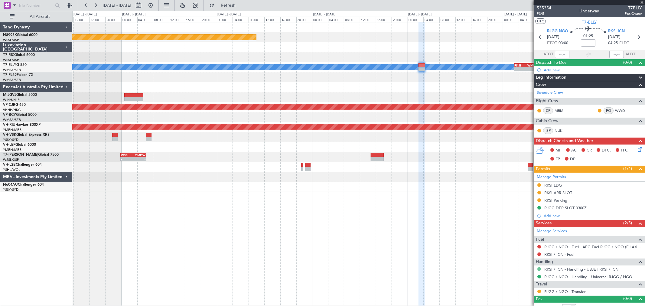
click at [540, 269] on button at bounding box center [539, 269] width 4 height 4
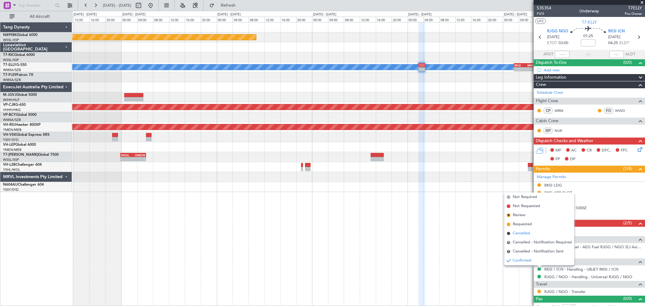
click at [528, 234] on span "Cancelled" at bounding box center [521, 233] width 17 height 6
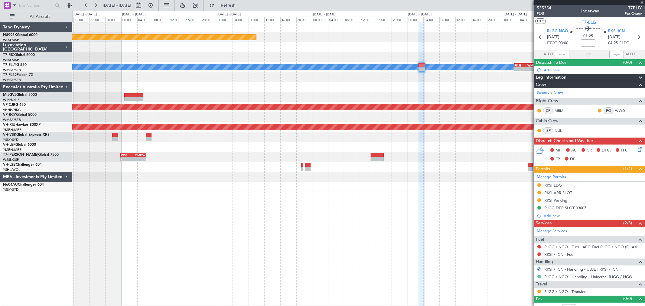
click at [539, 277] on button at bounding box center [539, 277] width 4 height 4
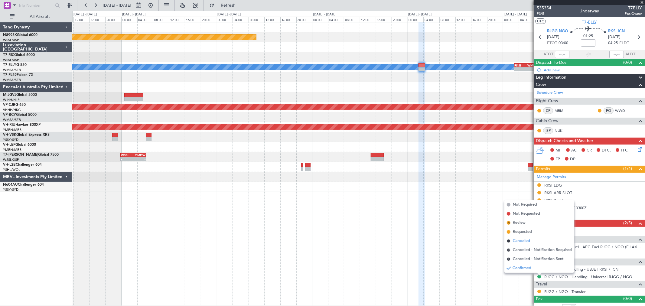
click at [523, 238] on span "Cancelled" at bounding box center [521, 241] width 17 height 6
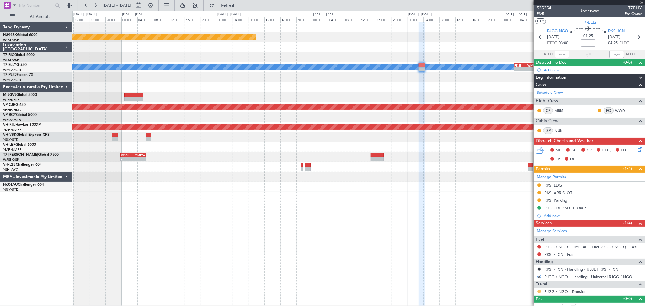
click at [538, 292] on button at bounding box center [539, 292] width 4 height 4
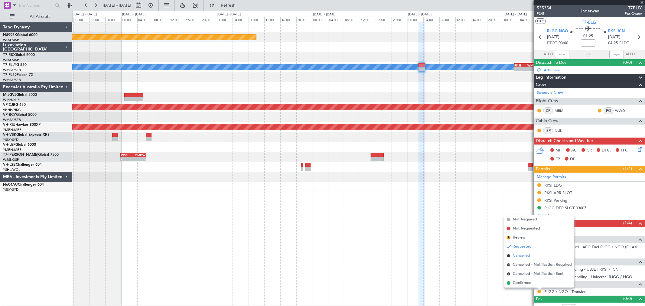
click at [528, 256] on span "Cancelled" at bounding box center [521, 256] width 17 height 6
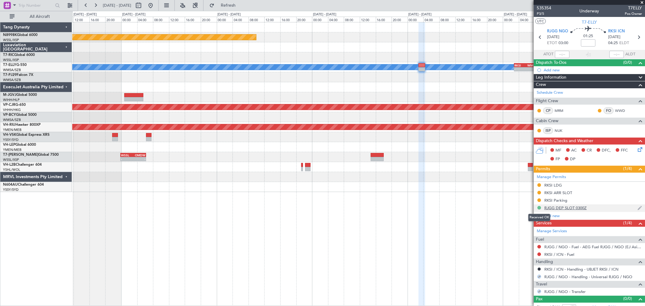
click at [539, 207] on button at bounding box center [539, 208] width 4 height 4
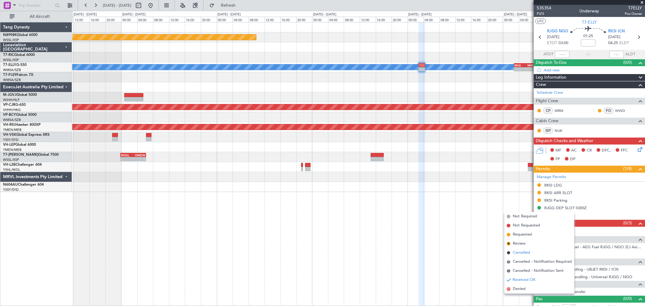
click at [516, 252] on span "Cancelled" at bounding box center [521, 253] width 17 height 6
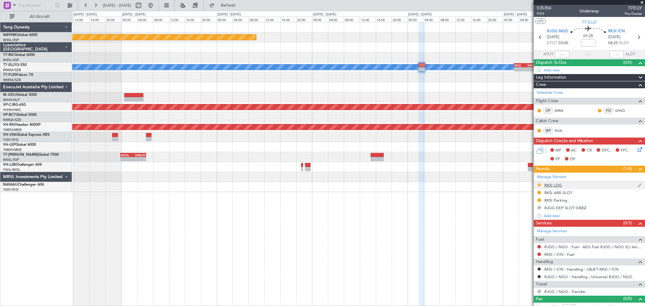
click at [540, 185] on button at bounding box center [539, 185] width 4 height 4
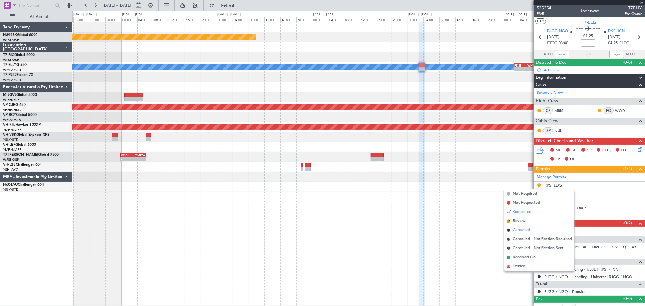
click at [519, 231] on span "Cancelled" at bounding box center [521, 230] width 17 height 6
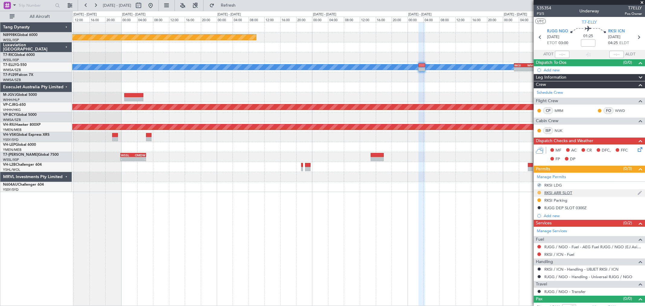
click at [540, 192] on button at bounding box center [539, 193] width 4 height 4
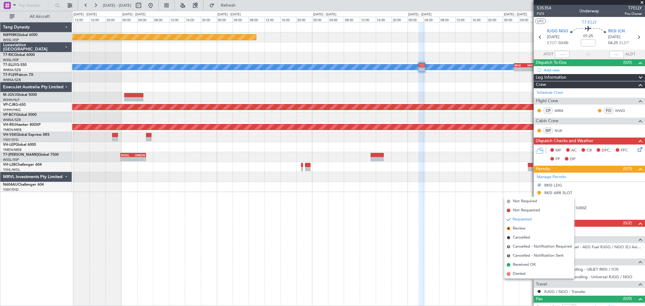
click at [518, 237] on span "Cancelled" at bounding box center [521, 238] width 17 height 6
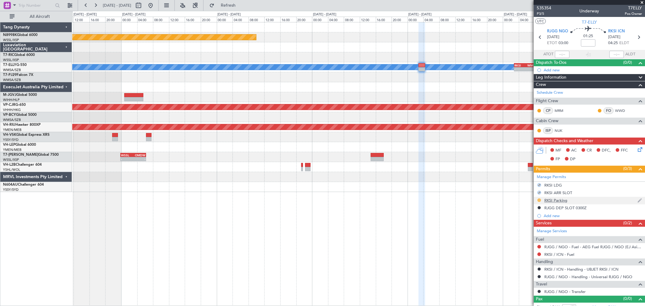
click at [539, 200] on button at bounding box center [539, 200] width 4 height 4
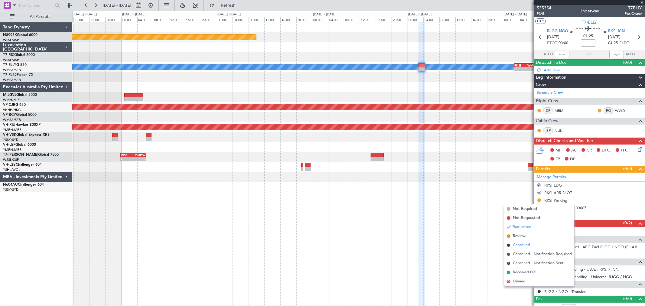
click at [515, 244] on span "Cancelled" at bounding box center [521, 245] width 17 height 6
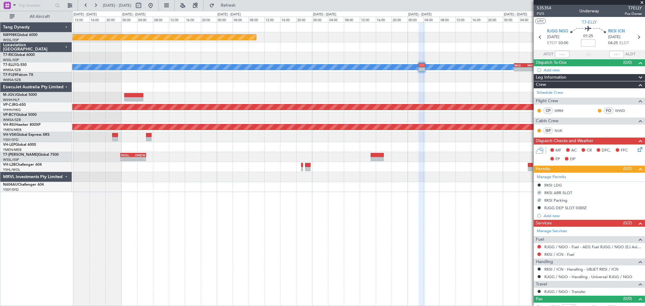
click at [452, 91] on div at bounding box center [358, 87] width 573 height 10
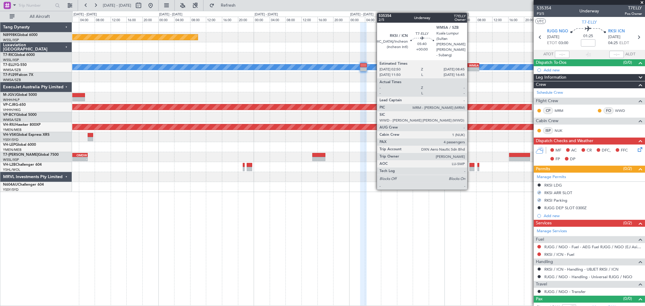
click at [470, 68] on div "-" at bounding box center [473, 69] width 11 height 4
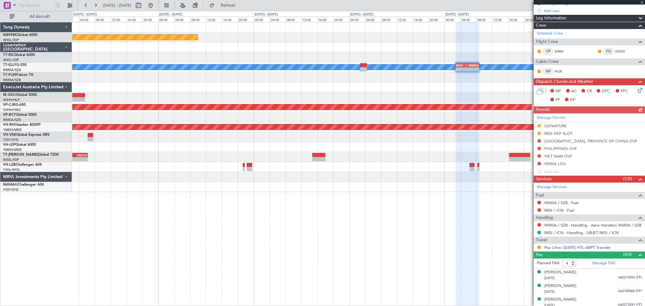
scroll to position [67, 0]
click at [539, 232] on button at bounding box center [539, 232] width 4 height 4
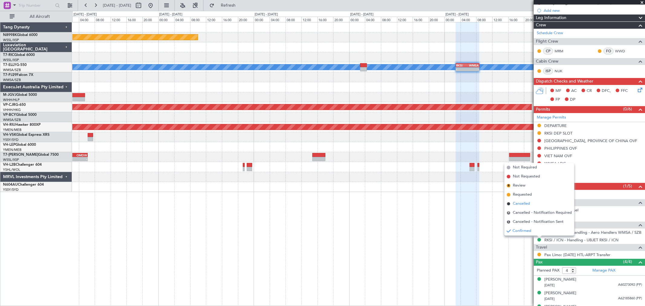
click at [522, 201] on span "Cancelled" at bounding box center [521, 204] width 17 height 6
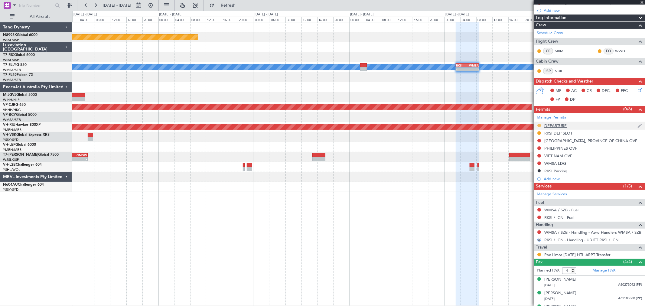
click at [540, 126] on button at bounding box center [539, 126] width 4 height 4
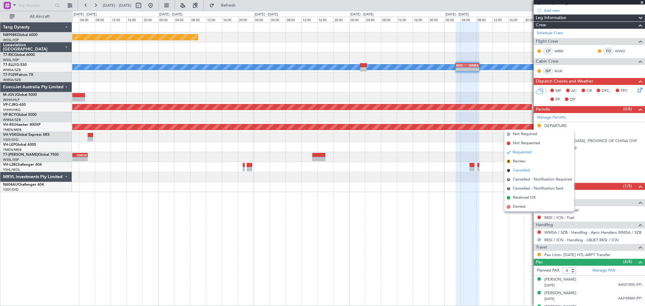
click at [517, 171] on span "Cancelled" at bounding box center [521, 171] width 17 height 6
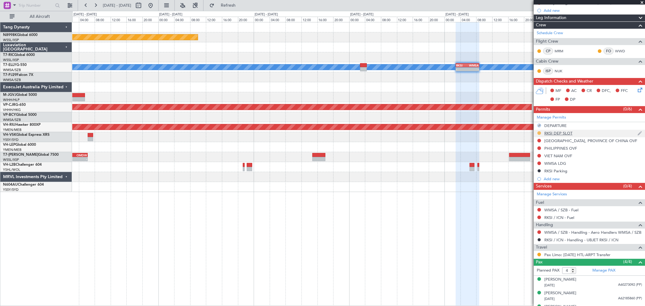
click at [538, 133] on button at bounding box center [539, 133] width 4 height 4
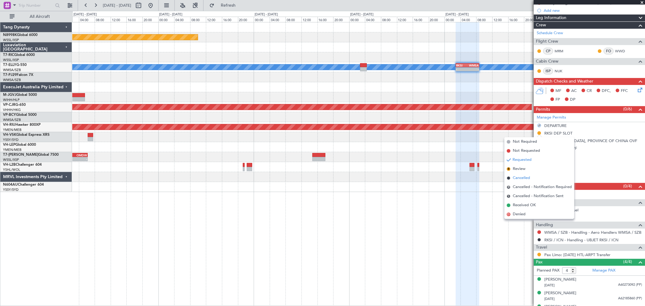
click at [522, 177] on span "Cancelled" at bounding box center [521, 178] width 17 height 6
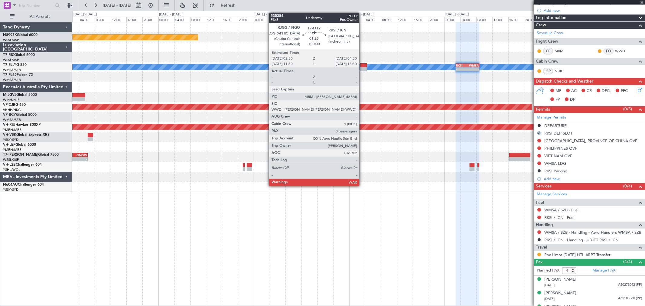
click at [363, 67] on div at bounding box center [363, 69] width 7 height 4
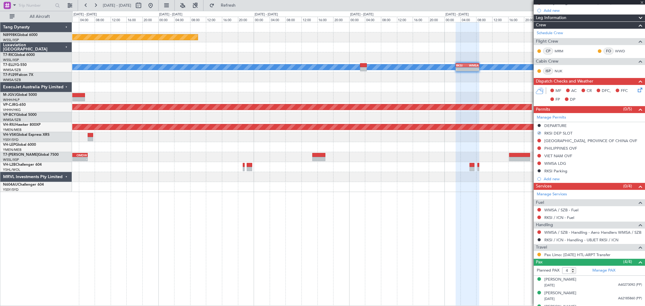
type input "0"
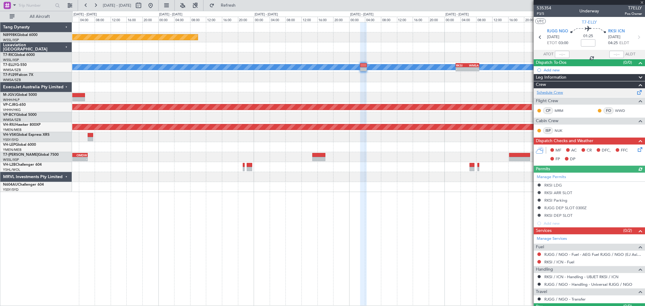
click at [555, 93] on link "Schedule Crew" at bounding box center [550, 93] width 26 height 6
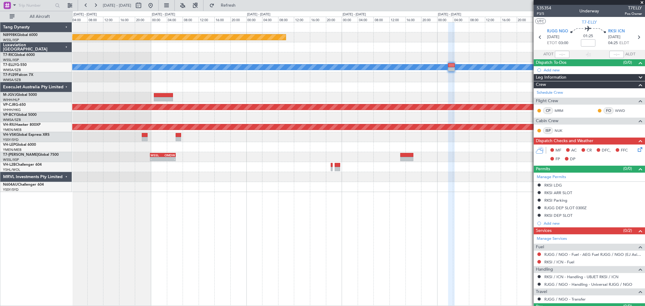
click at [406, 100] on div at bounding box center [358, 97] width 573 height 10
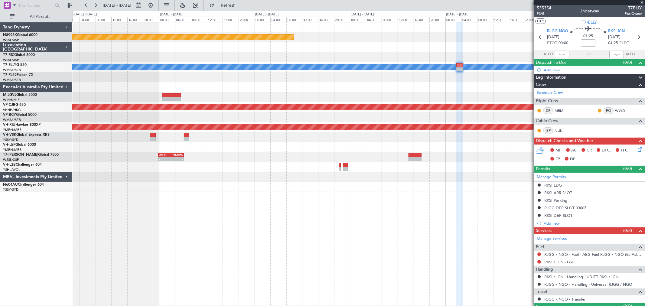
click at [429, 96] on div at bounding box center [358, 97] width 573 height 10
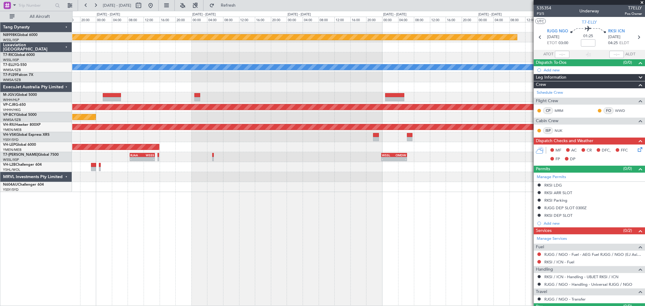
click at [445, 94] on div "Planned Maint [GEOGRAPHIC_DATA] (Halim Intl)" at bounding box center [358, 97] width 573 height 10
click at [413, 92] on div "Planned Maint [GEOGRAPHIC_DATA] (Halim Intl)" at bounding box center [358, 97] width 573 height 10
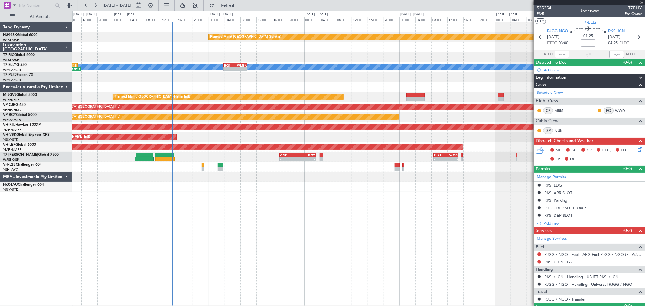
click at [437, 82] on div at bounding box center [358, 87] width 573 height 10
click at [306, 82] on div at bounding box center [358, 87] width 573 height 10
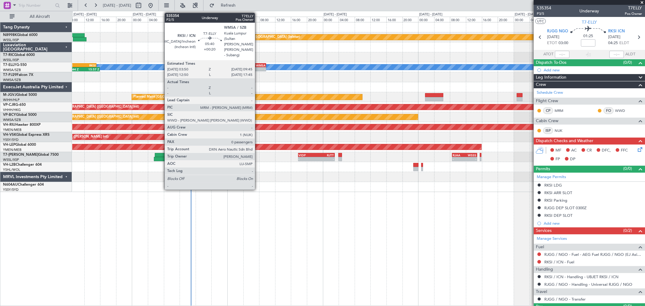
click at [258, 66] on div "WMSA" at bounding box center [259, 66] width 11 height 4
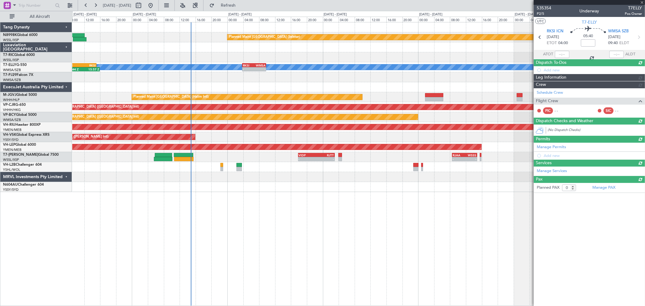
type input "+00:20"
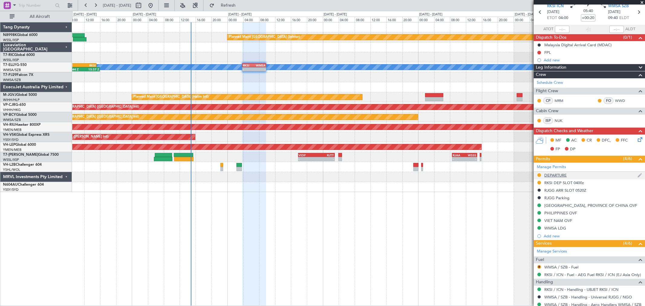
scroll to position [67, 0]
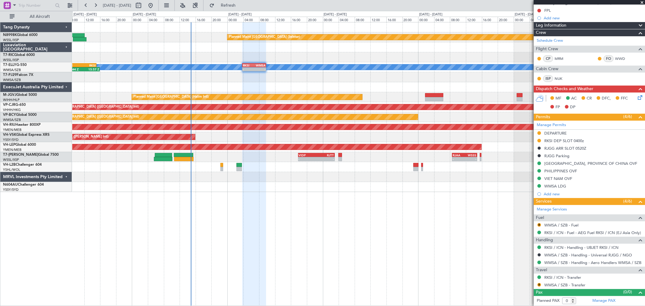
drag, startPoint x: 539, startPoint y: 162, endPoint x: 539, endPoint y: 166, distance: 4.5
click at [539, 162] on button at bounding box center [539, 164] width 4 height 4
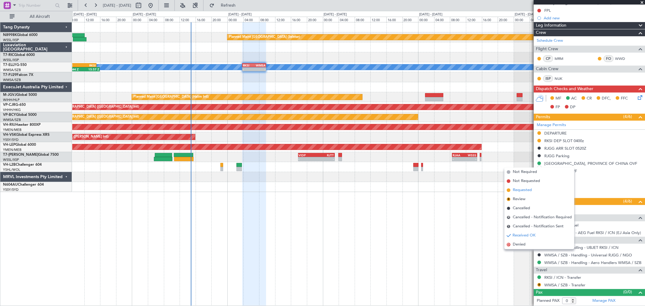
click at [525, 191] on span "Requested" at bounding box center [522, 190] width 19 height 6
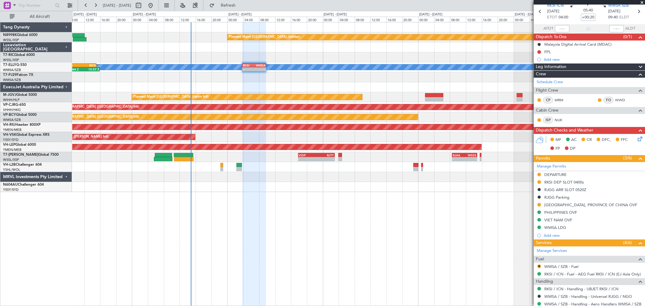
scroll to position [0, 0]
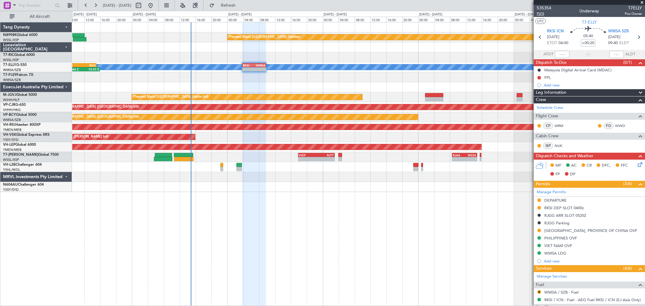
click at [544, 13] on span "P2/5" at bounding box center [544, 13] width 15 height 5
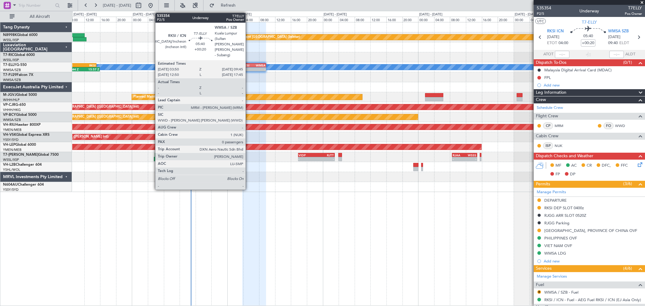
click at [249, 66] on div "RKSI" at bounding box center [248, 66] width 11 height 4
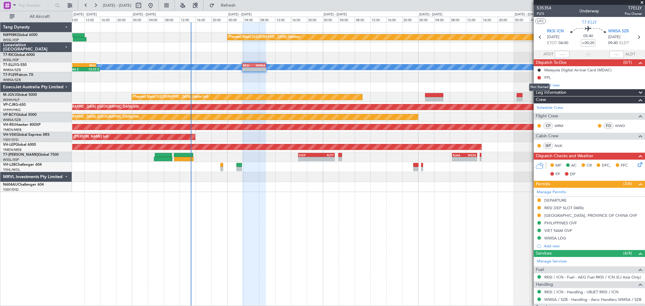
click at [551, 85] on mat-tooltip-component "Not Started" at bounding box center [539, 87] width 29 height 16
click at [552, 85] on div "Add new" at bounding box center [590, 85] width 93 height 5
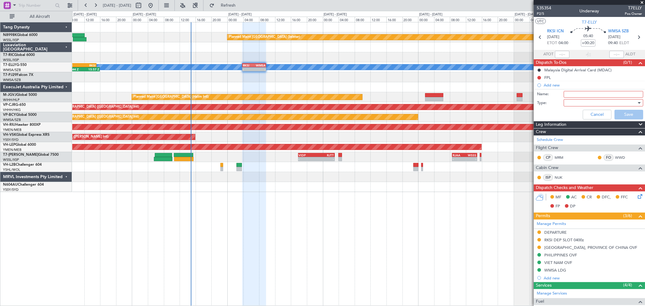
click at [573, 96] on input "Name:" at bounding box center [604, 94] width 80 height 7
type input "M"
type input "WMSA international disinsection"
click at [575, 104] on div at bounding box center [601, 102] width 70 height 9
click at [577, 115] on span "Generic" at bounding box center [600, 115] width 70 height 9
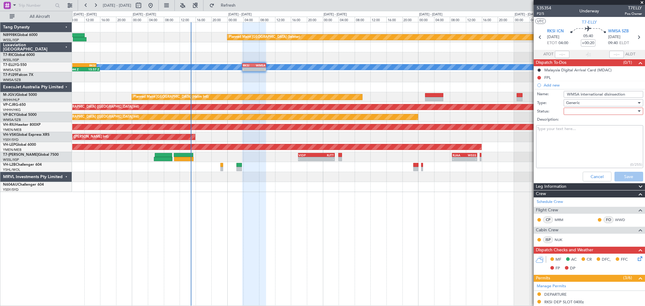
click at [579, 109] on div at bounding box center [601, 111] width 70 height 9
click at [571, 124] on span "Not Started" at bounding box center [600, 123] width 70 height 9
click at [619, 175] on button "Save" at bounding box center [629, 177] width 29 height 10
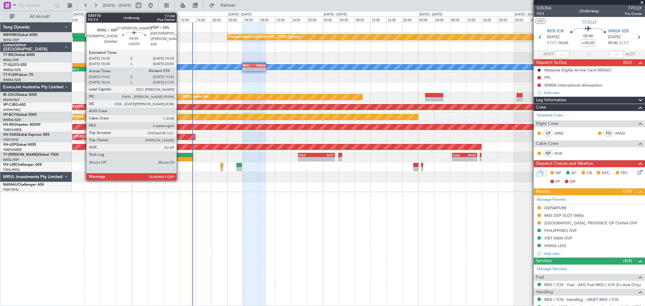
click at [180, 154] on div at bounding box center [183, 155] width 19 height 4
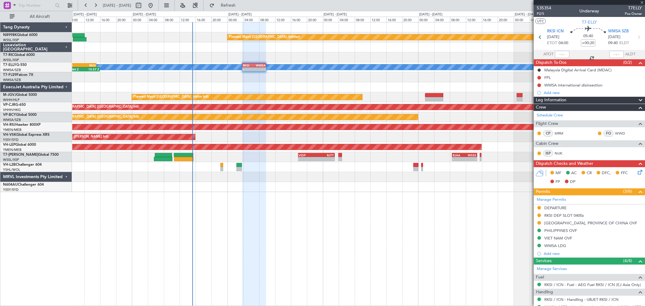
type input "10:53"
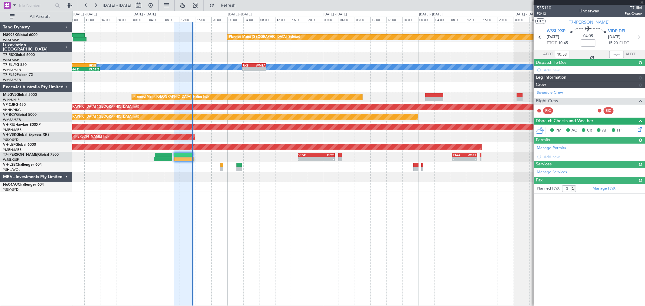
type input "Terry Leung (LEU)"
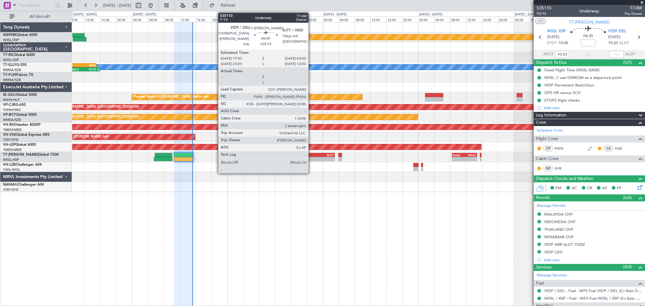
click at [312, 154] on div "VIDP" at bounding box center [308, 155] width 18 height 4
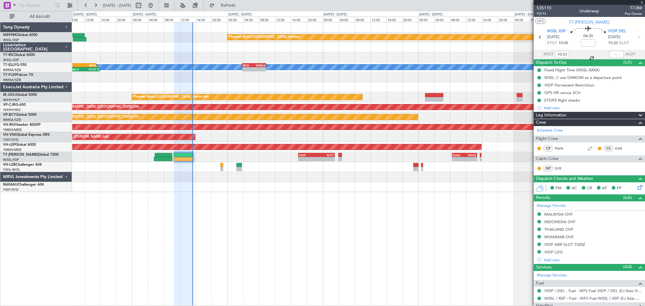
type input "+02:15"
type input "2"
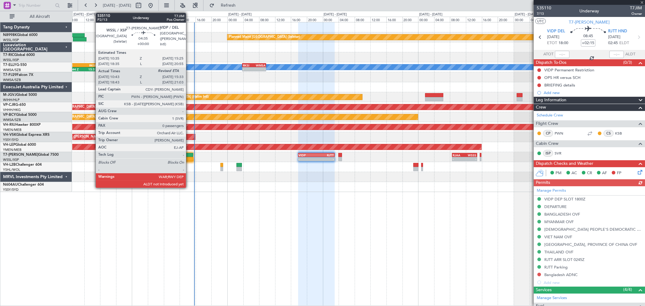
click at [188, 155] on div at bounding box center [183, 155] width 19 height 4
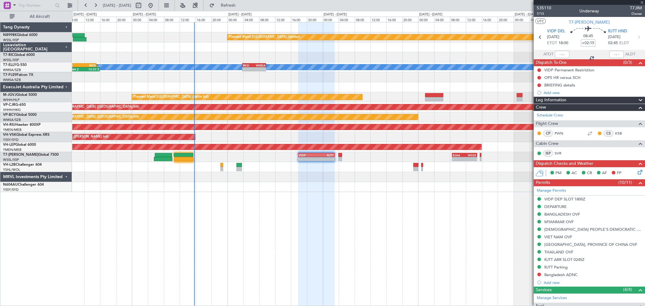
type input "10:53"
type input "0"
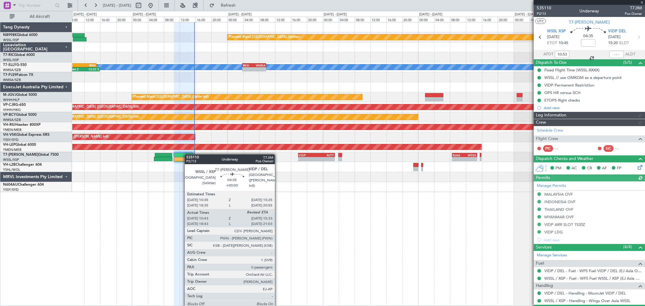
type input "Terry Leung (LEU)"
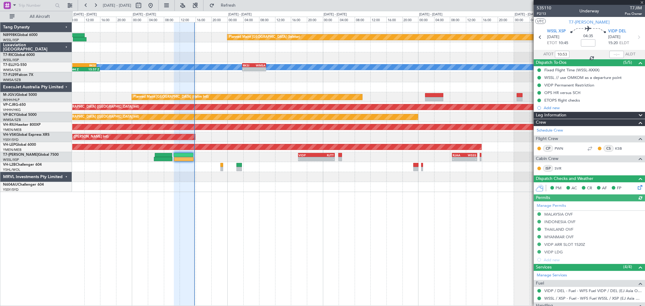
click at [612, 55] on div at bounding box center [616, 54] width 15 height 7
click at [613, 54] on div at bounding box center [616, 54] width 15 height 7
click at [613, 55] on div at bounding box center [616, 54] width 15 height 7
click at [613, 55] on input "text" at bounding box center [616, 54] width 15 height 7
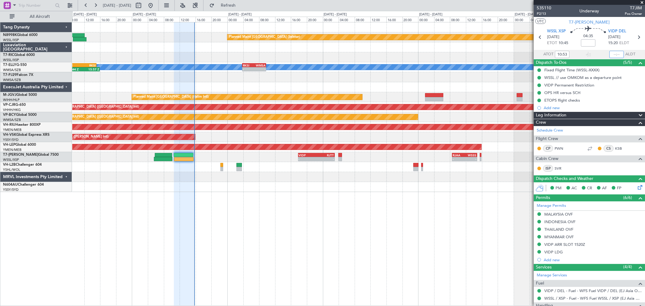
click at [613, 55] on input "text" at bounding box center [616, 54] width 15 height 7
type input "15:41"
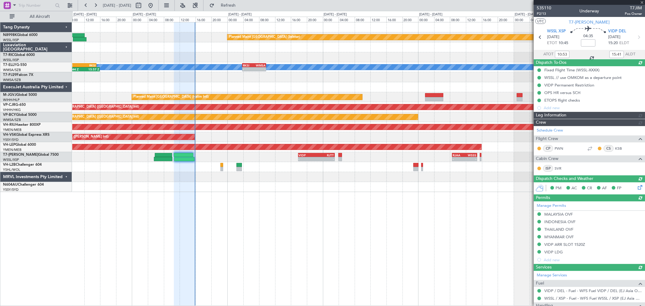
type input "Terry Leung (LEU)"
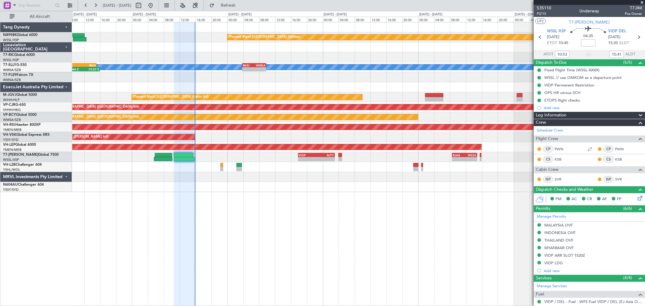
click at [370, 71] on div "MEL 07:44 Z 15:57 Z OMSJ 06:50 Z RKSI 15:05 Z - - RKSI 03:50 Z WMSA 09:45 Z" at bounding box center [358, 67] width 573 height 10
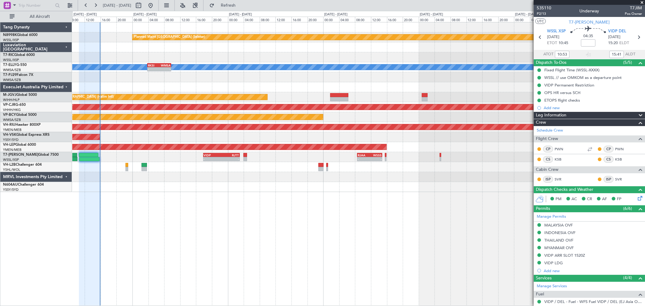
click at [306, 62] on div "Planned Maint Singapore (Seletar) MEL - - RKSI 03:50 Z WMSA 09:45 Z 07:44 Z 15:…" at bounding box center [358, 107] width 573 height 170
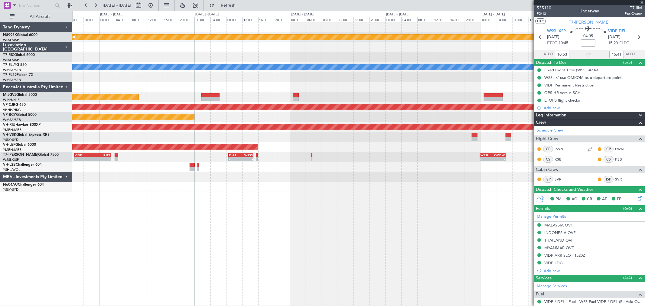
click at [310, 56] on div "Planned Maint Singapore (Seletar) MEL RKSI 03:50 Z WMSA 09:45 Z - - Planned Mai…" at bounding box center [358, 107] width 573 height 170
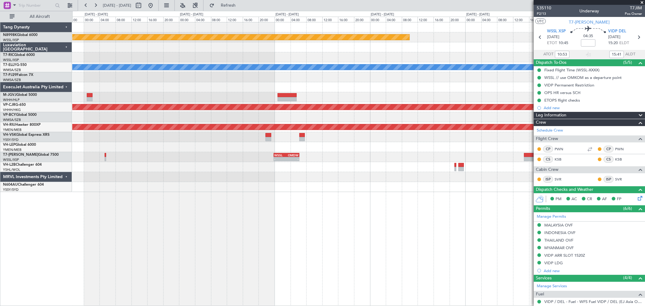
click at [292, 61] on div "Planned Maint Singapore (Seletar) MEL - - RKSI 02:50 Z WMSA 08:45 Z Planned Mai…" at bounding box center [358, 107] width 573 height 170
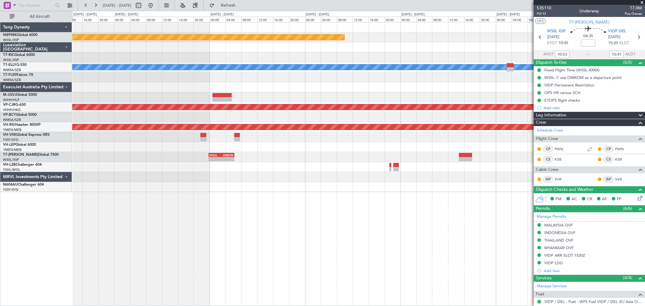
click at [363, 64] on div "Planned Maint [GEOGRAPHIC_DATA] (Seletar) [PERSON_NAME] - - RKSI 02:50 Z WMSA 0…" at bounding box center [358, 107] width 573 height 170
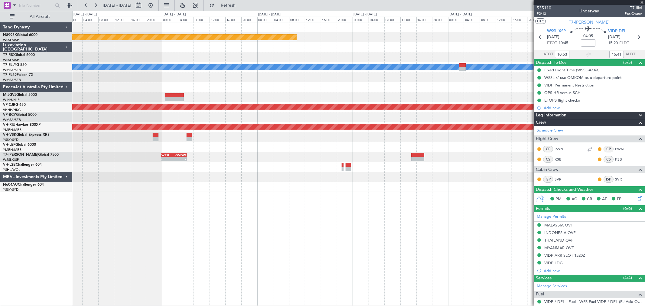
click at [349, 63] on div "Planned Maint [GEOGRAPHIC_DATA] (Seletar) [PERSON_NAME] - - RKSI 02:50 Z WMSA 0…" at bounding box center [358, 107] width 573 height 170
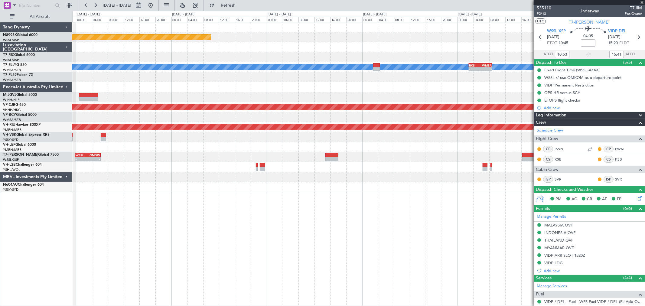
click at [373, 59] on div "Planned Maint [GEOGRAPHIC_DATA] (Seletar) [PERSON_NAME] - - RKSI 02:50 Z WMSA 0…" at bounding box center [358, 107] width 573 height 170
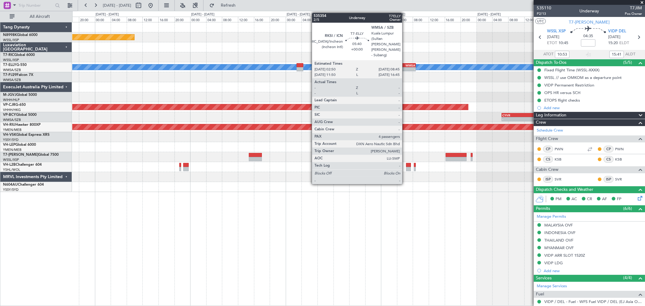
click at [405, 64] on div "WMSA" at bounding box center [409, 66] width 11 height 4
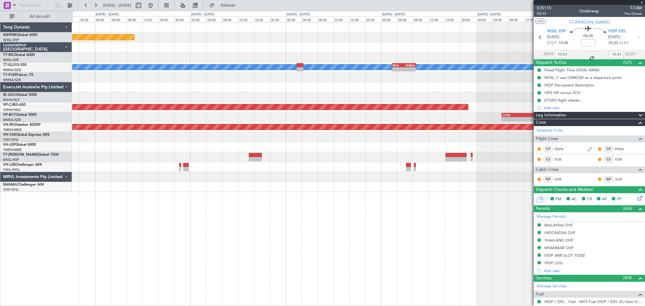
type input "4"
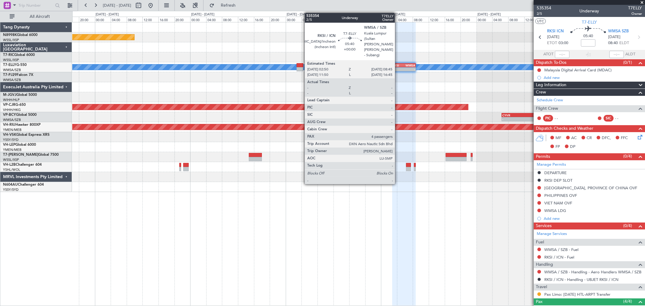
click at [398, 68] on div "-" at bounding box center [398, 69] width 11 height 4
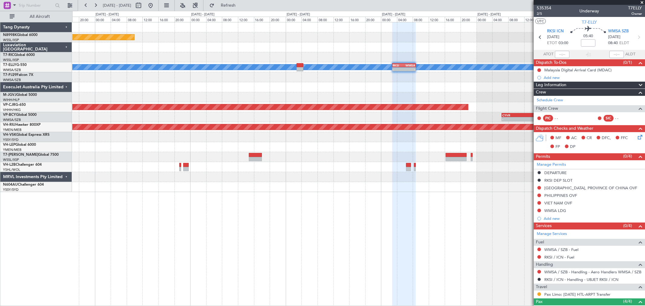
click at [391, 65] on div "Planned Maint [GEOGRAPHIC_DATA] (Seletar) [PERSON_NAME] - - RKSI 02:50 Z WMSA 0…" at bounding box center [358, 107] width 573 height 170
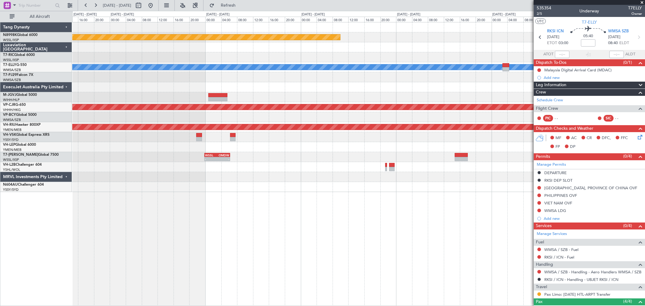
click at [361, 67] on div "Planned Maint Singapore (Seletar) MEL - - RKSI 02:50 Z WMSA 08:45 Z Planned Mai…" at bounding box center [358, 107] width 573 height 170
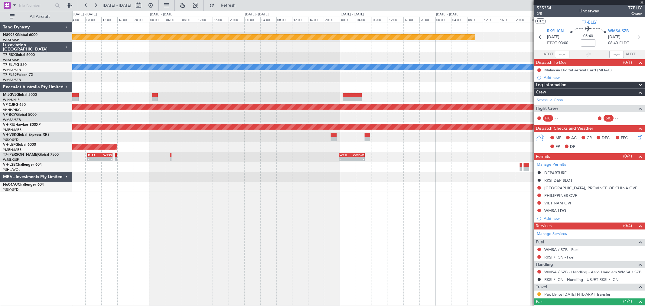
click at [329, 62] on div "Planned Maint [GEOGRAPHIC_DATA] (Seletar) [PERSON_NAME] - - RKSI 02:50 Z WMSA 0…" at bounding box center [358, 107] width 573 height 170
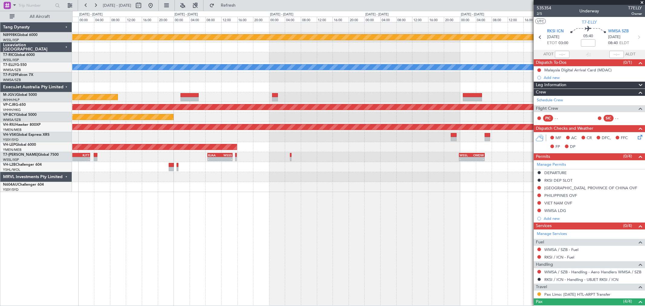
click at [342, 59] on div "Planned Maint Singapore (Seletar) MEL RKSI 03:50 Z WMSA 09:45 Z - - Planned Mai…" at bounding box center [358, 107] width 573 height 170
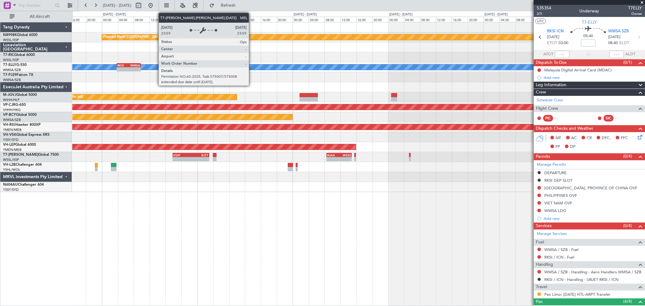
click at [311, 66] on div "MEL" at bounding box center [358, 67] width 1717 height 6
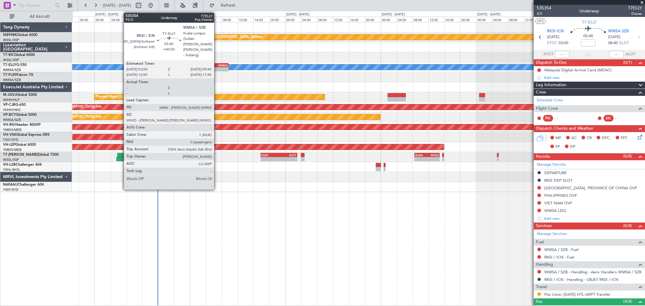
click at [217, 64] on div "WMSA" at bounding box center [222, 66] width 11 height 4
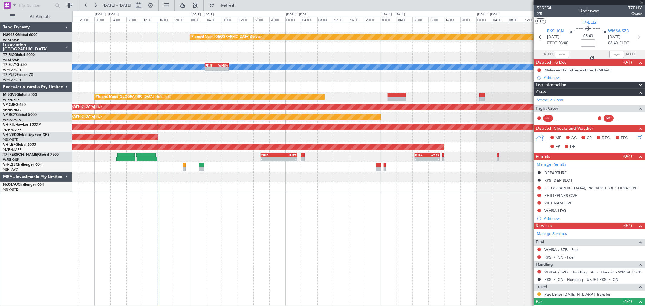
type input "+00:20"
type input "0"
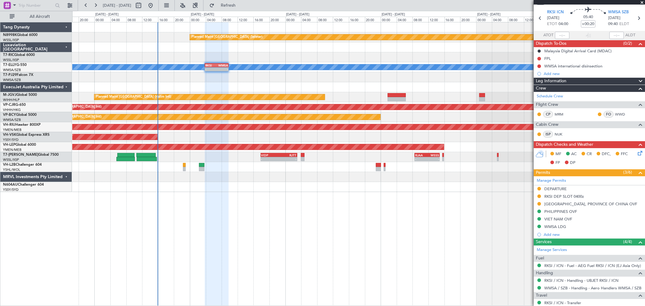
scroll to position [37, 0]
